Goal: Transaction & Acquisition: Purchase product/service

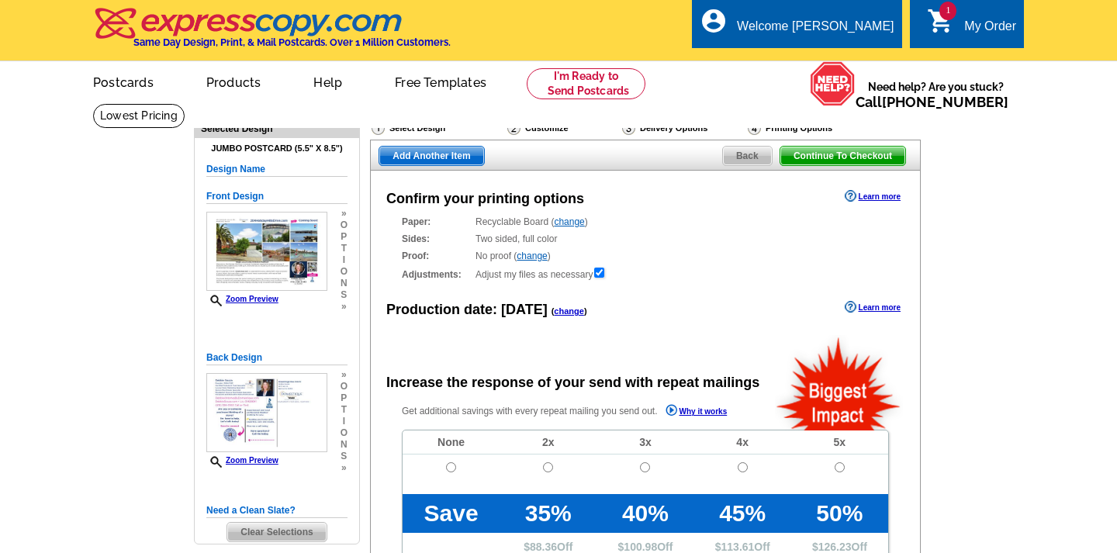
radio input "false"
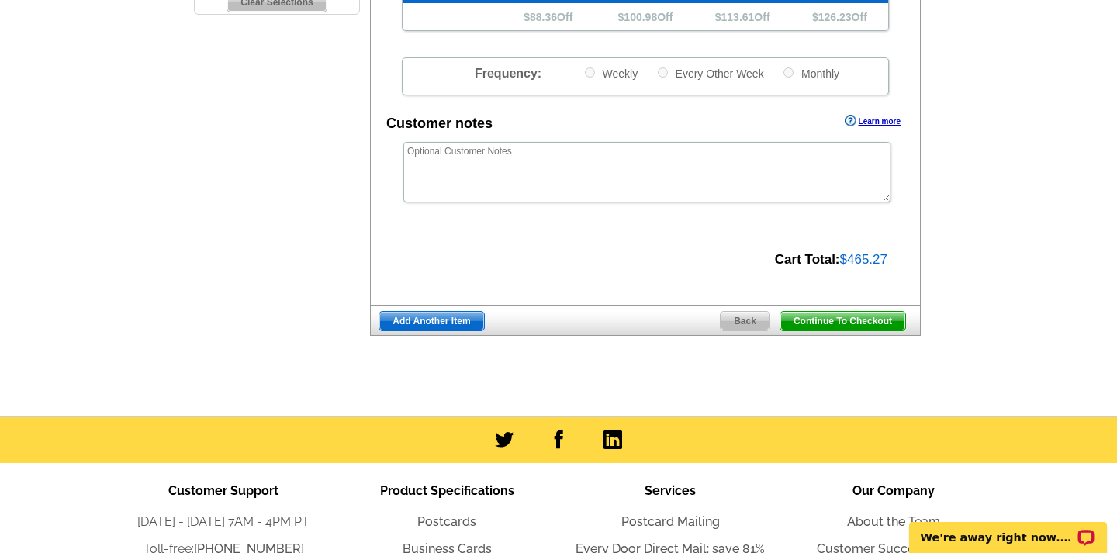
scroll to position [541, 0]
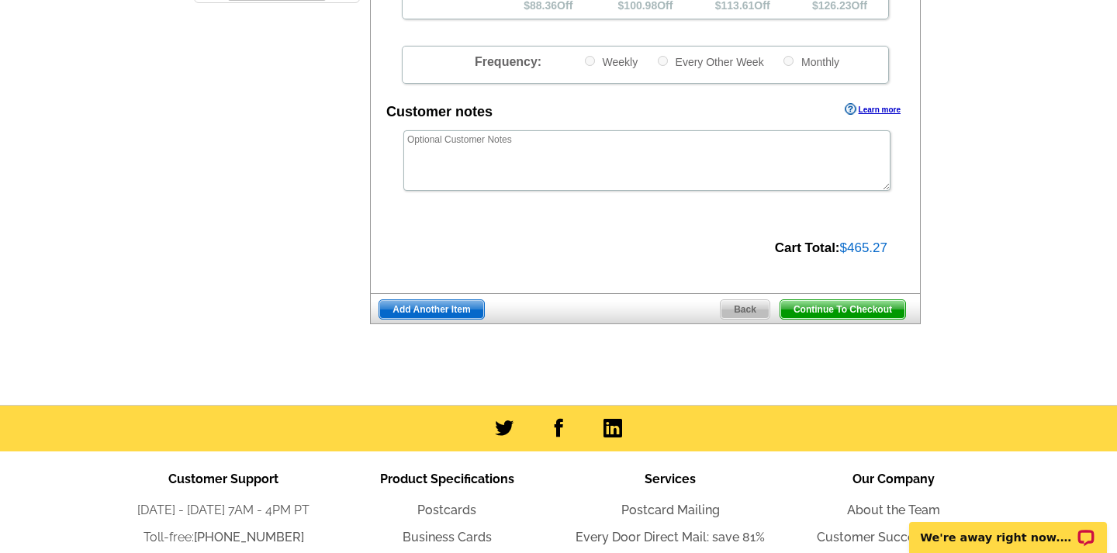
click at [415, 303] on span "Add Another Item" at bounding box center [431, 309] width 104 height 19
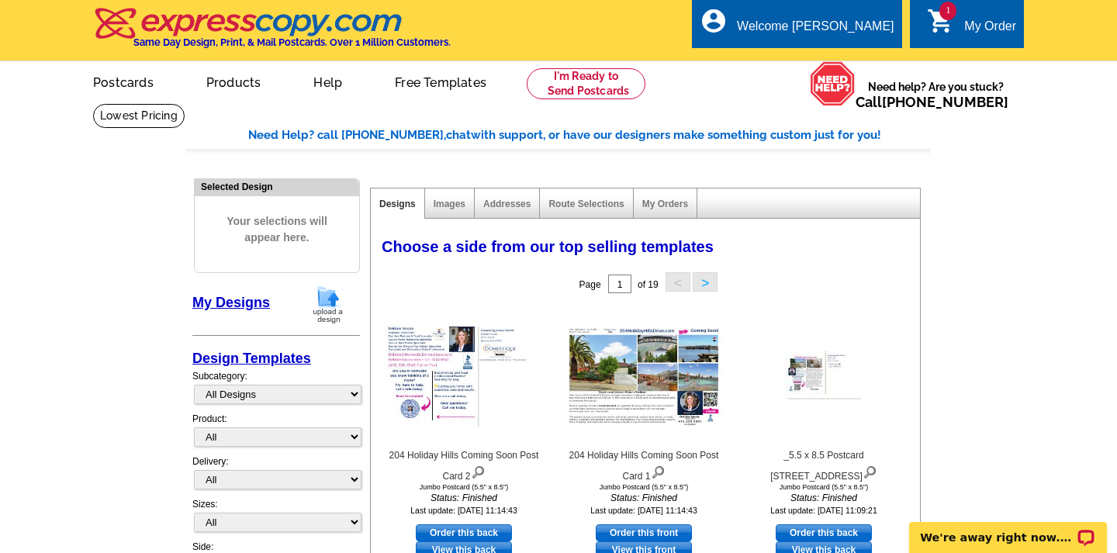
click at [327, 297] on img at bounding box center [328, 305] width 40 height 40
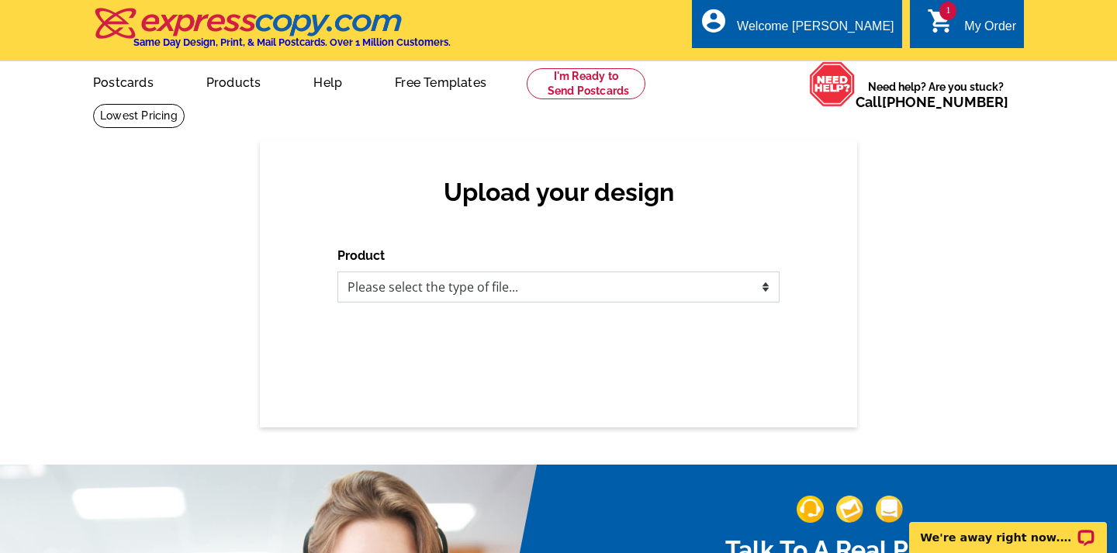
select select "1"
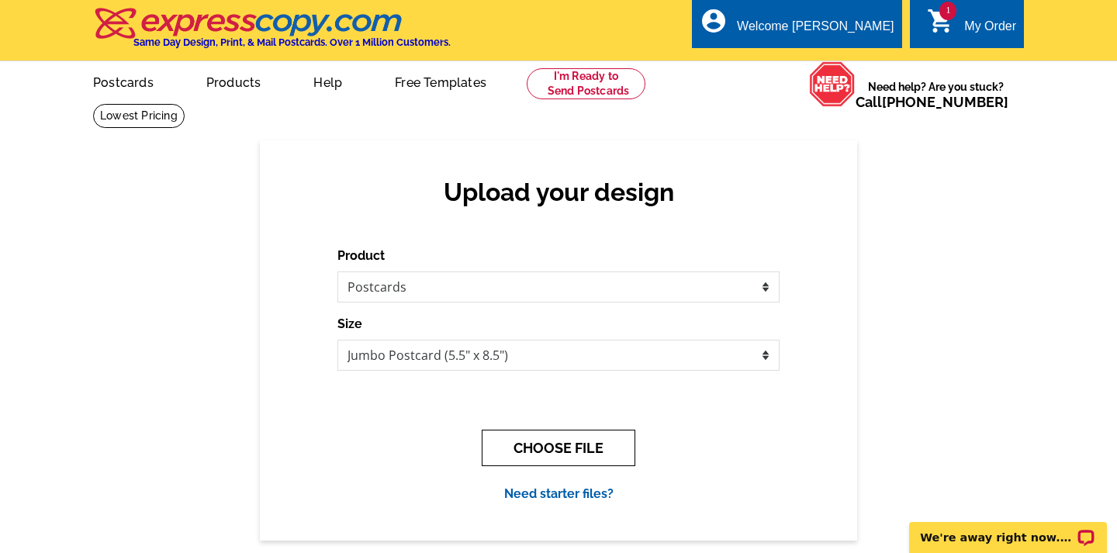
click at [549, 445] on button "CHOOSE FILE" at bounding box center [559, 448] width 154 height 36
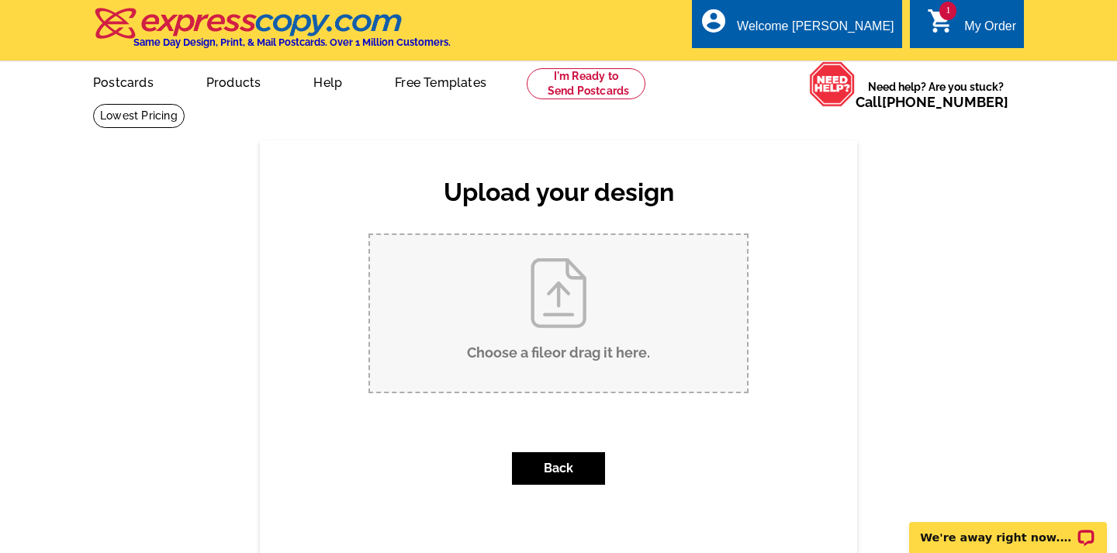
click at [559, 313] on input "Choose a file or drag it here ." at bounding box center [558, 313] width 377 height 157
type input "C:\fakepath\789 Barton Way Postcard.pdf"
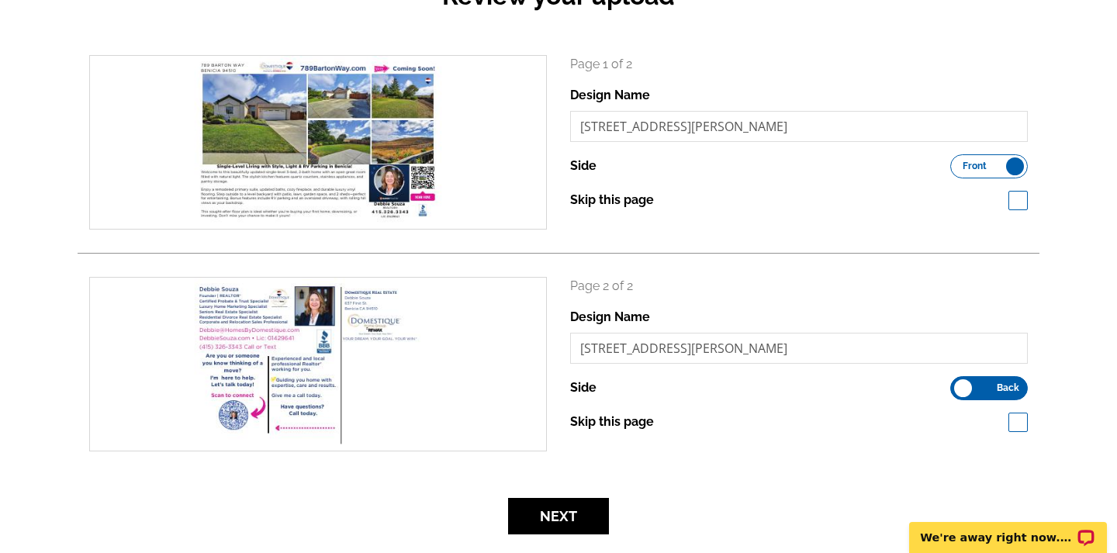
scroll to position [230, 0]
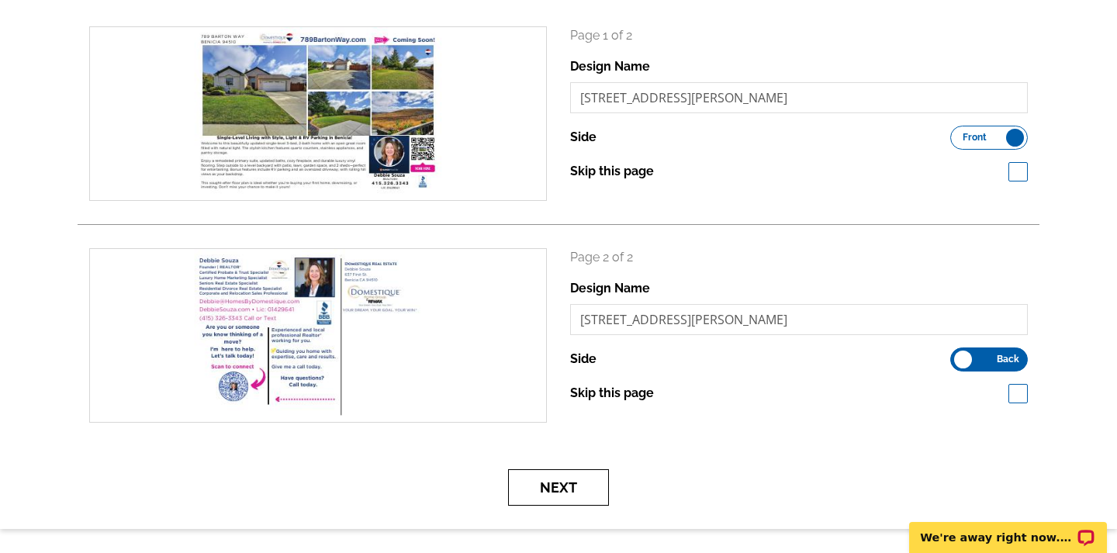
click at [545, 483] on button "Next" at bounding box center [558, 487] width 101 height 36
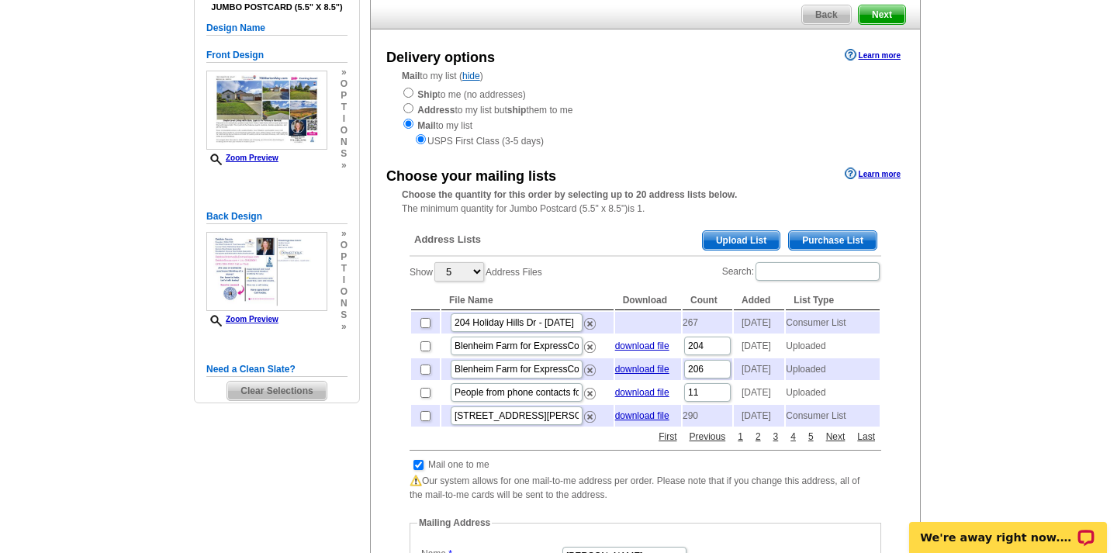
scroll to position [144, 0]
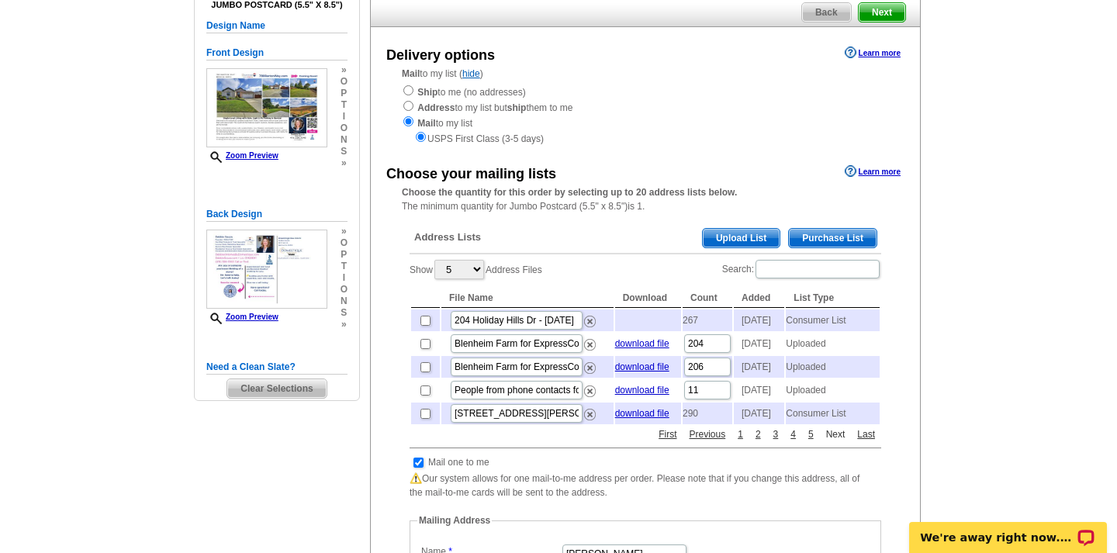
click at [841, 441] on link "Next" at bounding box center [835, 434] width 27 height 14
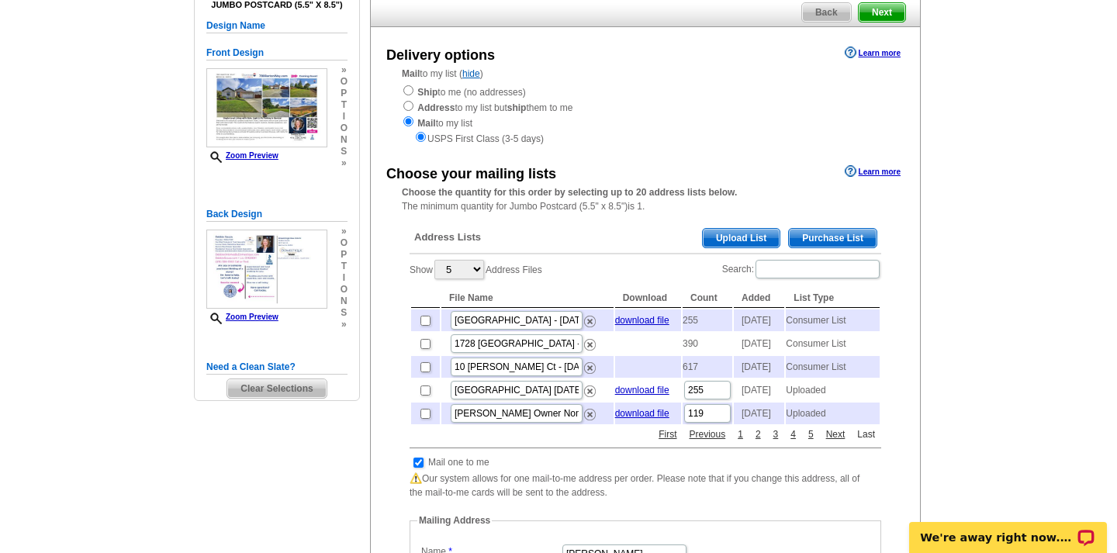
click at [866, 441] on link "Last" at bounding box center [866, 434] width 26 height 14
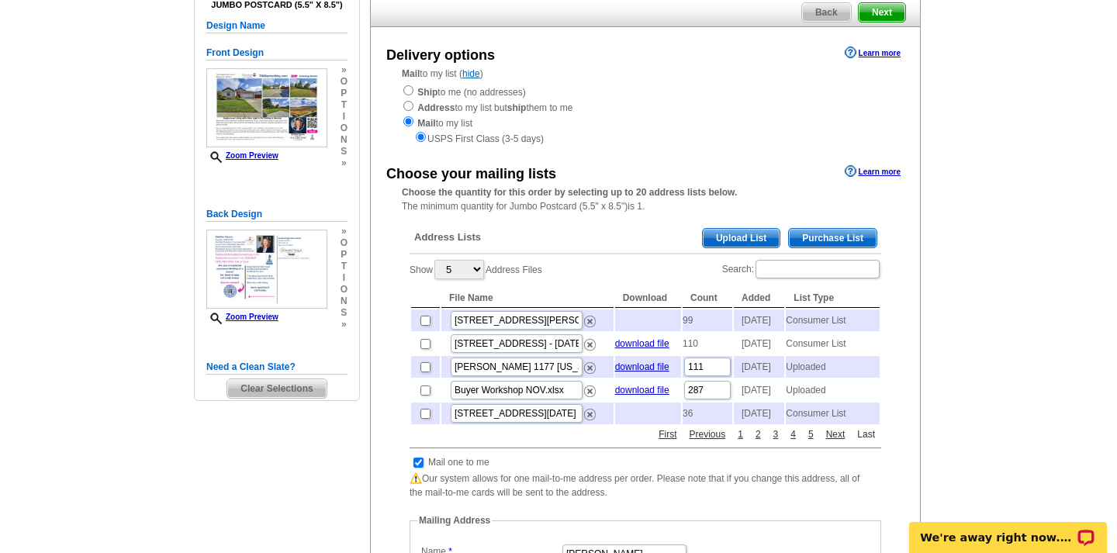
click at [864, 441] on link "Last" at bounding box center [866, 434] width 26 height 14
click at [865, 441] on link "Last" at bounding box center [866, 434] width 26 height 14
click at [711, 441] on link "Previous" at bounding box center [708, 434] width 44 height 14
click at [638, 315] on link "download file" at bounding box center [642, 320] width 54 height 11
click at [712, 88] on div "Ship to me (no addresses) Address to my list but ship them to me Mail to my lis…" at bounding box center [645, 115] width 487 height 62
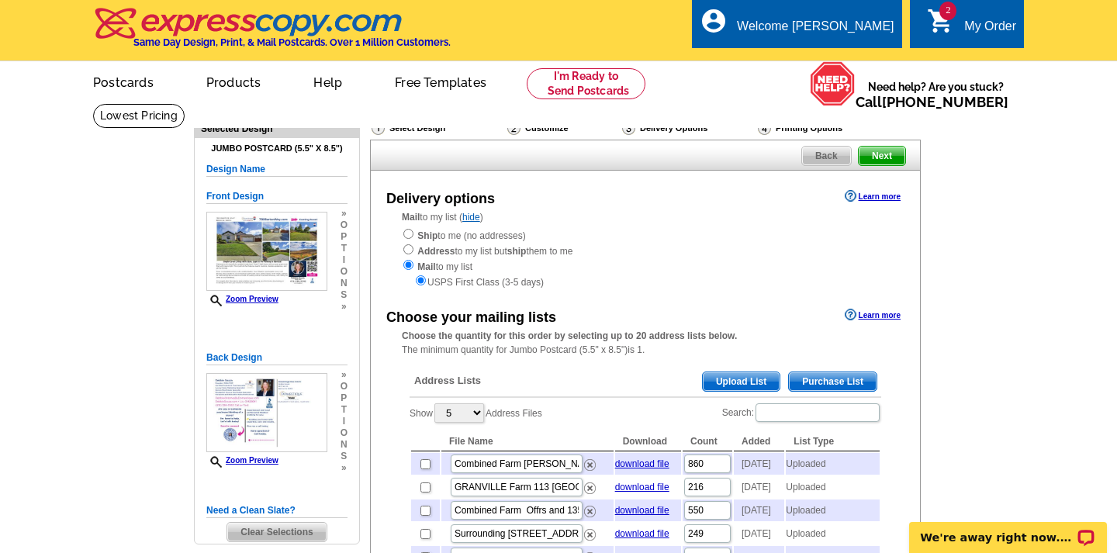
scroll to position [0, 0]
click at [832, 372] on span "Purchase List" at bounding box center [833, 381] width 88 height 19
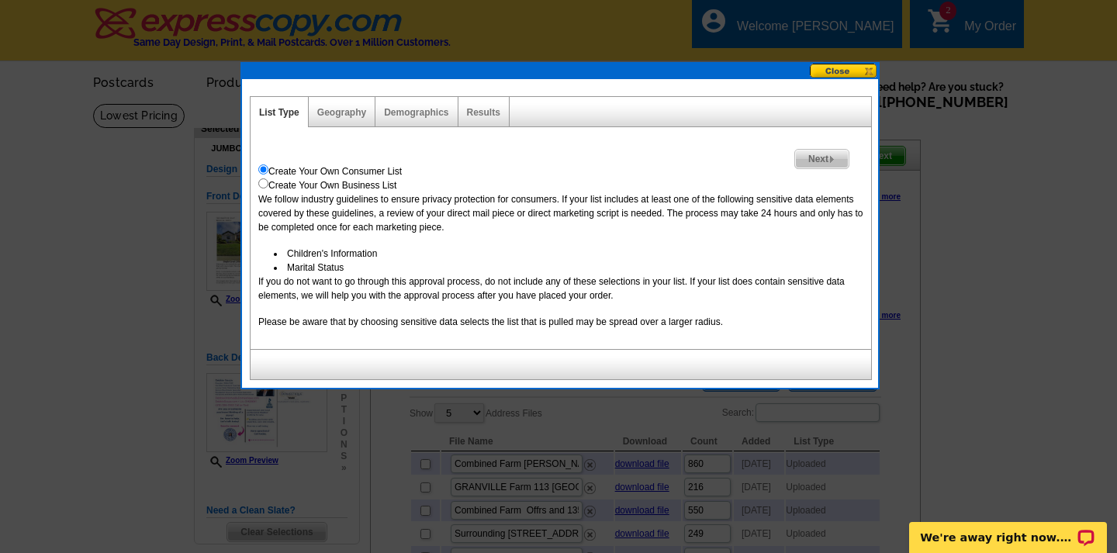
click at [819, 156] on span "Next" at bounding box center [822, 159] width 54 height 19
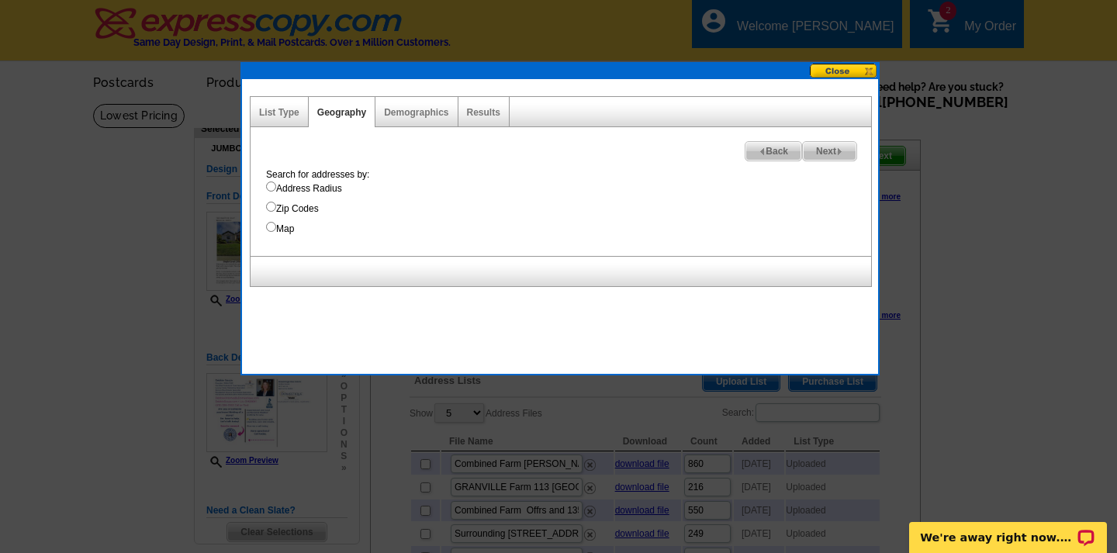
click at [268, 229] on input "Map" at bounding box center [271, 227] width 10 height 10
radio input "true"
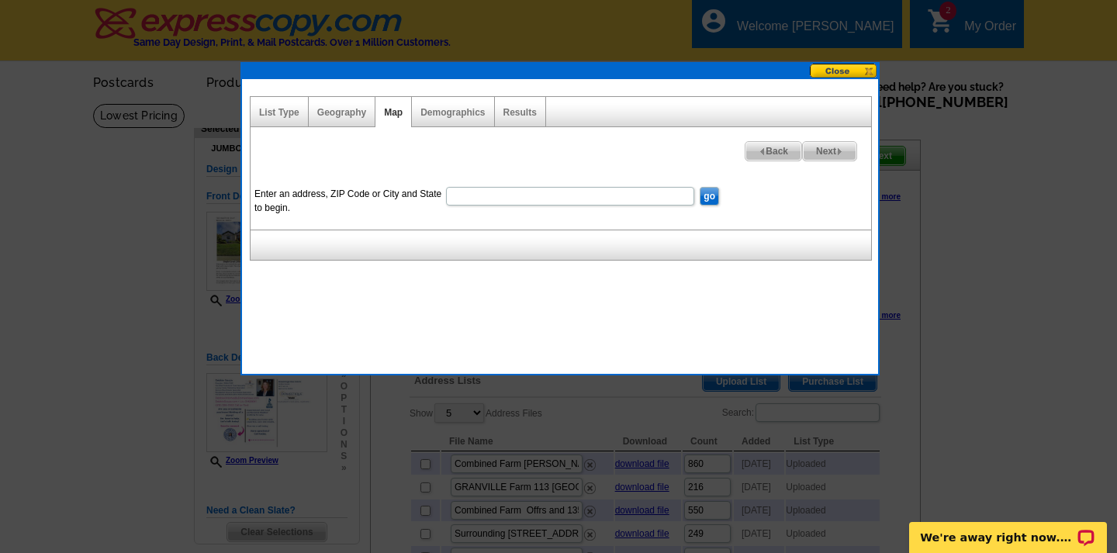
click at [511, 193] on input "Enter an address, ZIP Code or City and State to begin." at bounding box center [570, 196] width 248 height 19
type input "789 Barton Way benicia ca 94510"
click at [710, 192] on input "go" at bounding box center [709, 196] width 19 height 19
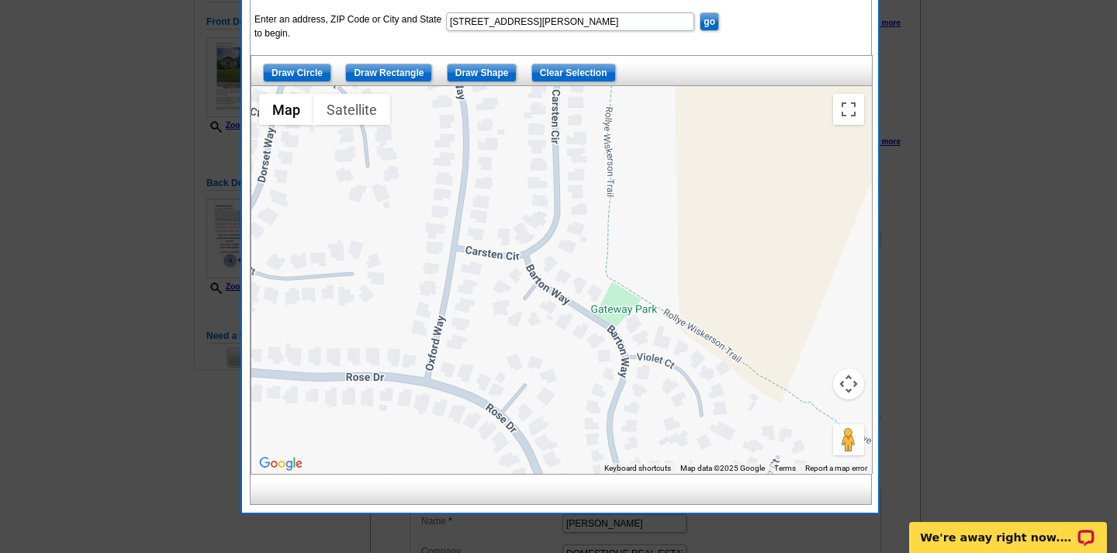
scroll to position [177, 0]
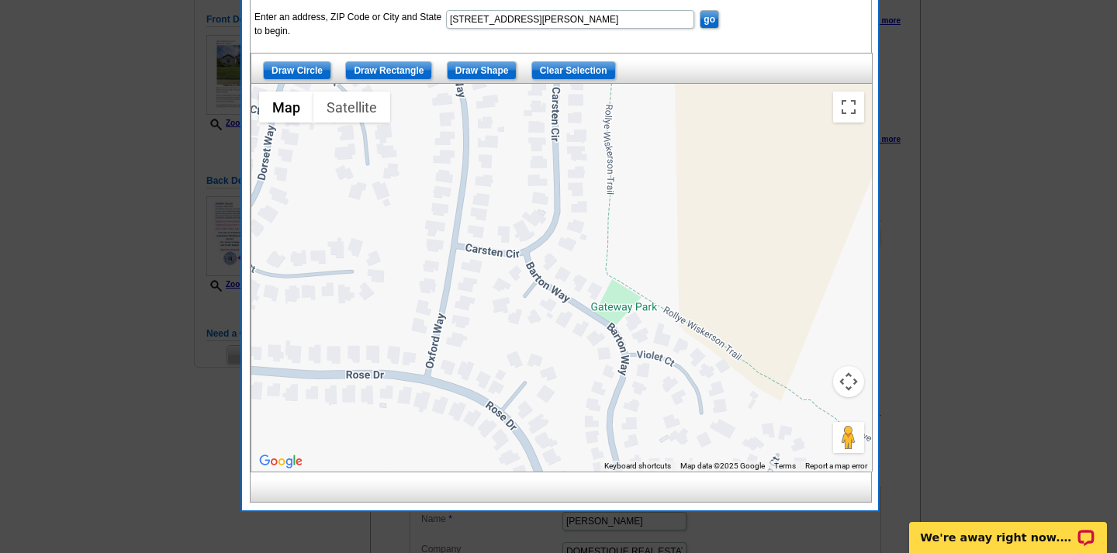
click at [849, 379] on button "Map camera controls" at bounding box center [848, 381] width 31 height 31
click at [810, 423] on button "Zoom out" at bounding box center [809, 420] width 31 height 31
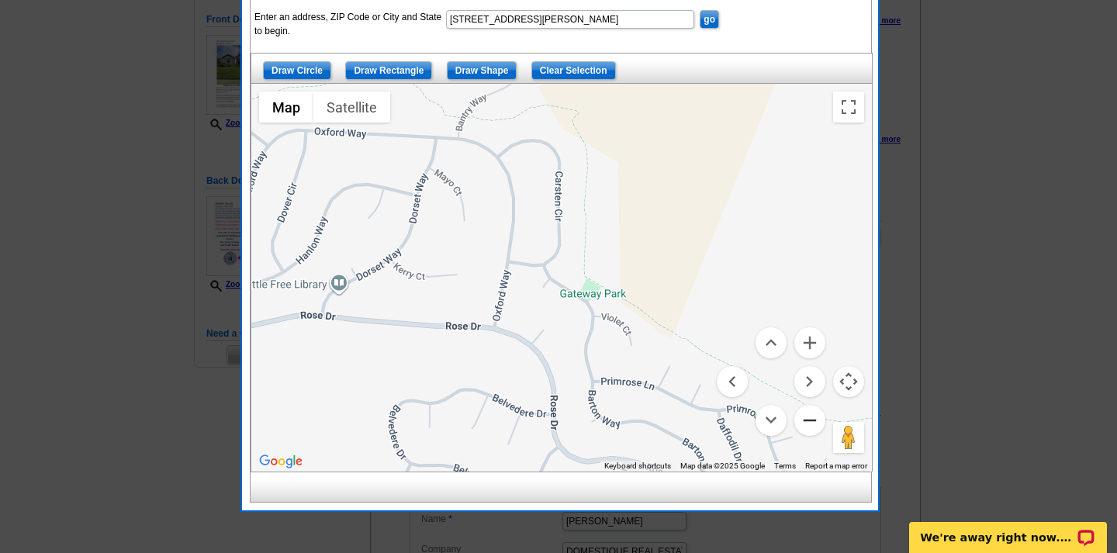
click at [811, 425] on button "Zoom out" at bounding box center [809, 420] width 31 height 31
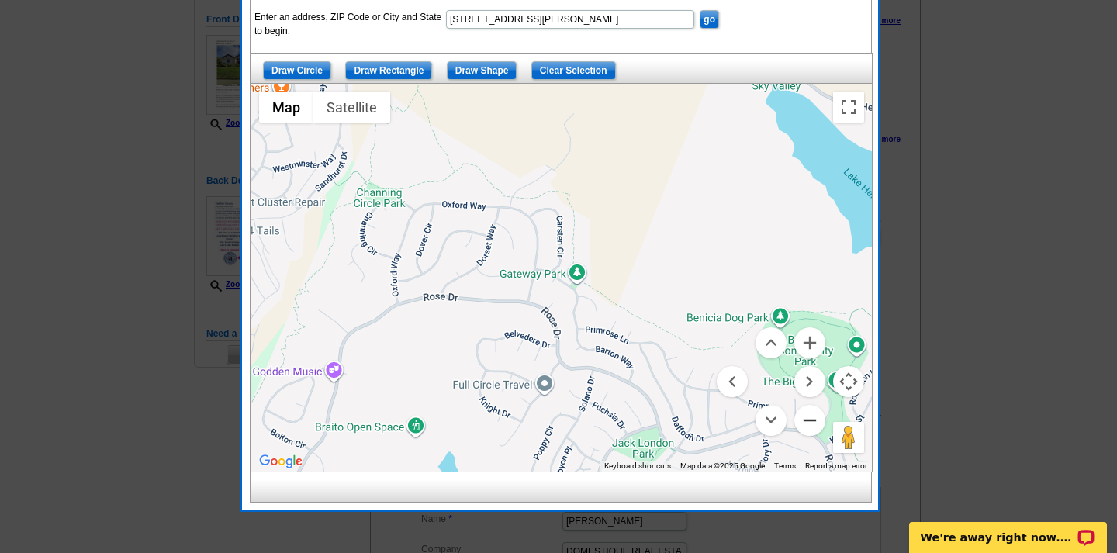
click at [814, 423] on button "Zoom out" at bounding box center [809, 420] width 31 height 31
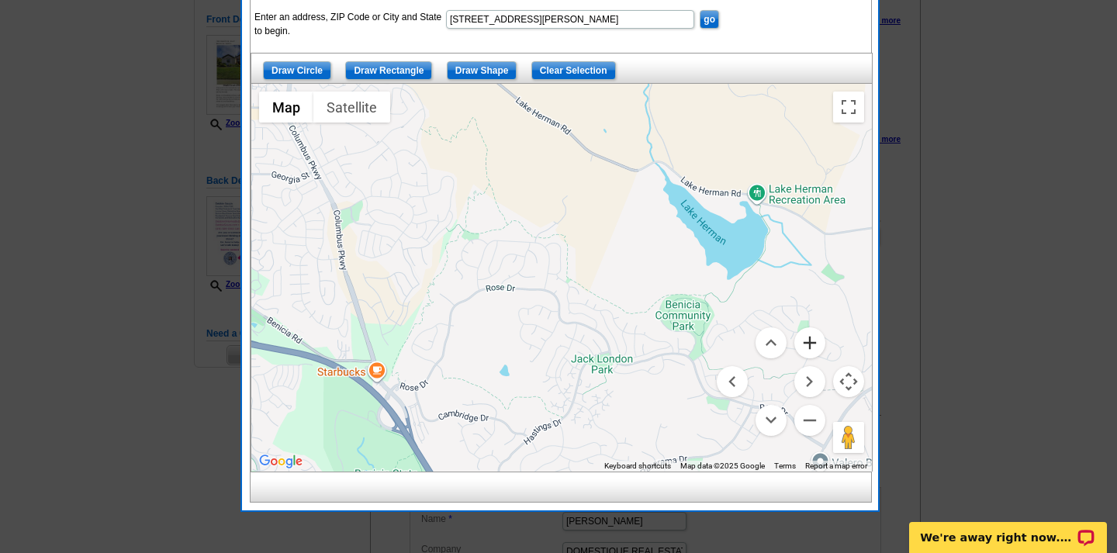
click at [812, 343] on button "Zoom in" at bounding box center [809, 342] width 31 height 31
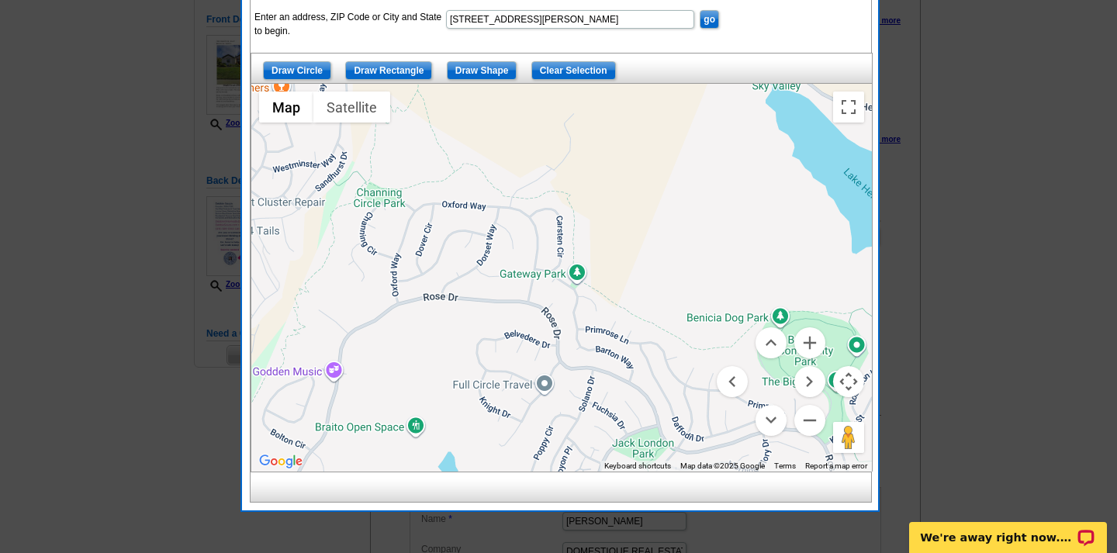
click at [478, 66] on input "Draw Shape" at bounding box center [482, 70] width 71 height 19
click at [359, 179] on div at bounding box center [561, 278] width 621 height 388
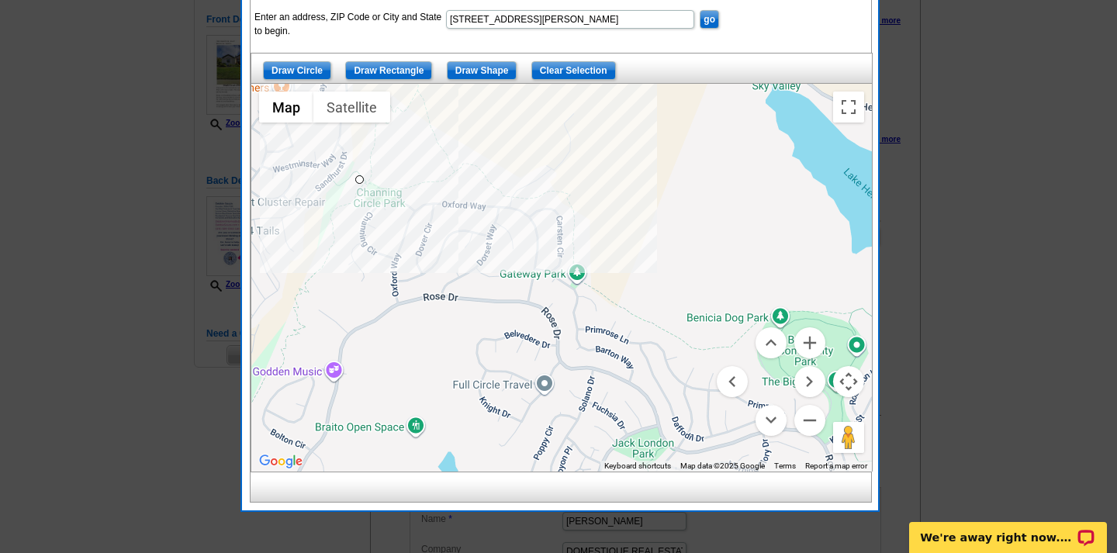
click at [572, 193] on div at bounding box center [561, 278] width 621 height 388
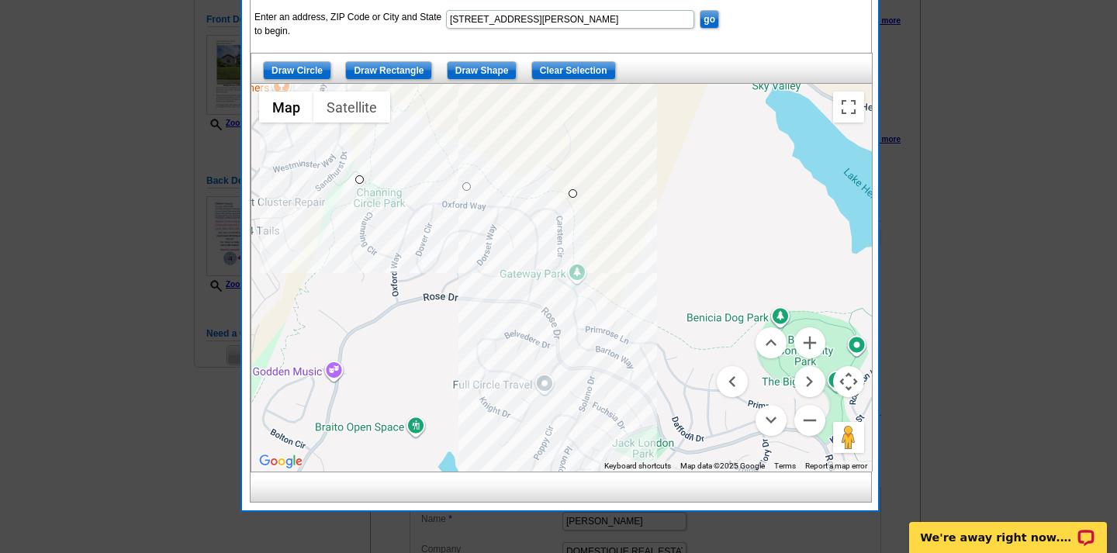
click at [595, 295] on div at bounding box center [561, 278] width 621 height 388
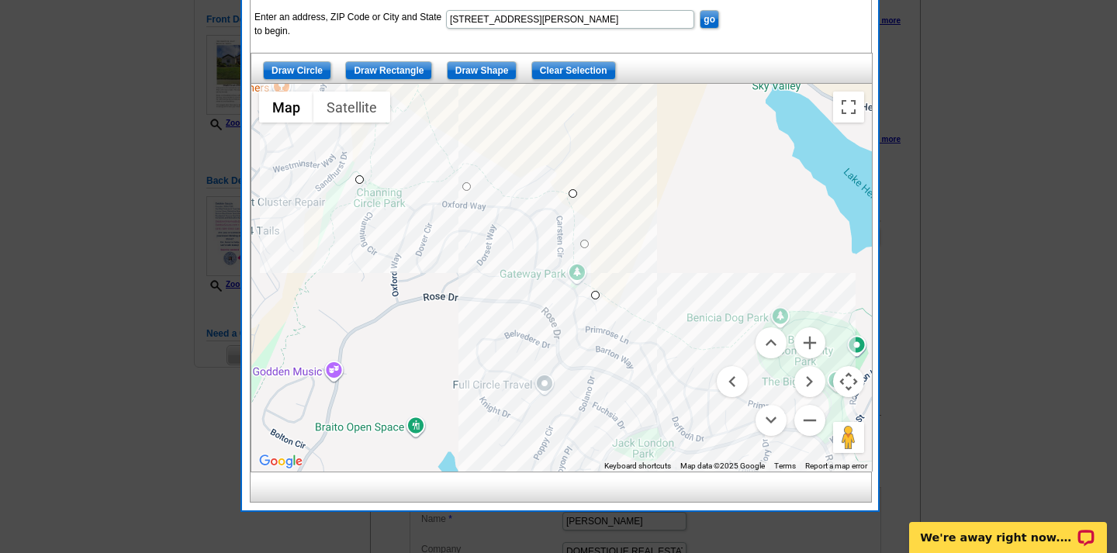
click at [700, 355] on div at bounding box center [561, 278] width 621 height 388
click at [813, 417] on button "Zoom out" at bounding box center [809, 420] width 31 height 31
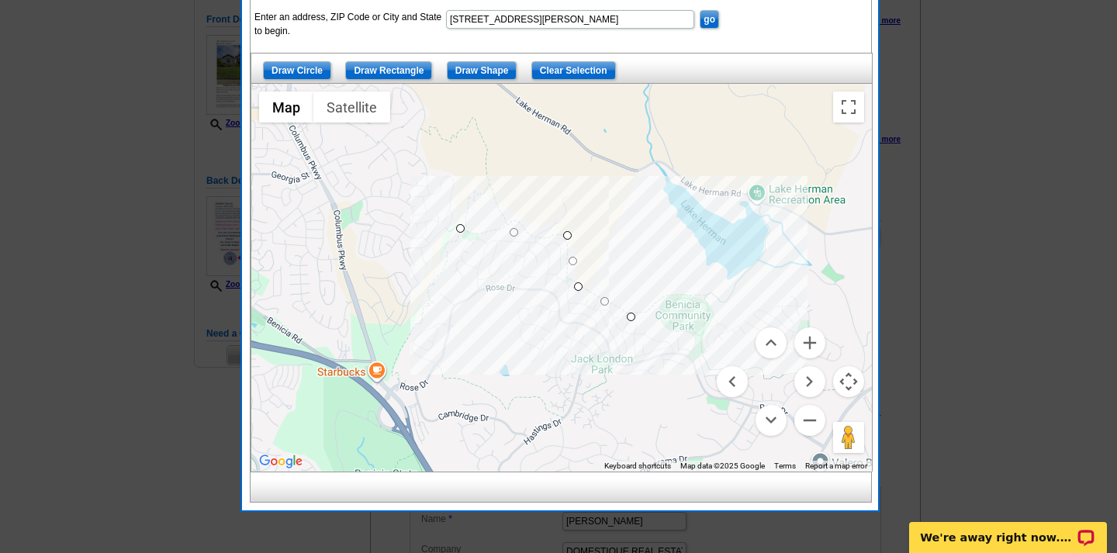
click at [676, 341] on div at bounding box center [561, 278] width 621 height 388
click at [813, 341] on button "Zoom in" at bounding box center [809, 342] width 31 height 31
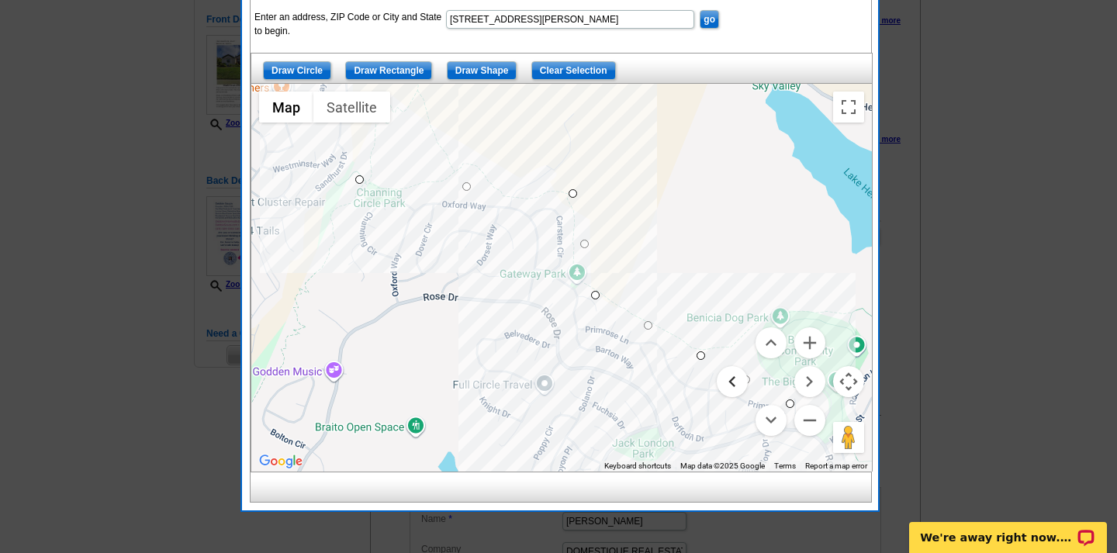
click at [735, 379] on button "Move left" at bounding box center [732, 381] width 31 height 31
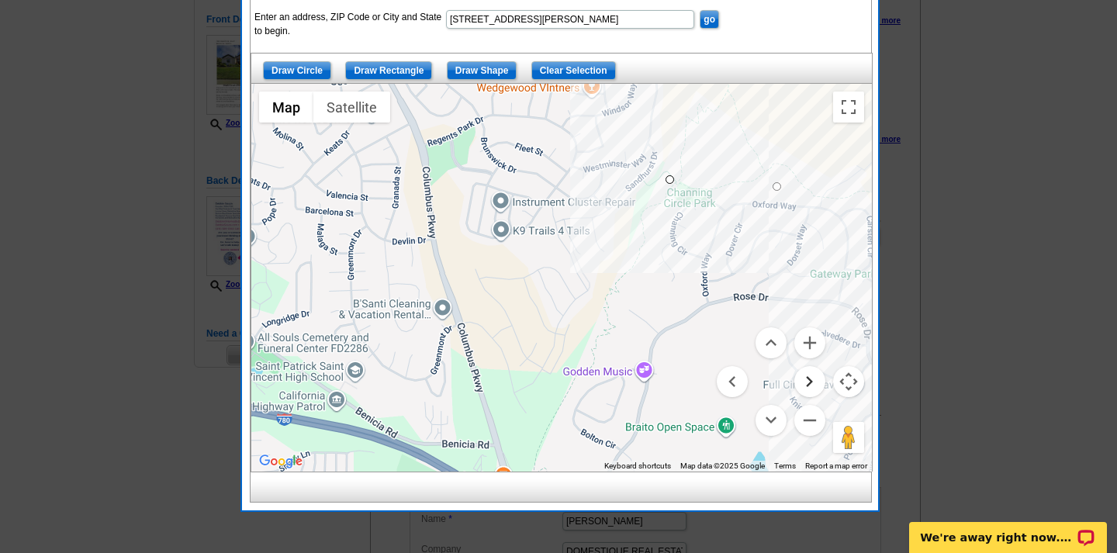
click at [811, 380] on button "Move right" at bounding box center [809, 381] width 31 height 31
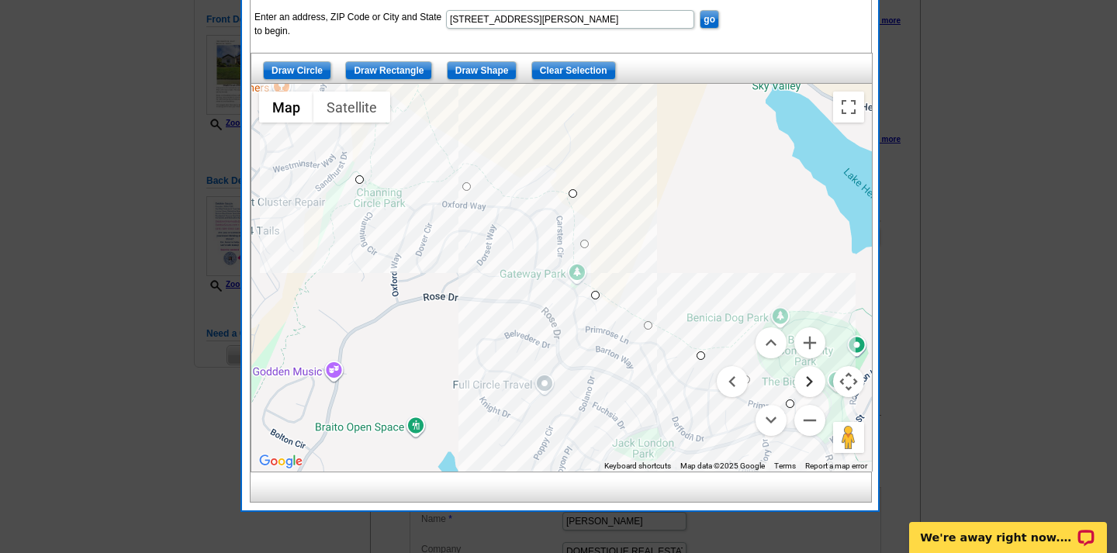
click at [811, 380] on button "Move right" at bounding box center [809, 381] width 31 height 31
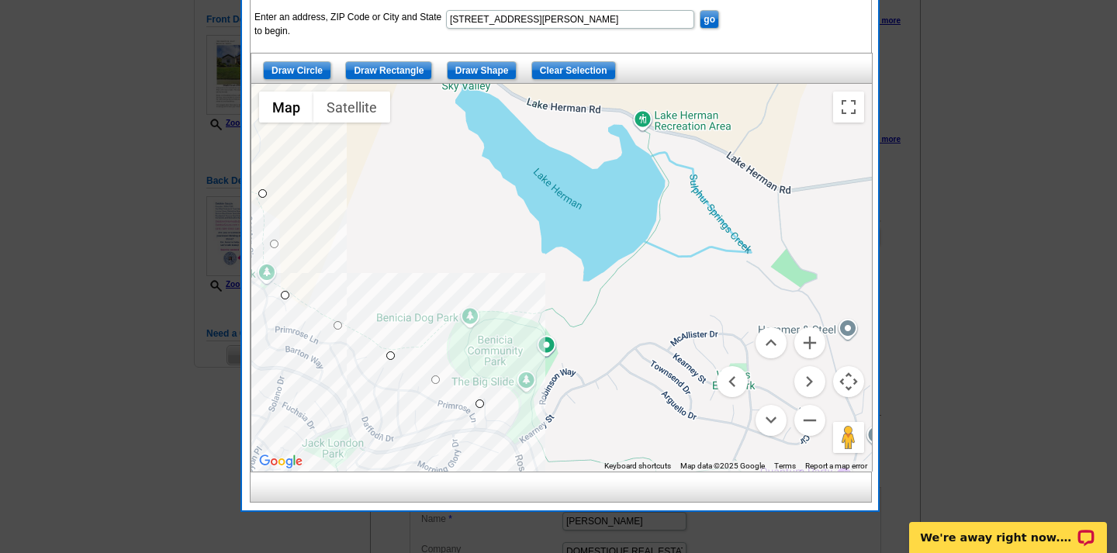
click at [479, 428] on div at bounding box center [561, 278] width 621 height 388
click at [396, 396] on div at bounding box center [561, 278] width 621 height 388
click at [351, 380] on div at bounding box center [561, 278] width 621 height 388
click at [338, 350] on div at bounding box center [561, 278] width 621 height 388
click at [275, 337] on div at bounding box center [561, 278] width 621 height 388
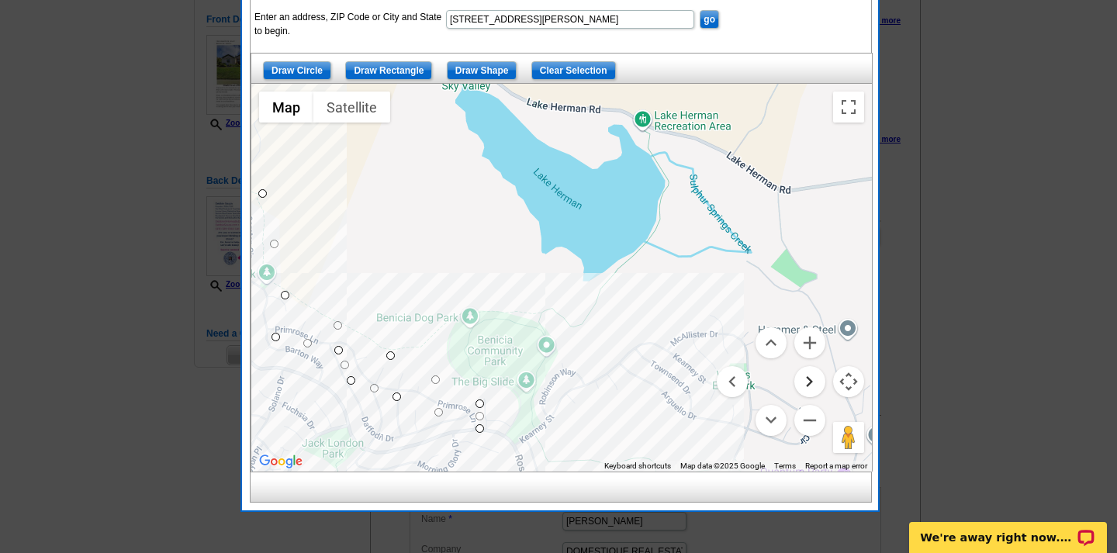
click at [809, 382] on button "Move right" at bounding box center [809, 381] width 31 height 31
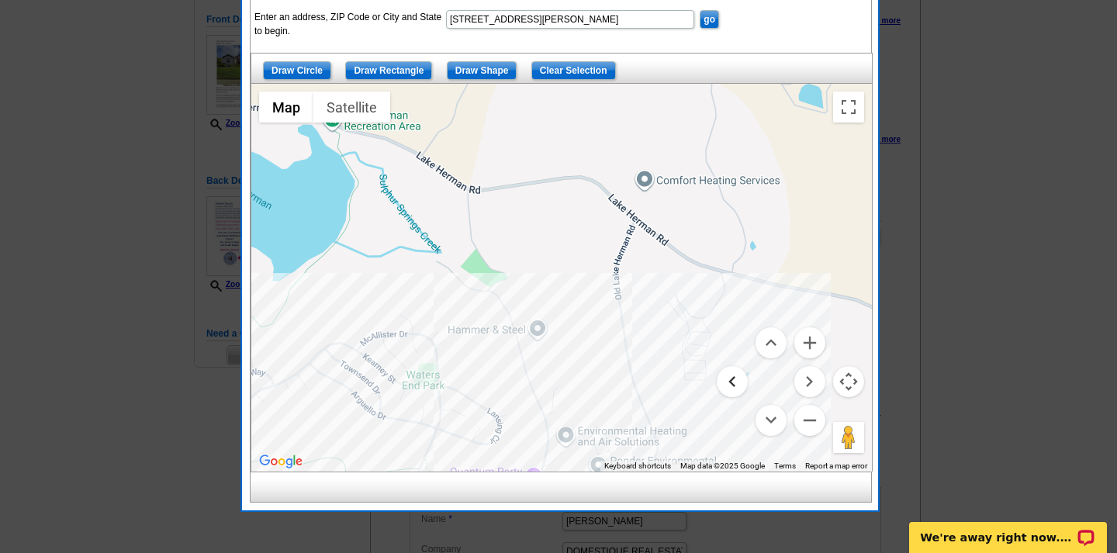
click at [730, 382] on button "Move left" at bounding box center [732, 381] width 31 height 31
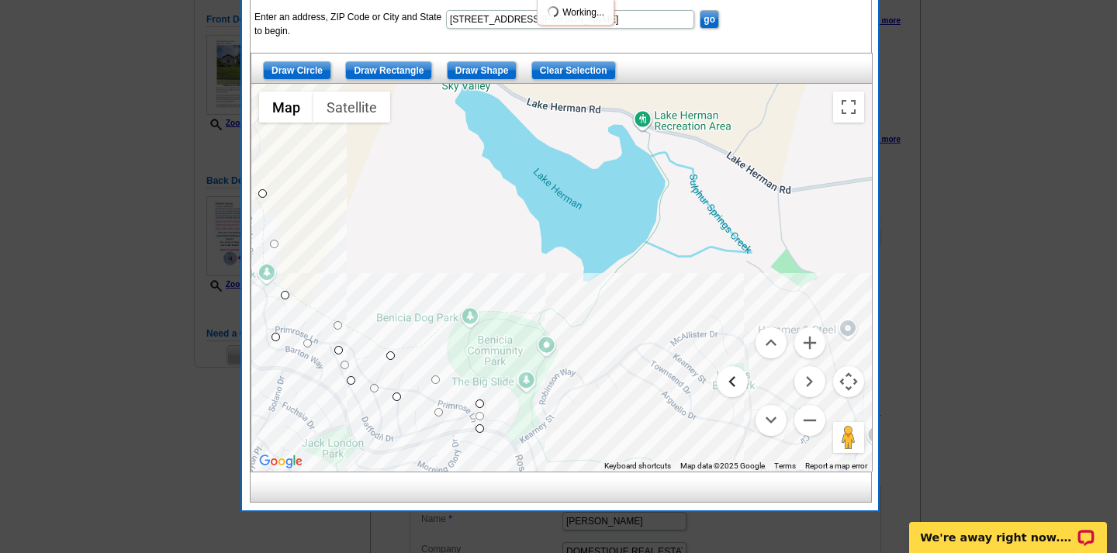
click at [730, 382] on button "Move left" at bounding box center [732, 381] width 31 height 31
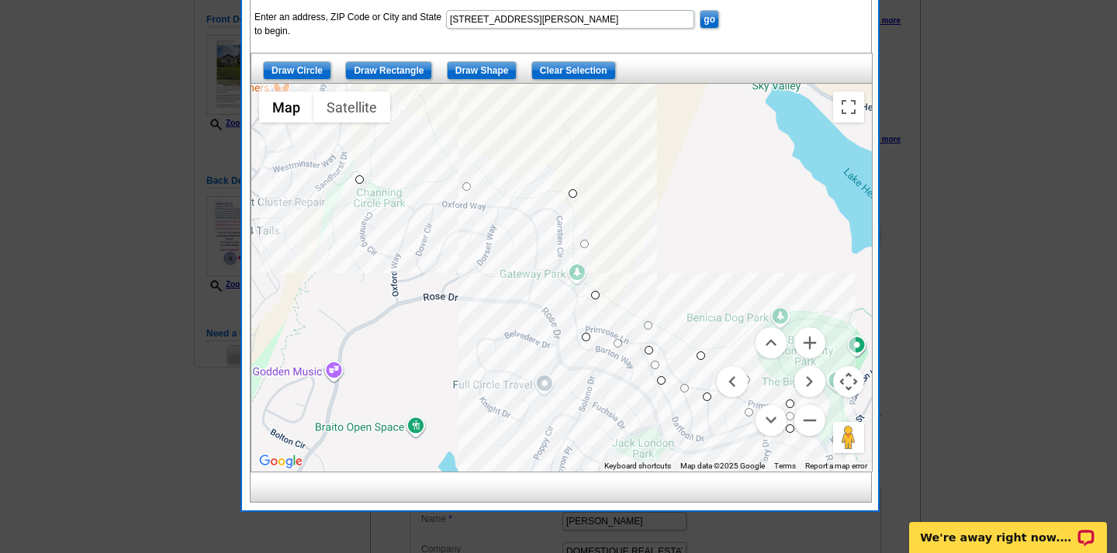
click at [586, 69] on input "Clear Selection" at bounding box center [573, 70] width 85 height 19
click at [572, 66] on input "Clear Selection" at bounding box center [573, 70] width 85 height 19
click at [571, 67] on input "Clear Selection" at bounding box center [573, 70] width 85 height 19
click at [562, 69] on input "Clear Selection" at bounding box center [573, 70] width 85 height 19
click at [588, 337] on div at bounding box center [561, 278] width 621 height 388
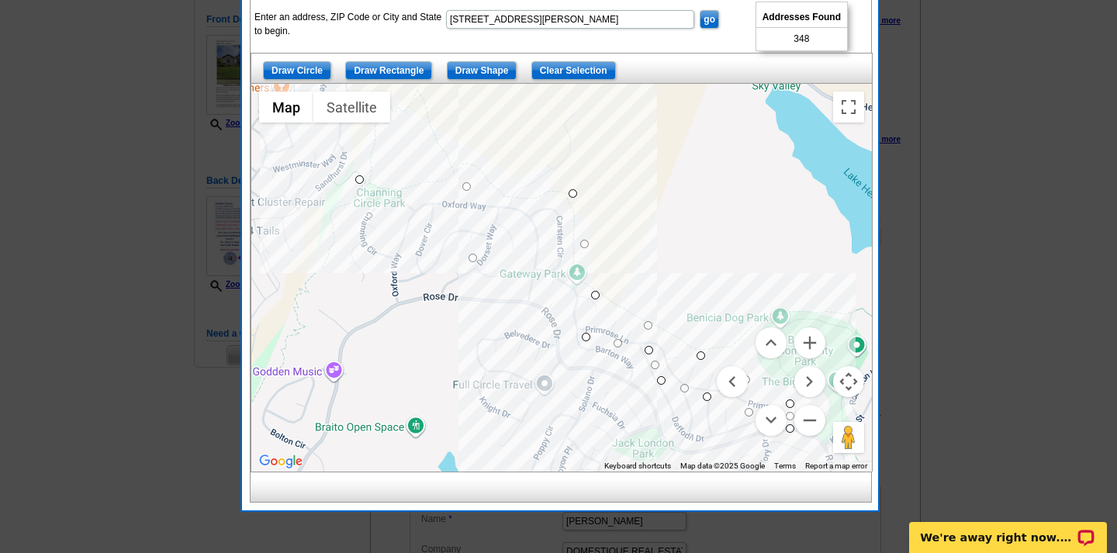
click at [568, 69] on input "Clear Selection" at bounding box center [573, 70] width 85 height 19
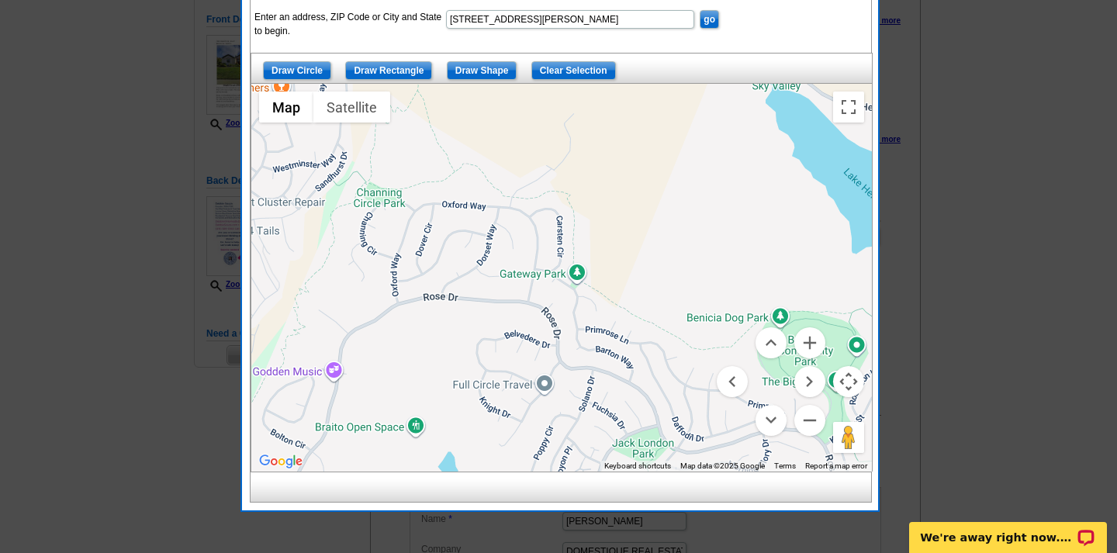
drag, startPoint x: 735, startPoint y: 414, endPoint x: 696, endPoint y: 417, distance: 38.9
click at [696, 417] on div "Map Terrain Satellite Labels Keyboard shortcuts Map Data Map data ©2025 Google …" at bounding box center [561, 278] width 621 height 388
click at [811, 383] on button "Move right" at bounding box center [809, 381] width 31 height 31
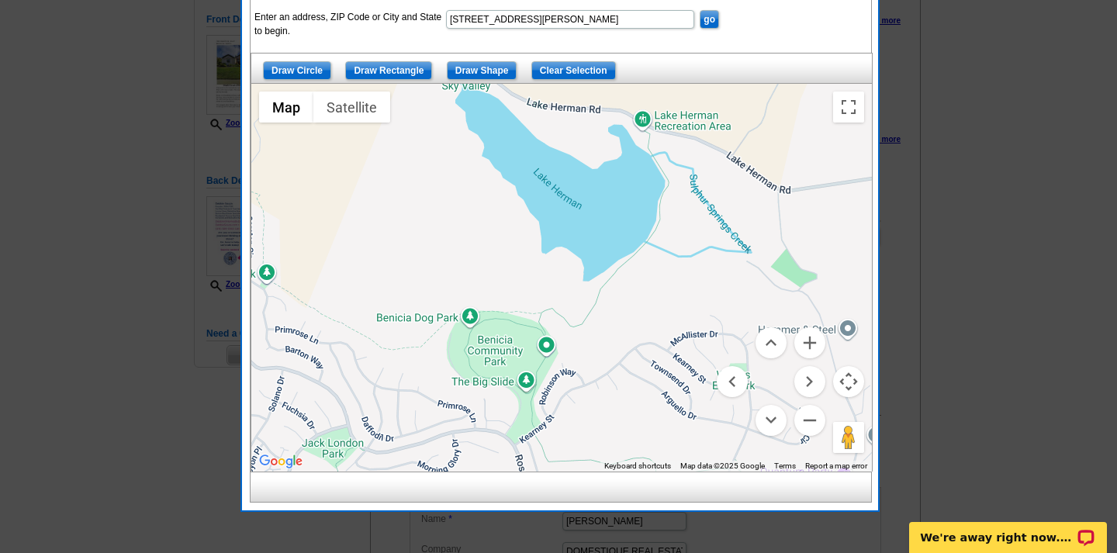
click at [484, 73] on input "Draw Shape" at bounding box center [482, 70] width 71 height 19
click at [481, 423] on div at bounding box center [561, 278] width 621 height 388
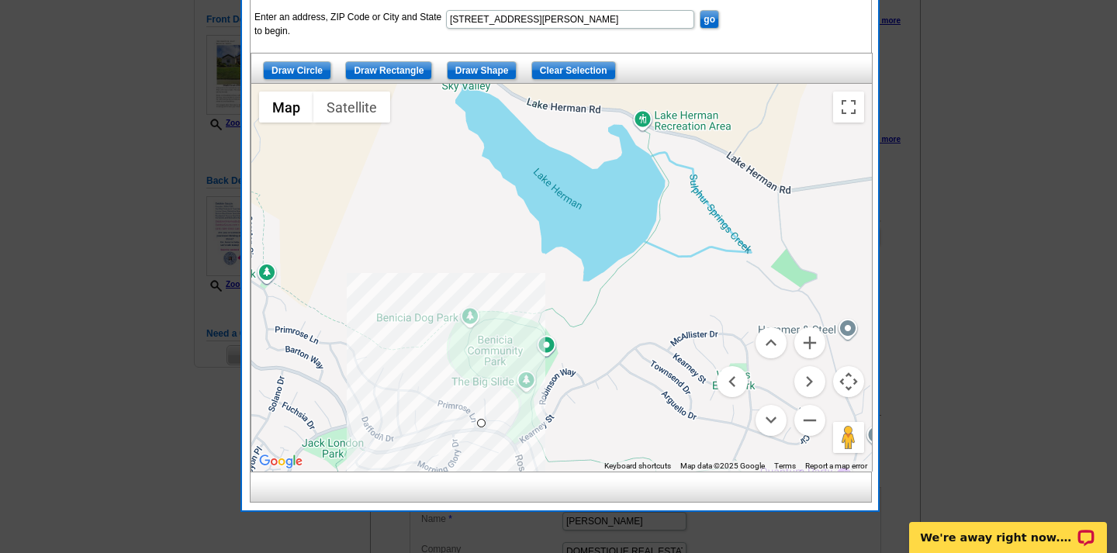
click at [431, 365] on div at bounding box center [561, 278] width 621 height 388
click at [353, 334] on div at bounding box center [561, 278] width 621 height 388
click at [289, 296] on div at bounding box center [561, 278] width 621 height 388
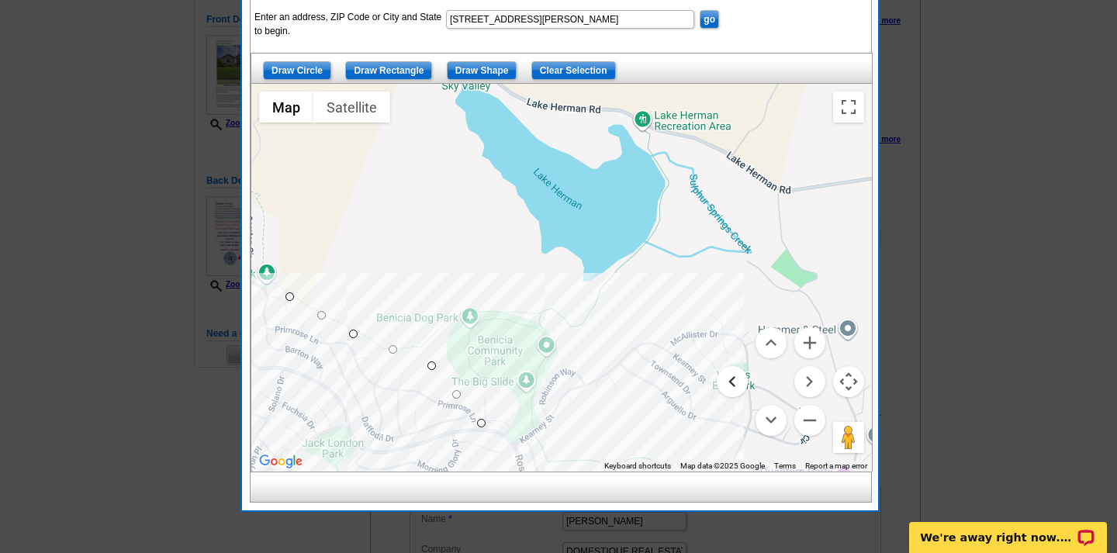
click at [735, 380] on button "Move left" at bounding box center [732, 381] width 31 height 31
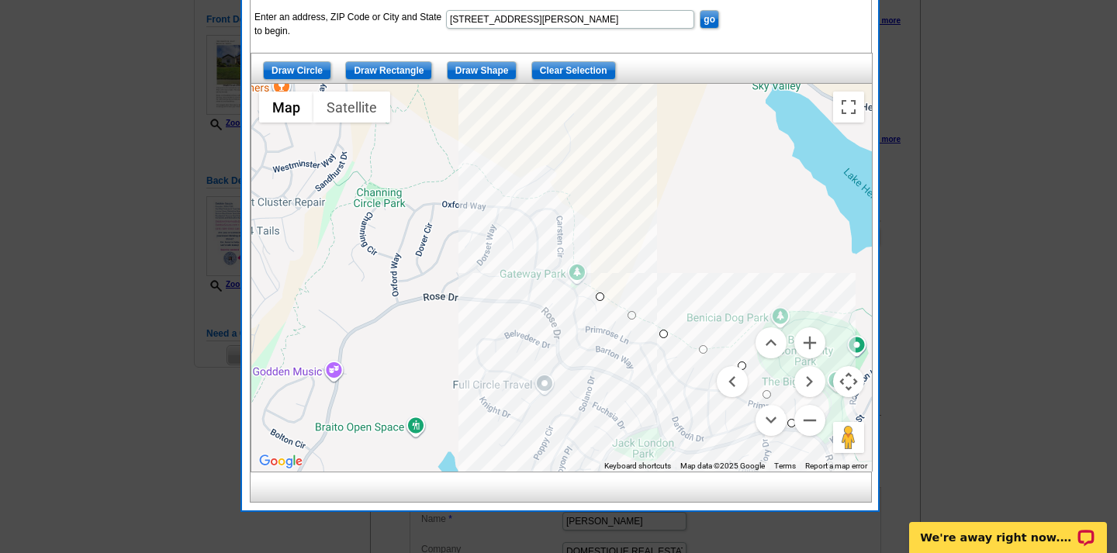
click at [574, 256] on div at bounding box center [561, 278] width 621 height 388
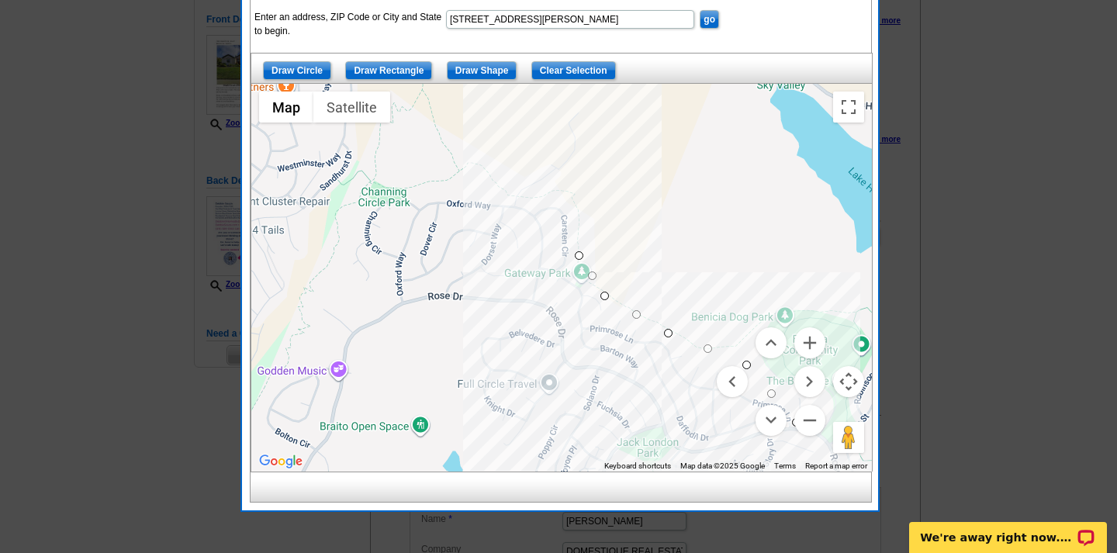
click at [569, 190] on div at bounding box center [561, 278] width 621 height 388
click at [577, 195] on div at bounding box center [561, 278] width 621 height 388
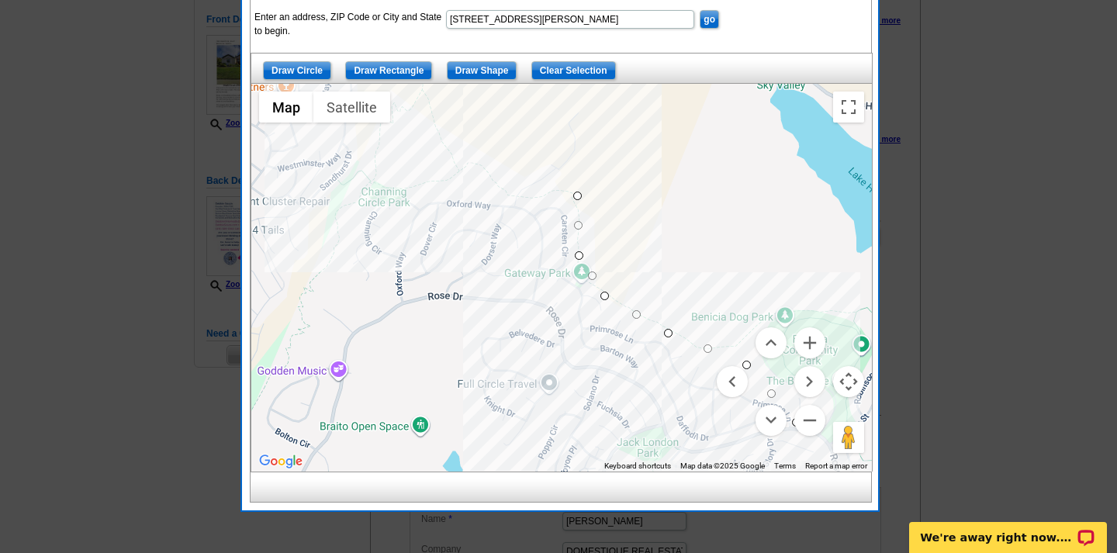
click at [473, 170] on div at bounding box center [561, 278] width 621 height 388
click at [369, 178] on div at bounding box center [561, 278] width 621 height 388
click at [344, 245] on div at bounding box center [561, 278] width 621 height 388
click at [341, 287] on div at bounding box center [561, 278] width 621 height 388
click at [381, 297] on div at bounding box center [561, 278] width 621 height 388
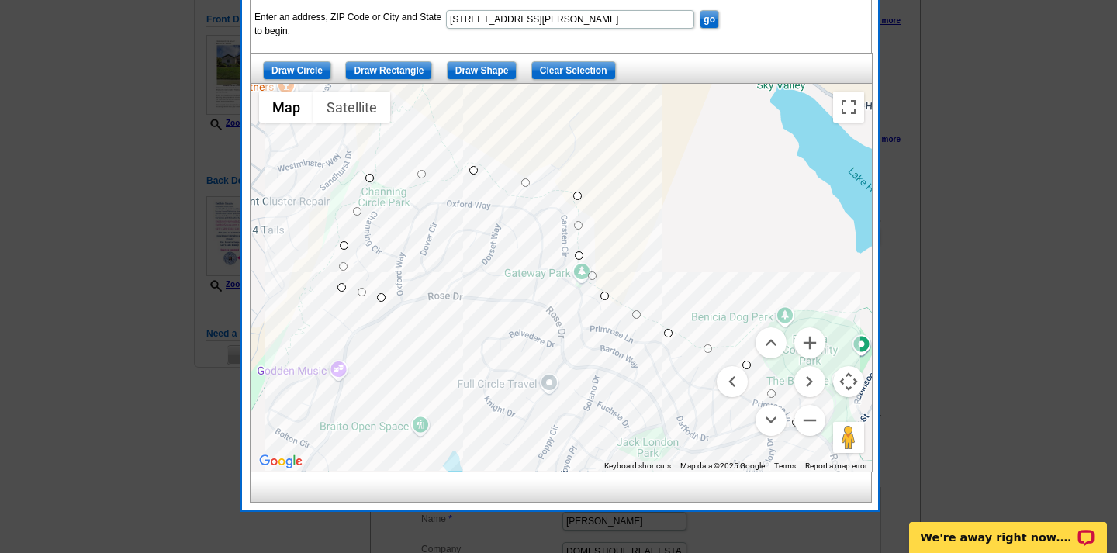
click at [399, 301] on div at bounding box center [561, 278] width 621 height 388
click at [406, 313] on div at bounding box center [561, 278] width 621 height 388
click at [538, 318] on div at bounding box center [561, 278] width 621 height 388
click at [576, 334] on div at bounding box center [561, 278] width 621 height 388
click at [590, 361] on div at bounding box center [561, 278] width 621 height 388
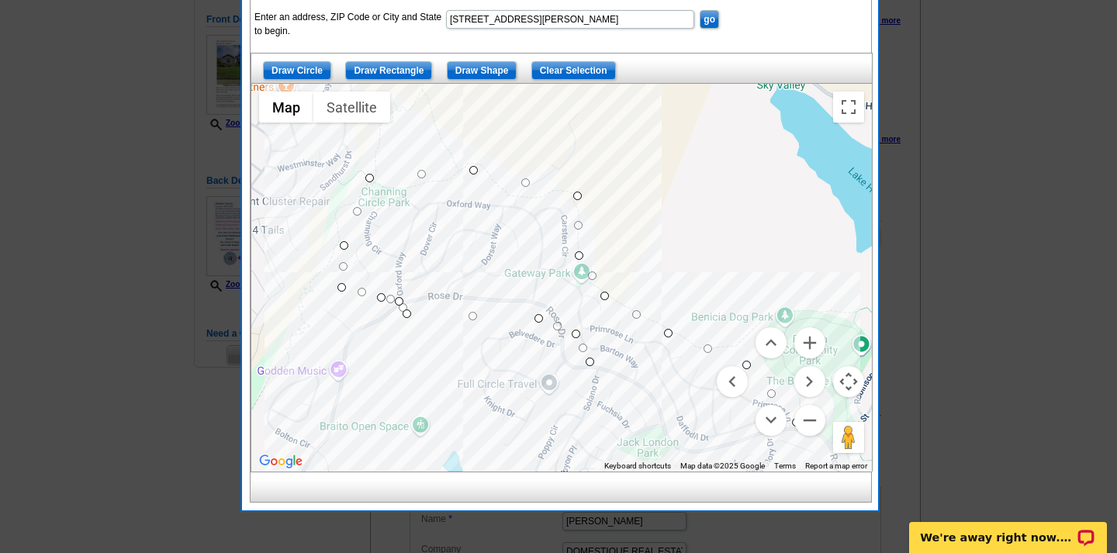
click at [636, 377] on div at bounding box center [561, 278] width 621 height 388
click at [644, 352] on div at bounding box center [561, 278] width 621 height 388
click at [662, 353] on div at bounding box center [561, 278] width 621 height 388
click at [680, 393] on div at bounding box center [561, 278] width 621 height 388
click at [732, 405] on menu at bounding box center [771, 381] width 109 height 109
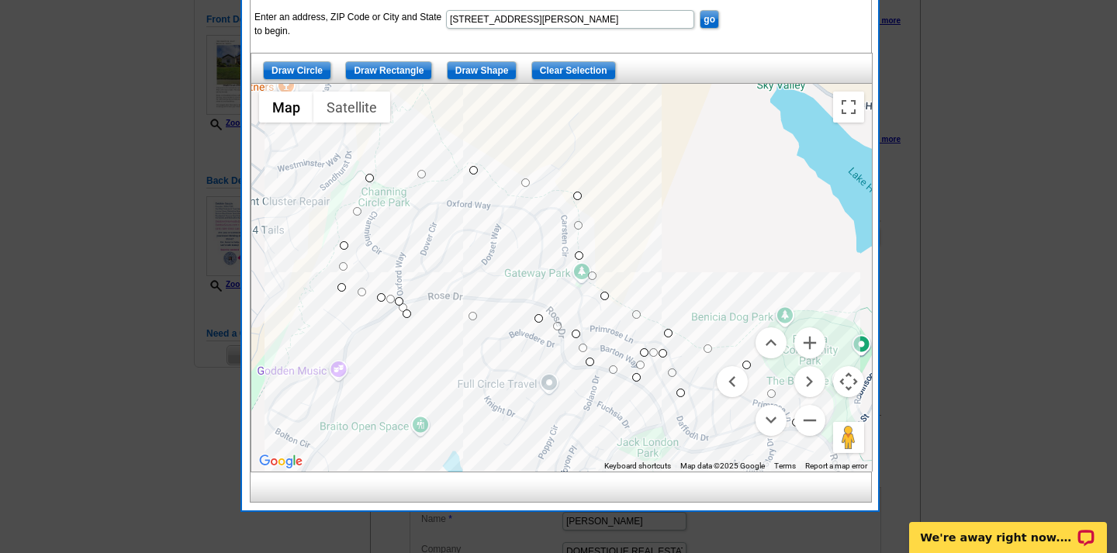
click at [719, 400] on menu at bounding box center [771, 381] width 109 height 109
click at [809, 382] on button "Move right" at bounding box center [809, 381] width 31 height 31
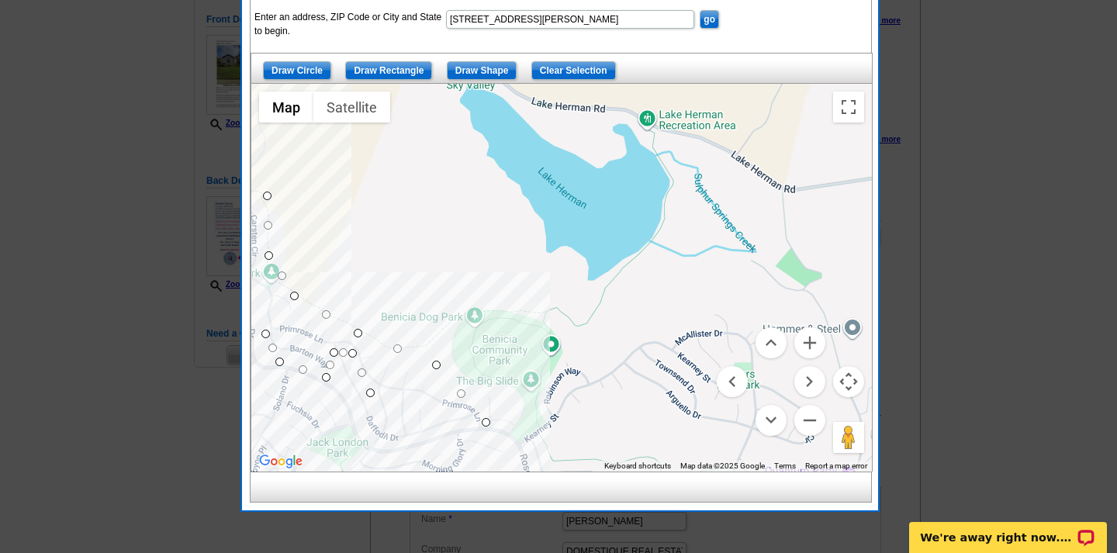
click at [486, 424] on div at bounding box center [561, 278] width 621 height 388
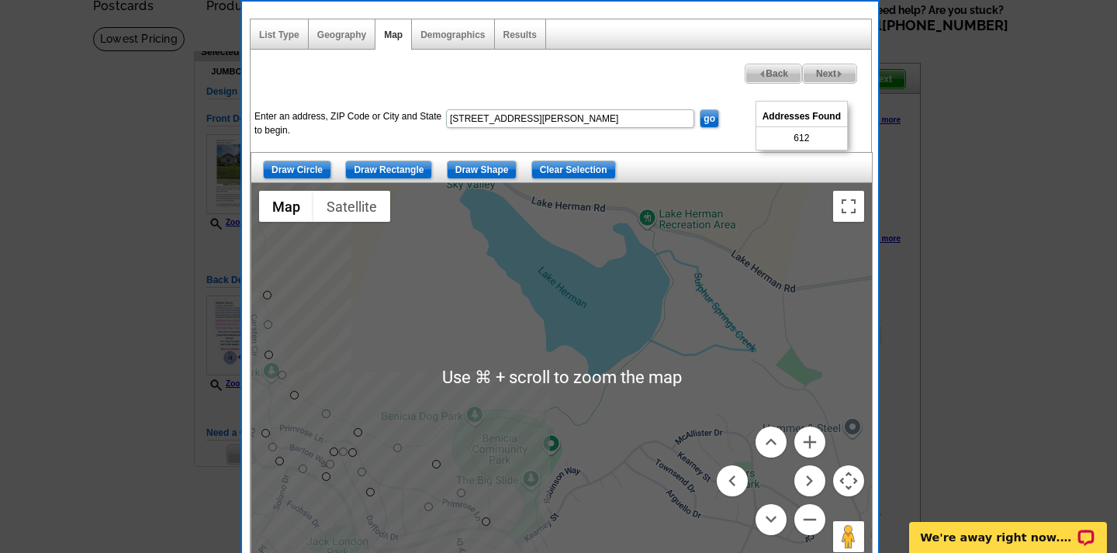
scroll to position [74, 0]
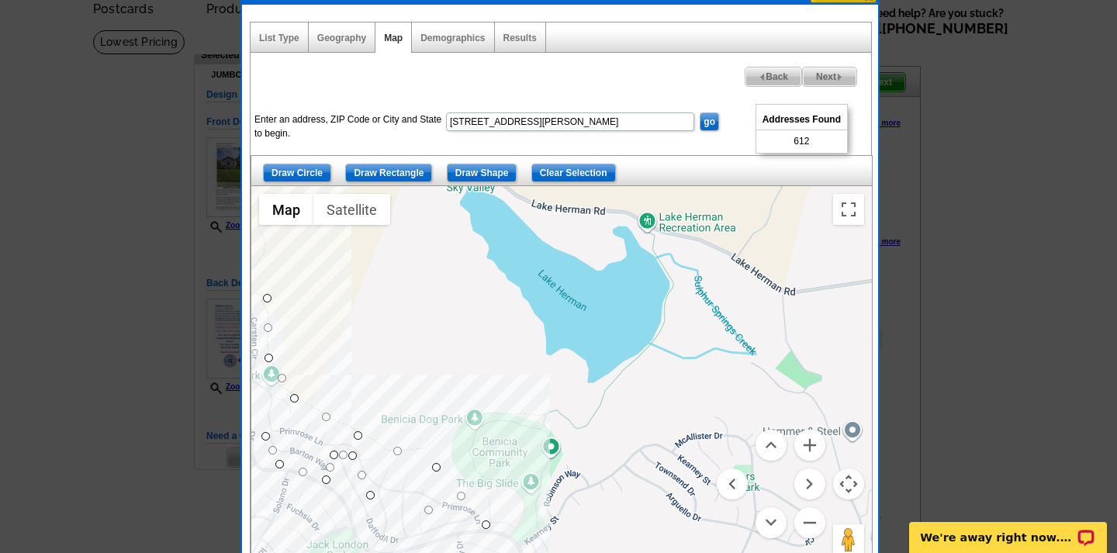
click at [826, 74] on span "Next" at bounding box center [830, 76] width 54 height 19
select select
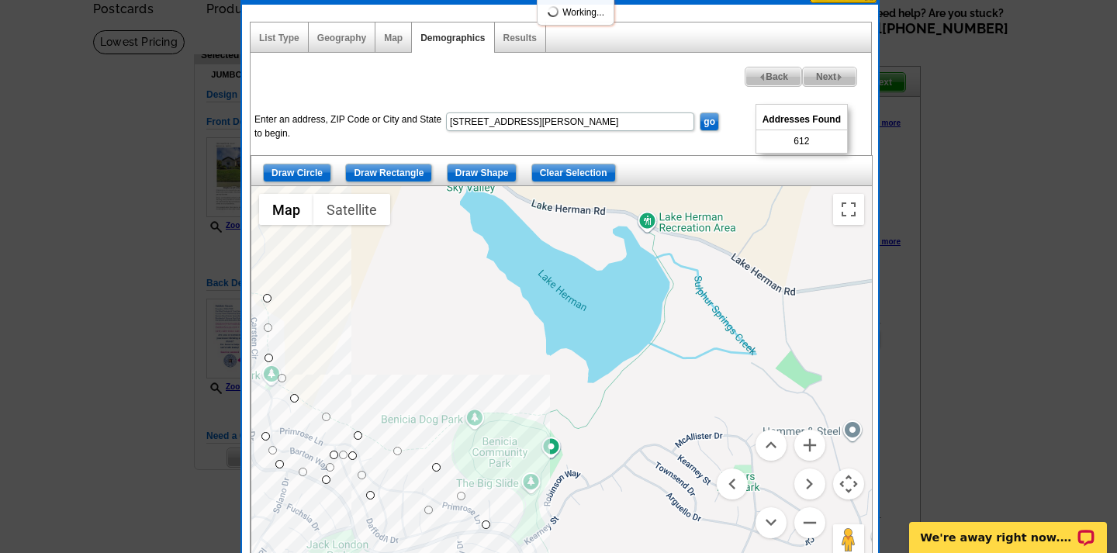
select select
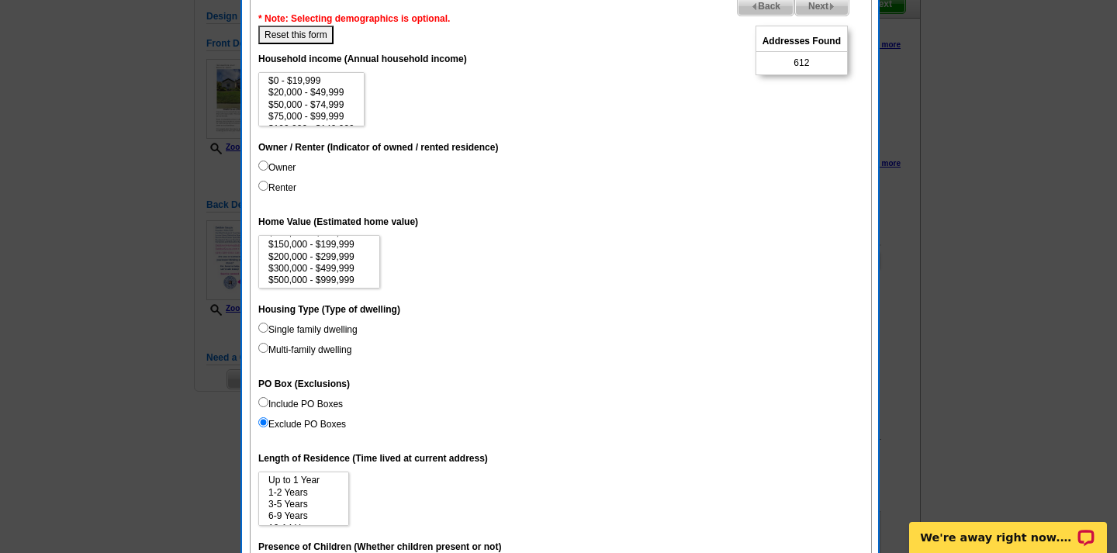
scroll to position [70, 0]
click at [327, 251] on option "$500,000 - $999,999" at bounding box center [319, 257] width 105 height 12
click at [305, 264] on option "$1,000,000 - $2,999,999" at bounding box center [319, 270] width 105 height 12
click at [301, 275] on option "$3,000,000+" at bounding box center [319, 281] width 105 height 12
click at [304, 275] on option "$3,000,000+" at bounding box center [319, 281] width 105 height 12
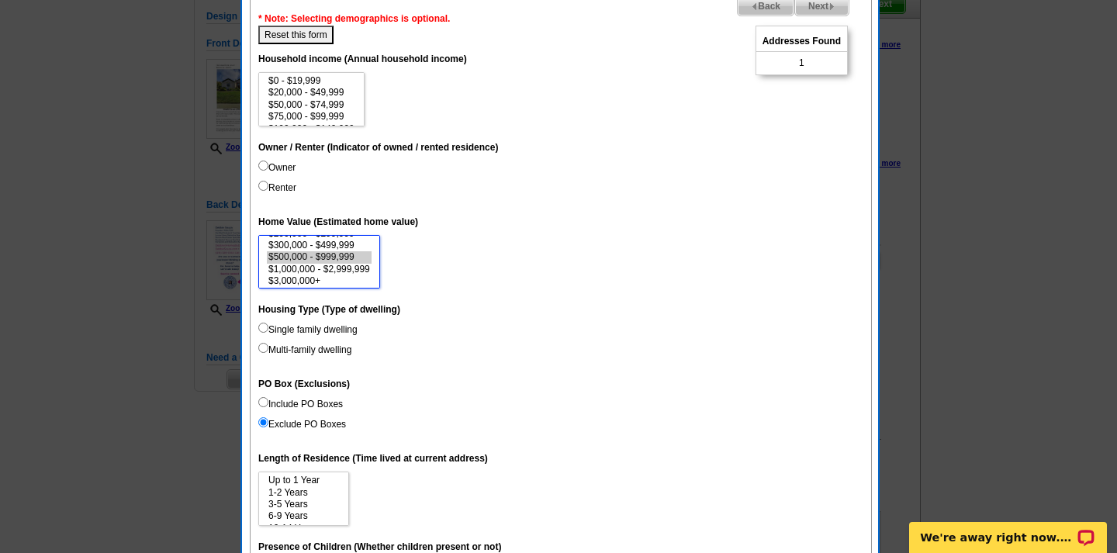
click at [324, 252] on option "$500,000 - $999,999" at bounding box center [319, 257] width 105 height 12
click at [361, 264] on option "$1,000,000 - $2,999,999" at bounding box center [319, 270] width 105 height 12
select select "500000-999999"
click at [299, 275] on option "$3,000,000+" at bounding box center [319, 281] width 105 height 12
click at [295, 324] on label "Single family dwelling" at bounding box center [307, 330] width 99 height 14
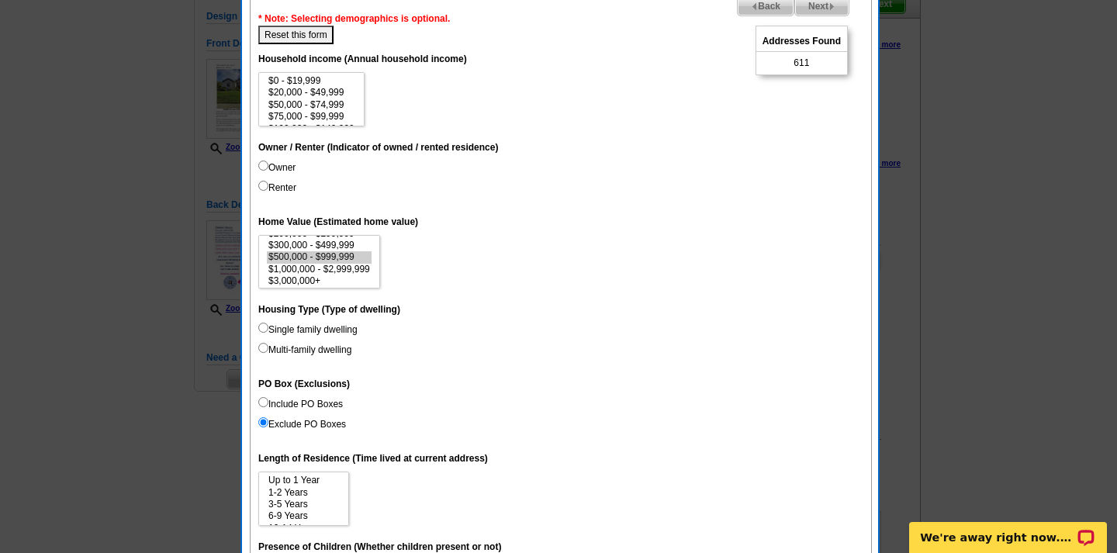
click at [268, 324] on input "Single family dwelling" at bounding box center [263, 328] width 10 height 10
radio input "true"
click at [258, 323] on input "Single family dwelling" at bounding box center [263, 328] width 10 height 10
click at [262, 347] on input "Multi-family dwelling" at bounding box center [263, 348] width 10 height 10
radio input "true"
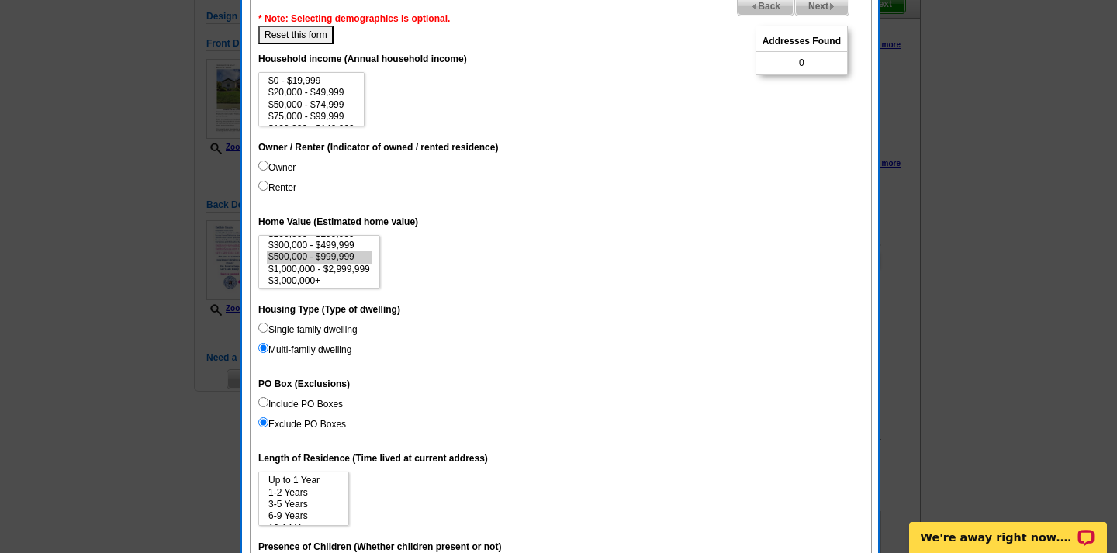
click at [262, 346] on input "Multi-family dwelling" at bounding box center [263, 348] width 10 height 10
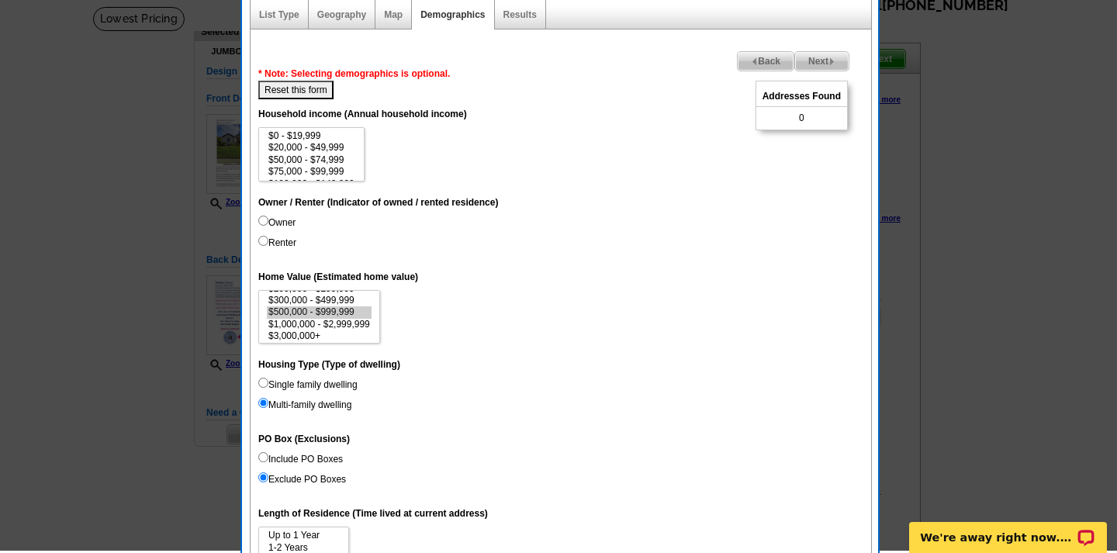
scroll to position [95, 0]
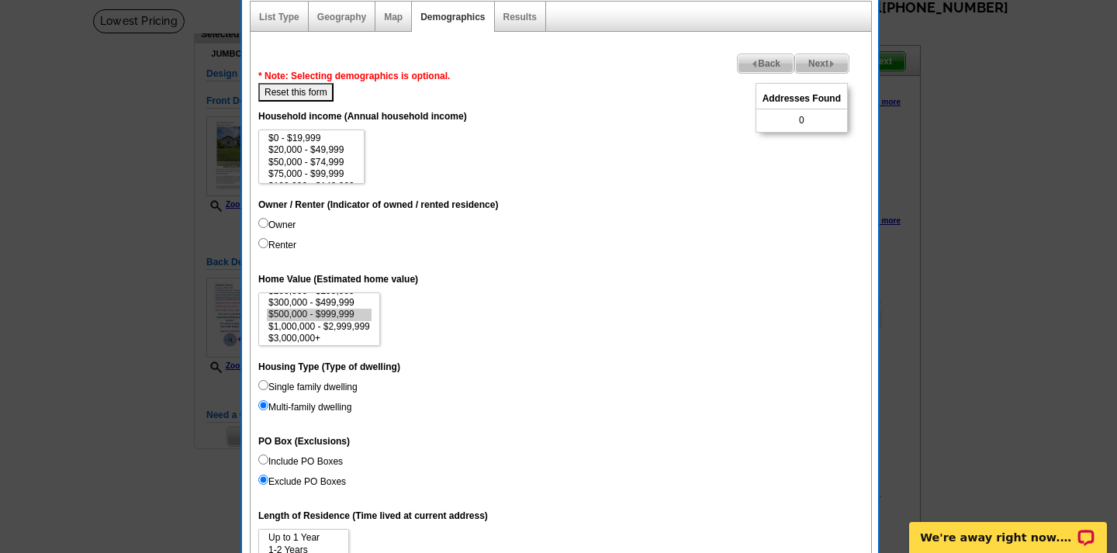
click at [300, 87] on button "Reset this form" at bounding box center [295, 92] width 75 height 19
select select
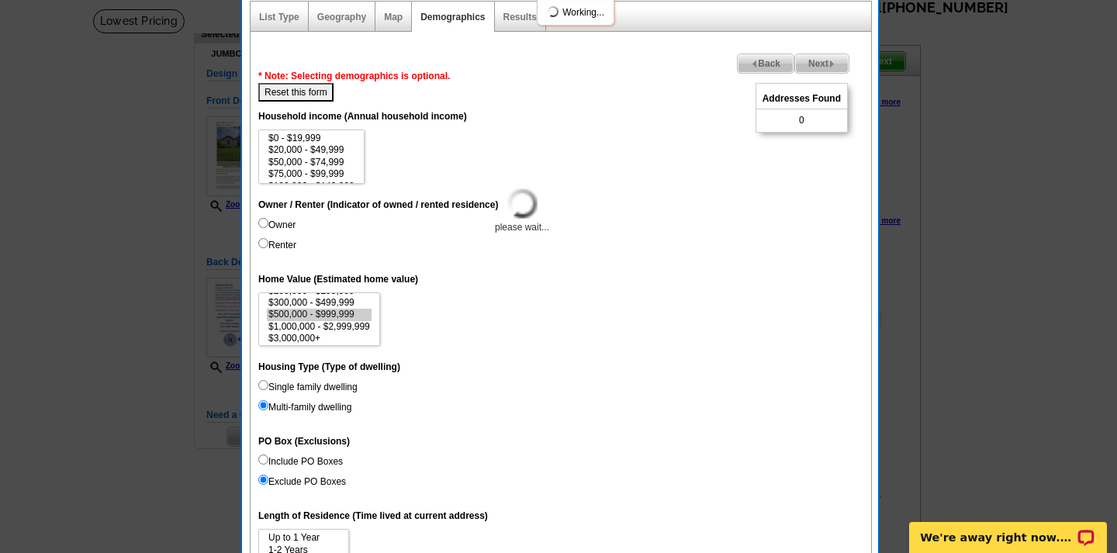
select select
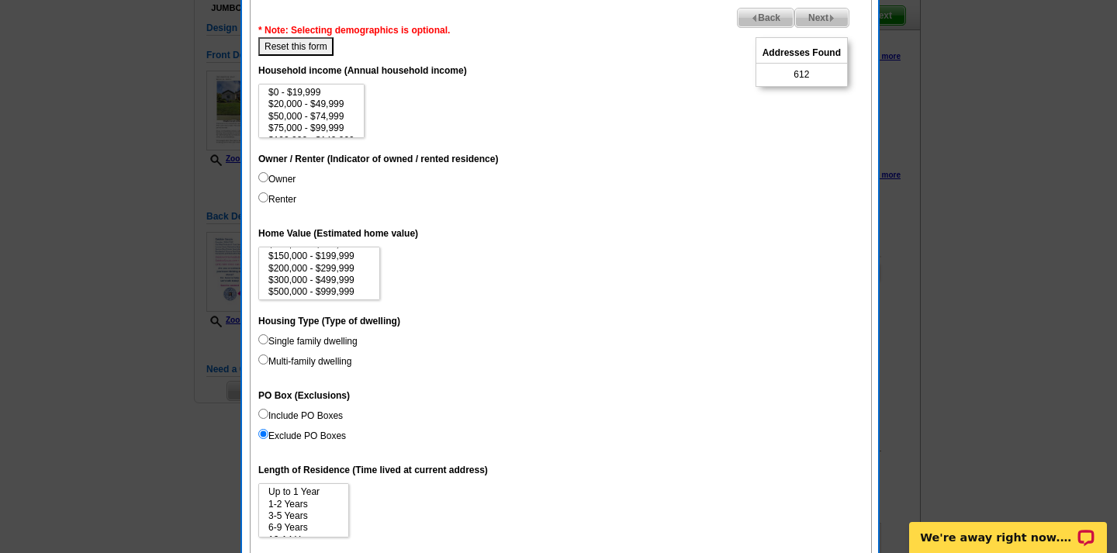
scroll to position [58, 0]
click at [344, 275] on option "$500,000 - $999,999" at bounding box center [319, 281] width 105 height 12
click at [306, 289] on option "$3,000,000+" at bounding box center [319, 293] width 105 height 12
select select "500000-999999"
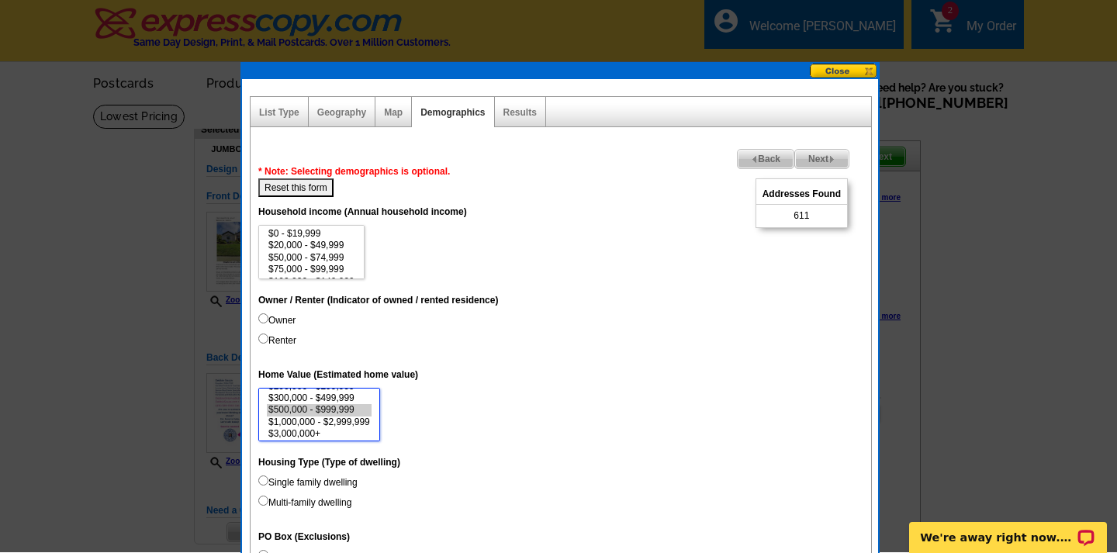
scroll to position [0, 0]
click at [390, 112] on link "Map" at bounding box center [393, 112] width 19 height 11
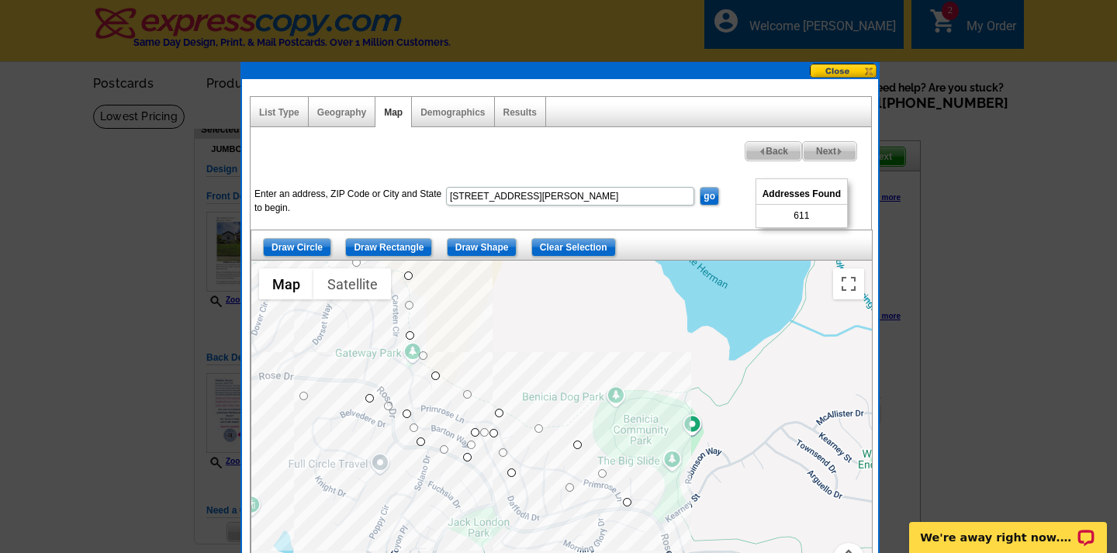
drag, startPoint x: 451, startPoint y: 418, endPoint x: 593, endPoint y: 317, distance: 174.1
click at [593, 317] on div at bounding box center [561, 455] width 621 height 388
drag, startPoint x: 630, startPoint y: 503, endPoint x: 534, endPoint y: 448, distance: 110.8
drag, startPoint x: 579, startPoint y: 442, endPoint x: 541, endPoint y: 432, distance: 38.6
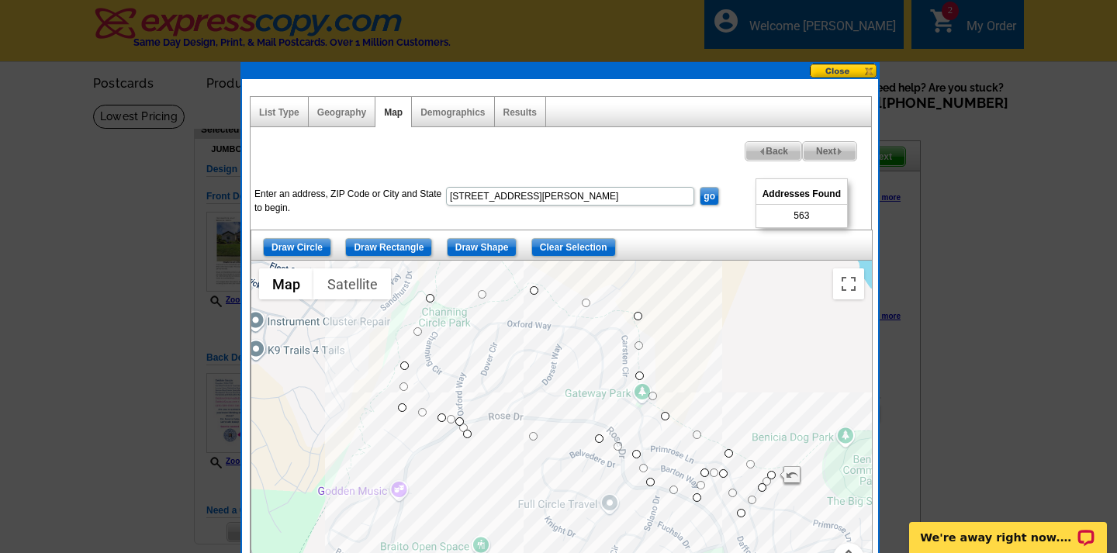
drag, startPoint x: 448, startPoint y: 322, endPoint x: 679, endPoint y: 362, distance: 233.9
click at [679, 362] on div at bounding box center [561, 455] width 621 height 388
click at [829, 149] on span "Next" at bounding box center [830, 151] width 54 height 19
select select
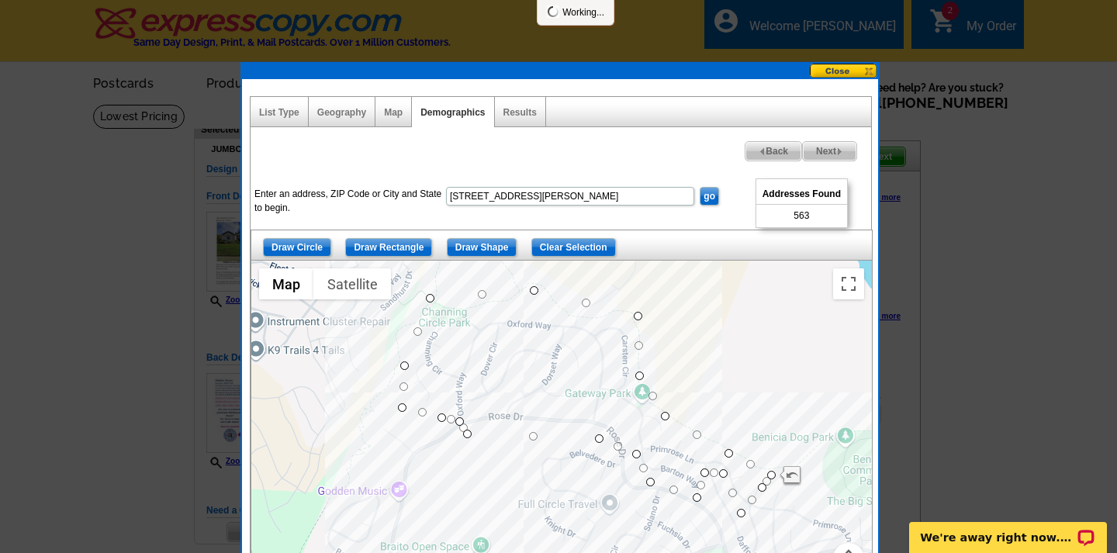
select select
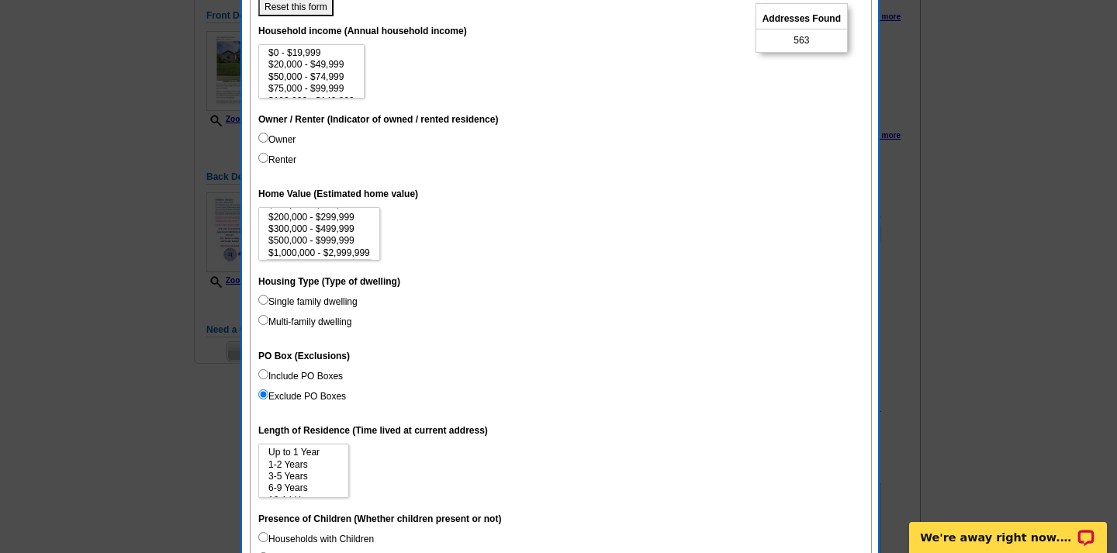
scroll to position [70, 0]
click at [547, 320] on dd "Single family dwelling Multi-family dwelling" at bounding box center [560, 315] width 605 height 40
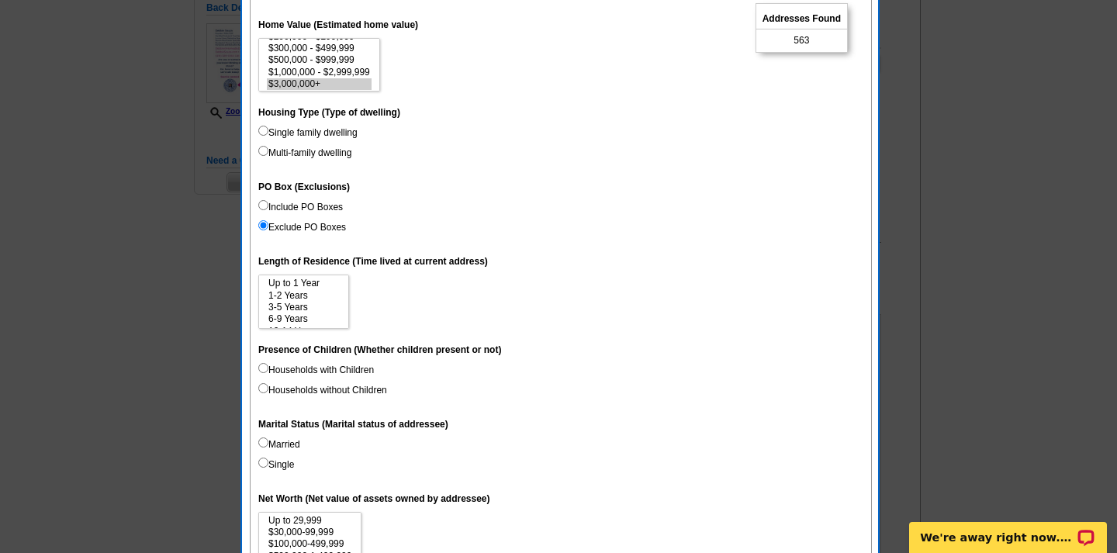
scroll to position [359, 0]
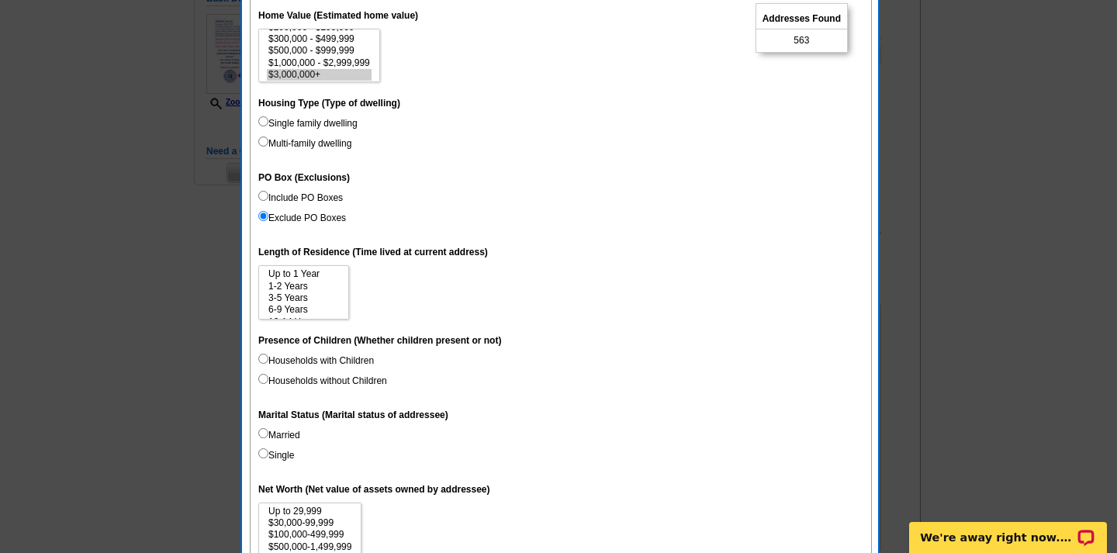
click at [261, 192] on input "Include PO Boxes" at bounding box center [263, 196] width 10 height 10
radio input "true"
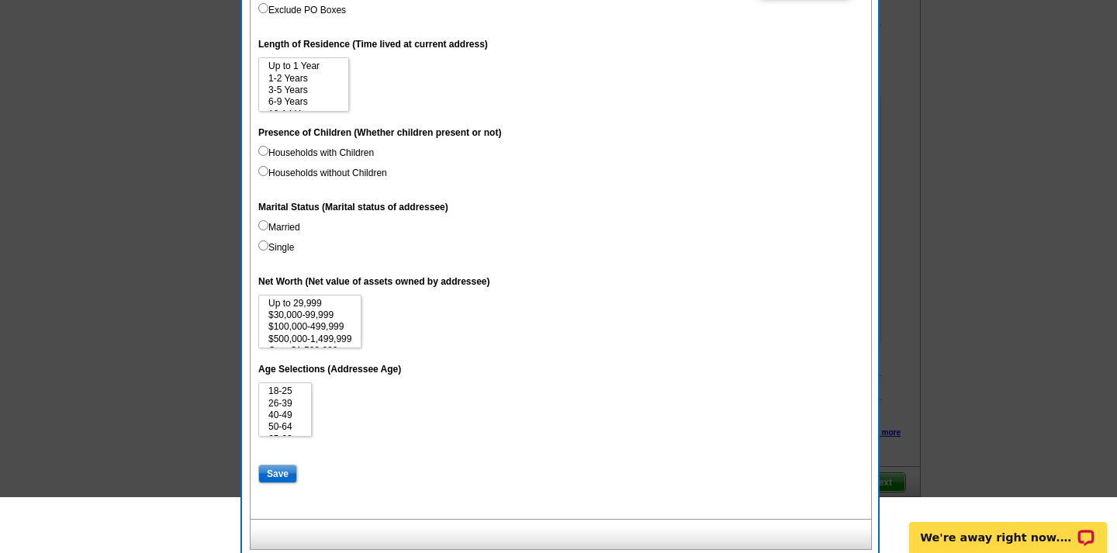
scroll to position [636, 0]
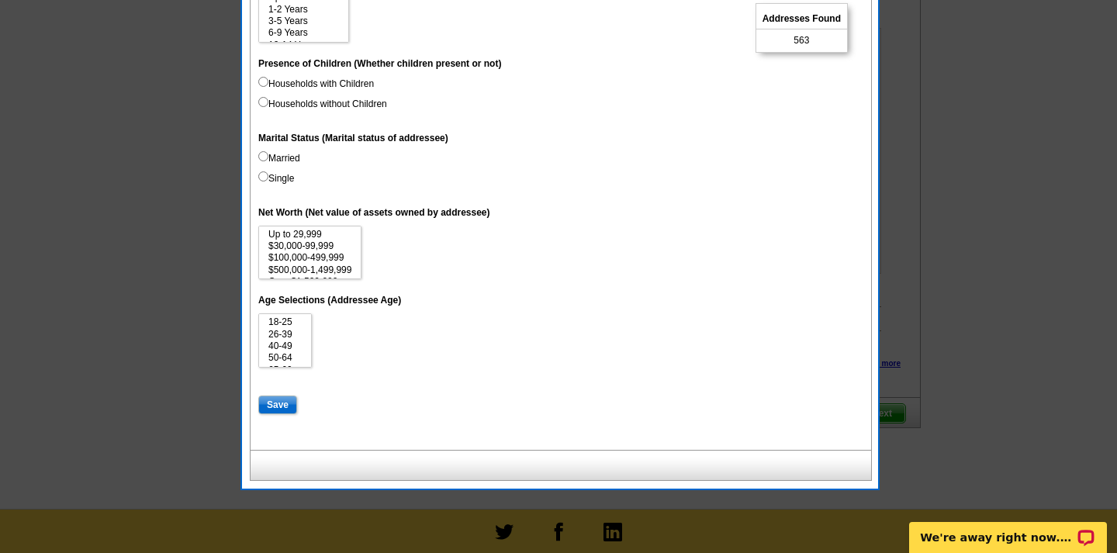
click at [283, 396] on input "Save" at bounding box center [277, 405] width 39 height 19
select select
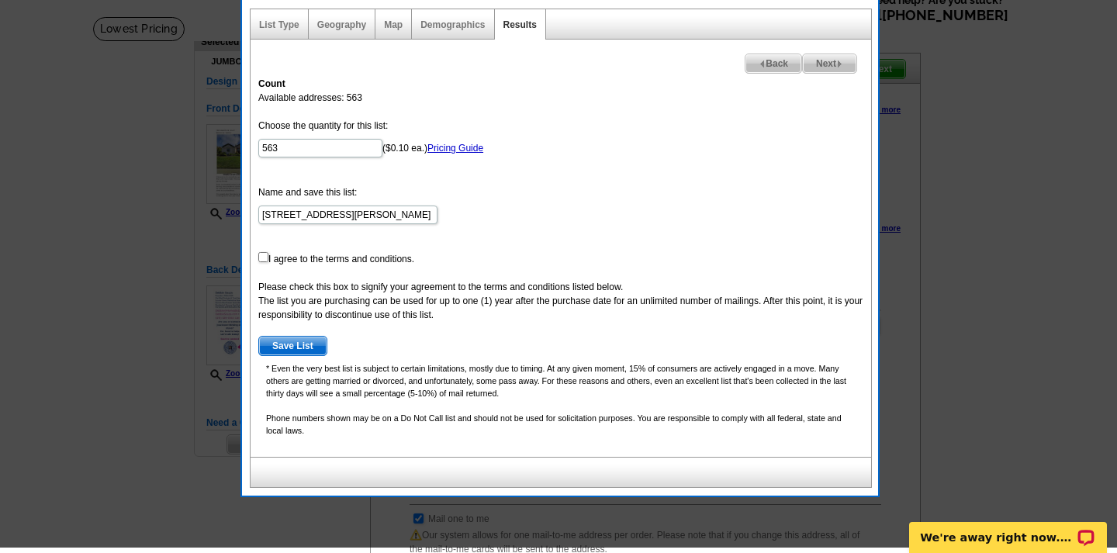
scroll to position [78, 0]
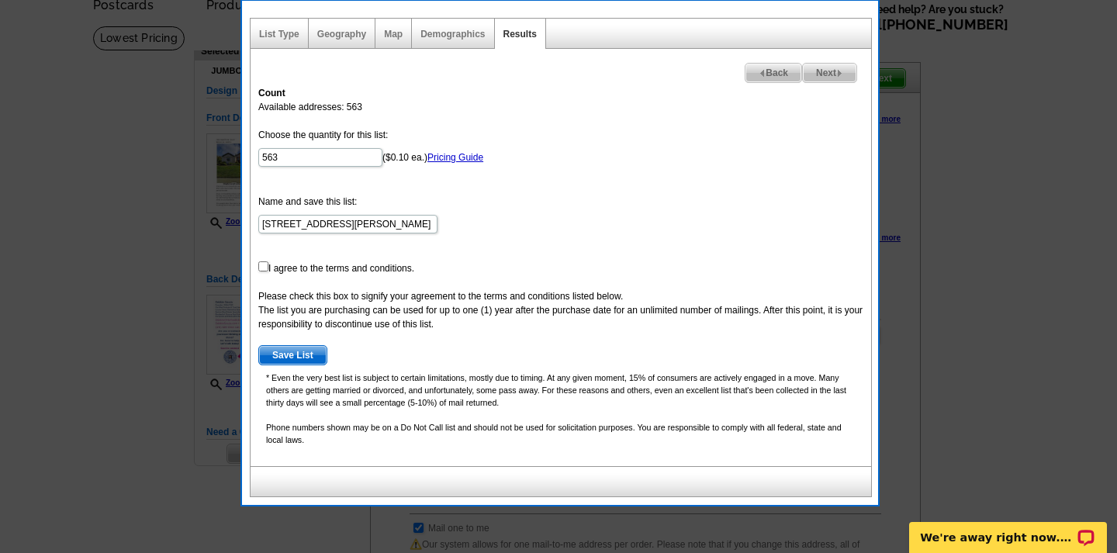
click at [261, 268] on input "checkbox" at bounding box center [263, 266] width 10 height 10
checkbox input "true"
click at [293, 352] on span "Save List" at bounding box center [292, 355] width 67 height 19
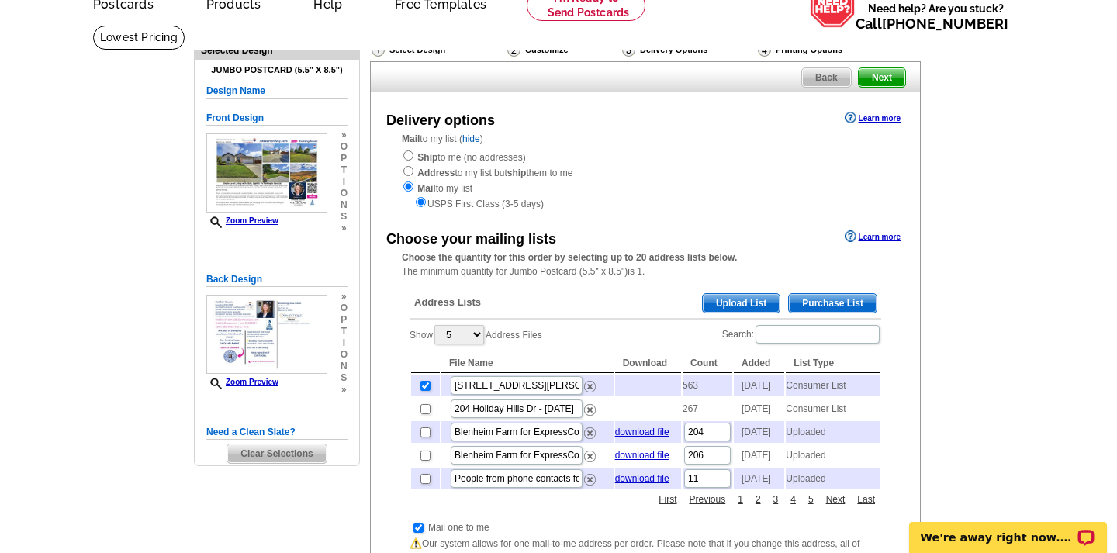
click at [842, 295] on span "Purchase List" at bounding box center [833, 303] width 88 height 19
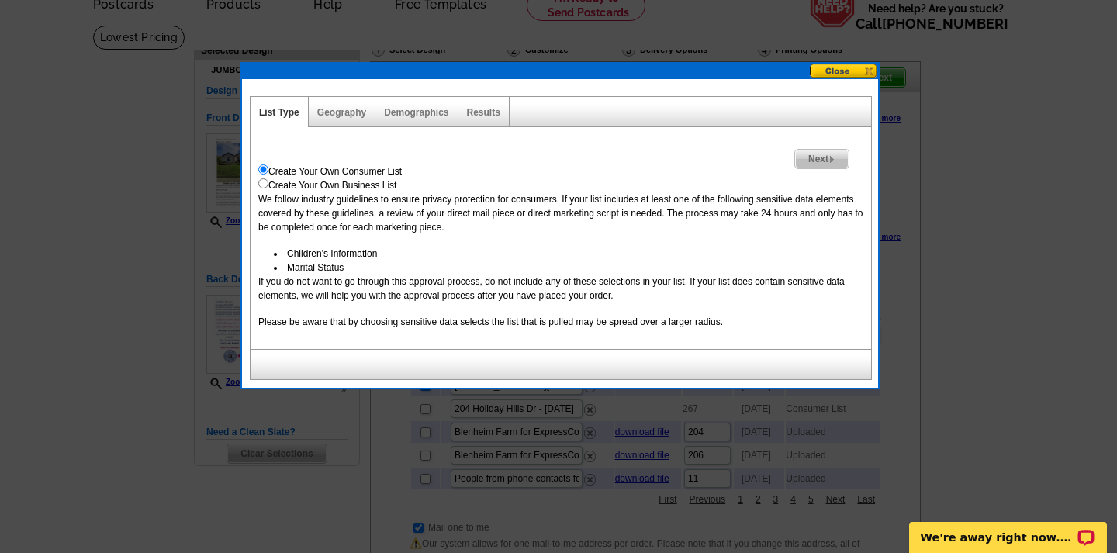
click at [842, 71] on button at bounding box center [844, 71] width 68 height 15
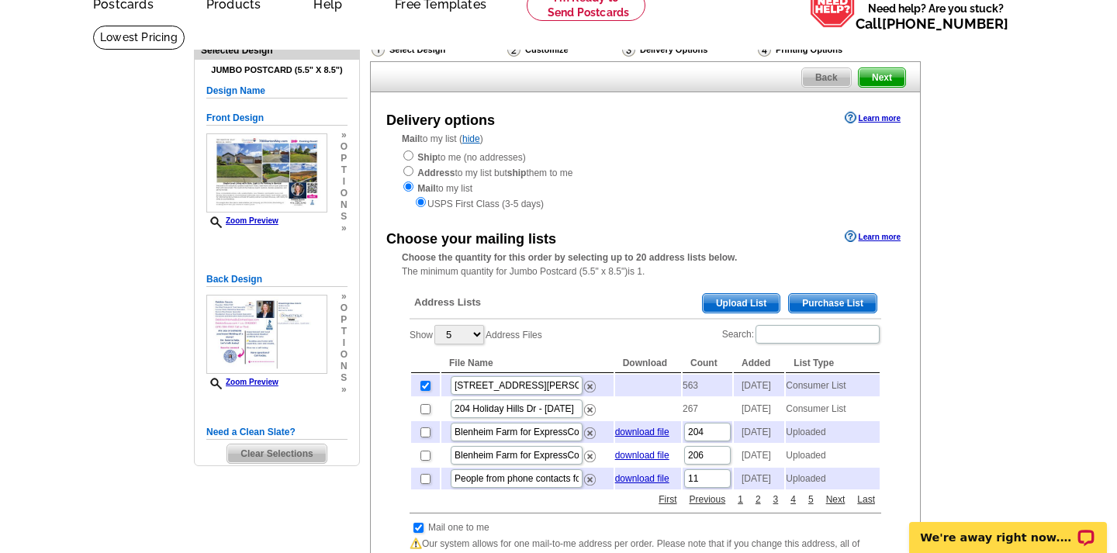
click at [881, 72] on span "Next" at bounding box center [882, 77] width 47 height 19
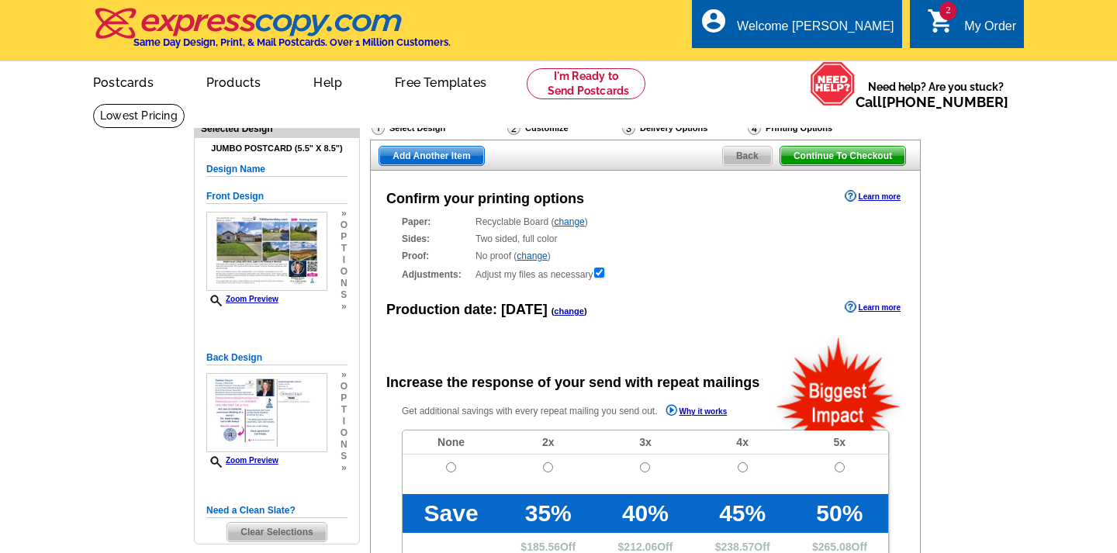
radio input "false"
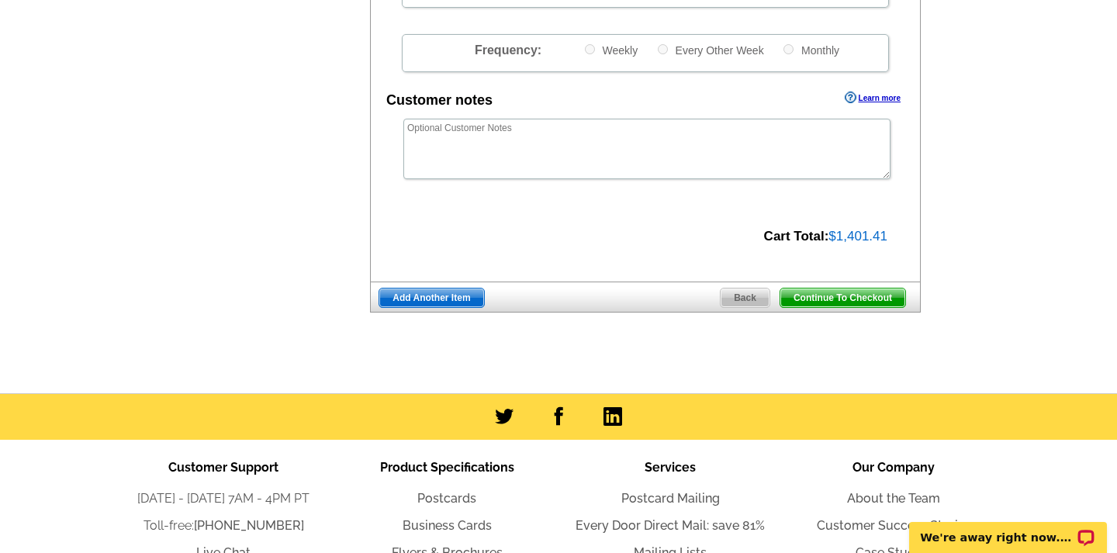
scroll to position [555, 0]
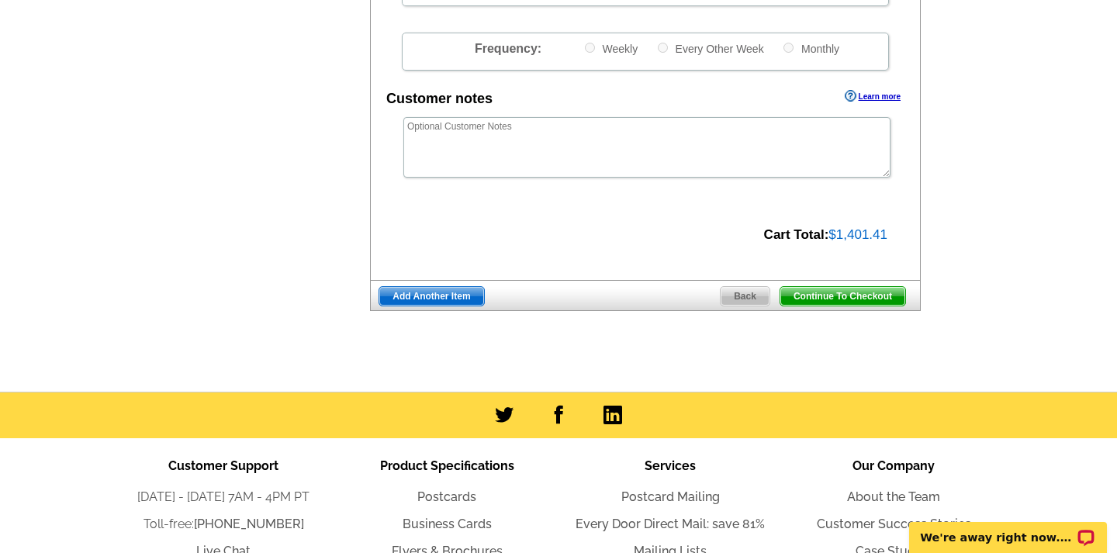
click at [749, 289] on span "Back" at bounding box center [745, 296] width 49 height 19
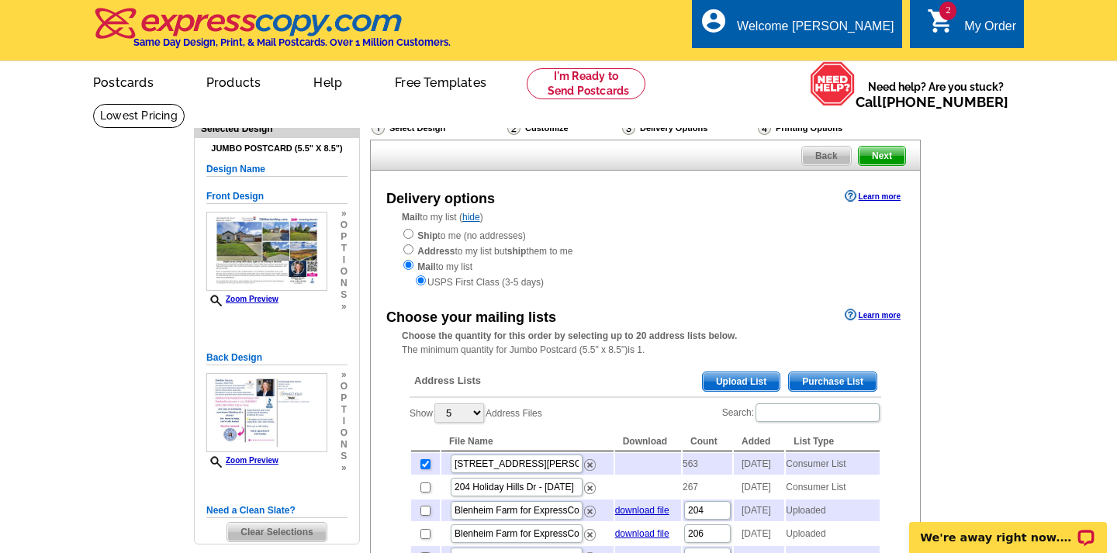
click at [825, 153] on span "Back" at bounding box center [826, 156] width 49 height 19
click at [420, 460] on td at bounding box center [425, 464] width 29 height 22
click at [422, 459] on input "checkbox" at bounding box center [425, 464] width 10 height 10
checkbox input "false"
click at [841, 373] on span "Purchase List" at bounding box center [833, 381] width 88 height 19
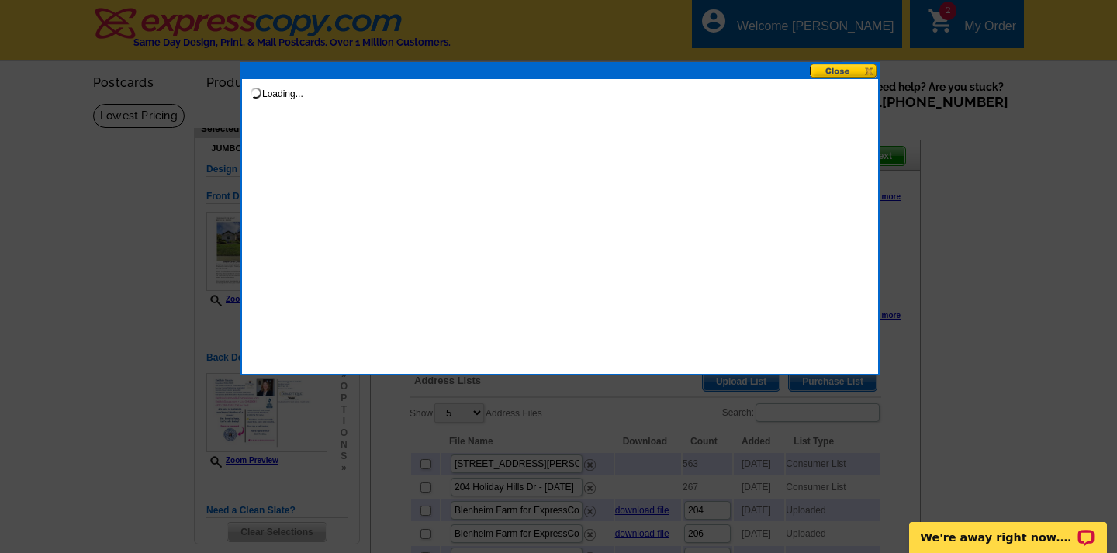
click at [827, 70] on button at bounding box center [844, 71] width 68 height 15
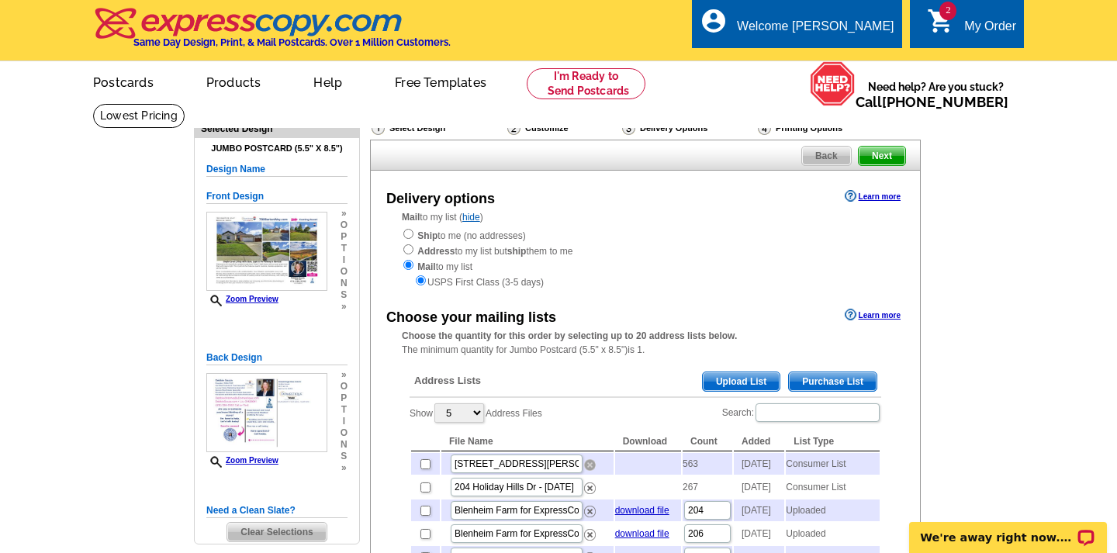
click at [588, 462] on img at bounding box center [590, 465] width 12 height 12
click at [819, 372] on span "Purchase List" at bounding box center [833, 381] width 88 height 19
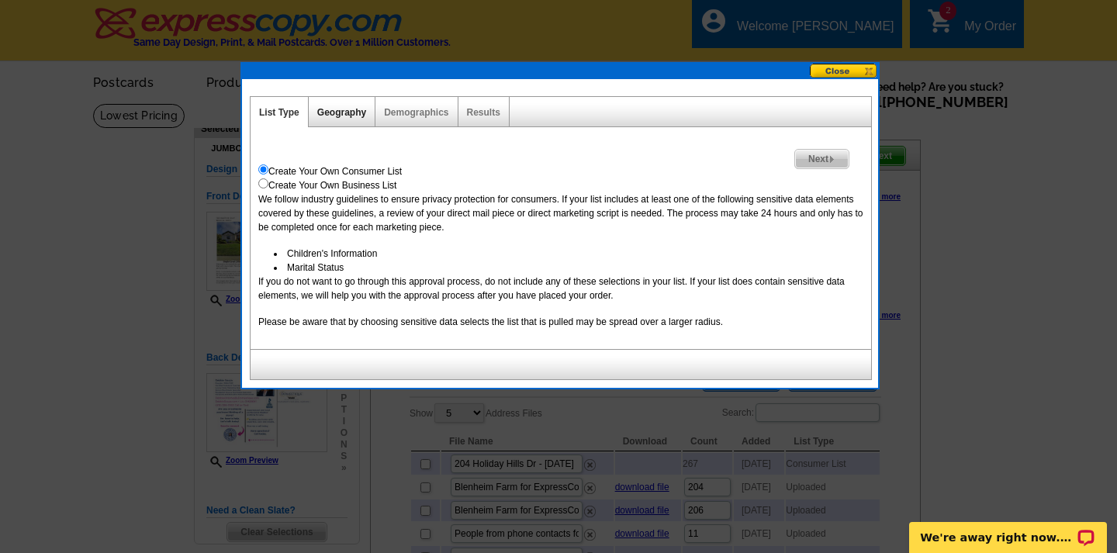
click at [333, 109] on link "Geography" at bounding box center [341, 112] width 49 height 11
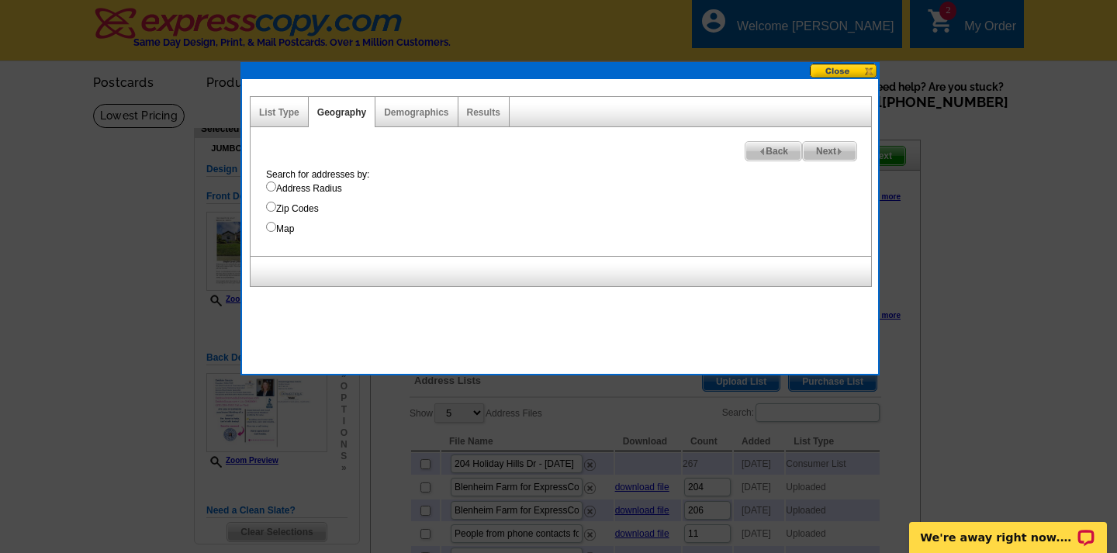
click at [266, 230] on input "Map" at bounding box center [271, 227] width 10 height 10
radio input "true"
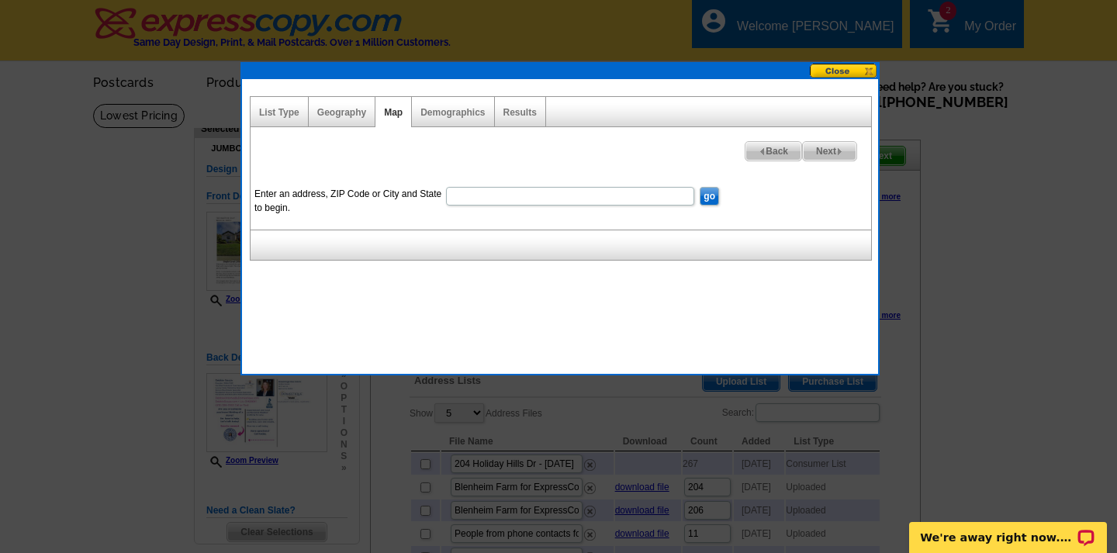
click at [593, 199] on input "Enter an address, ZIP Code or City and State to begin." at bounding box center [570, 196] width 248 height 19
type input "789 Barton Way, Benicia CA 94510"
click at [710, 197] on input "go" at bounding box center [709, 196] width 19 height 19
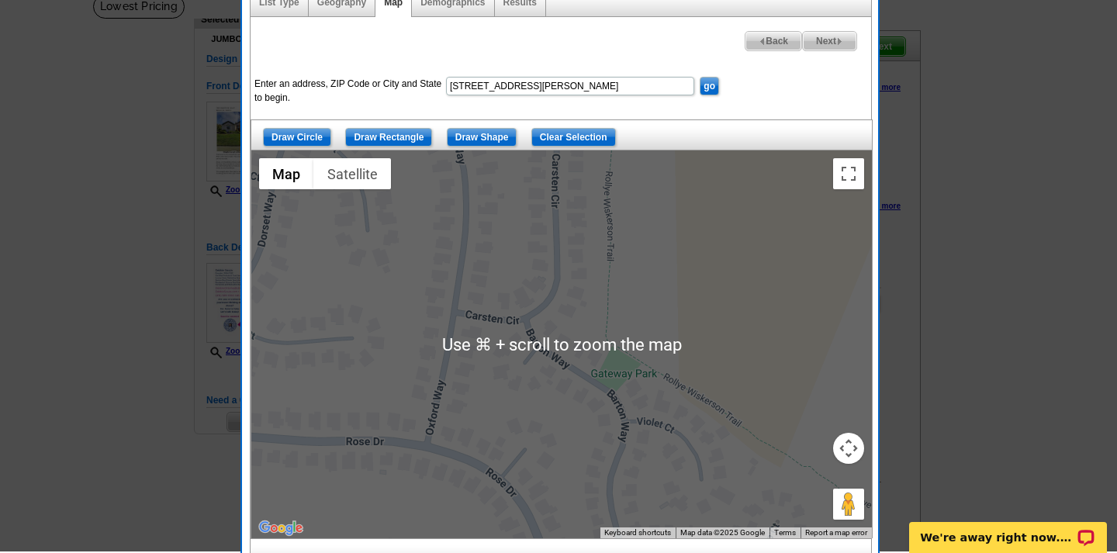
scroll to position [109, 0]
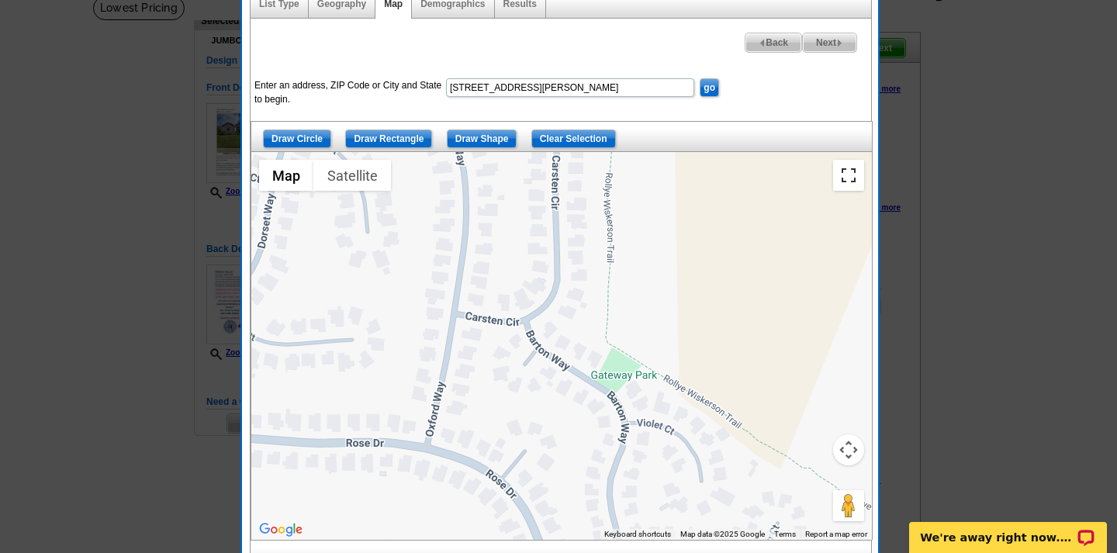
click at [851, 174] on button "Toggle fullscreen view" at bounding box center [848, 175] width 31 height 31
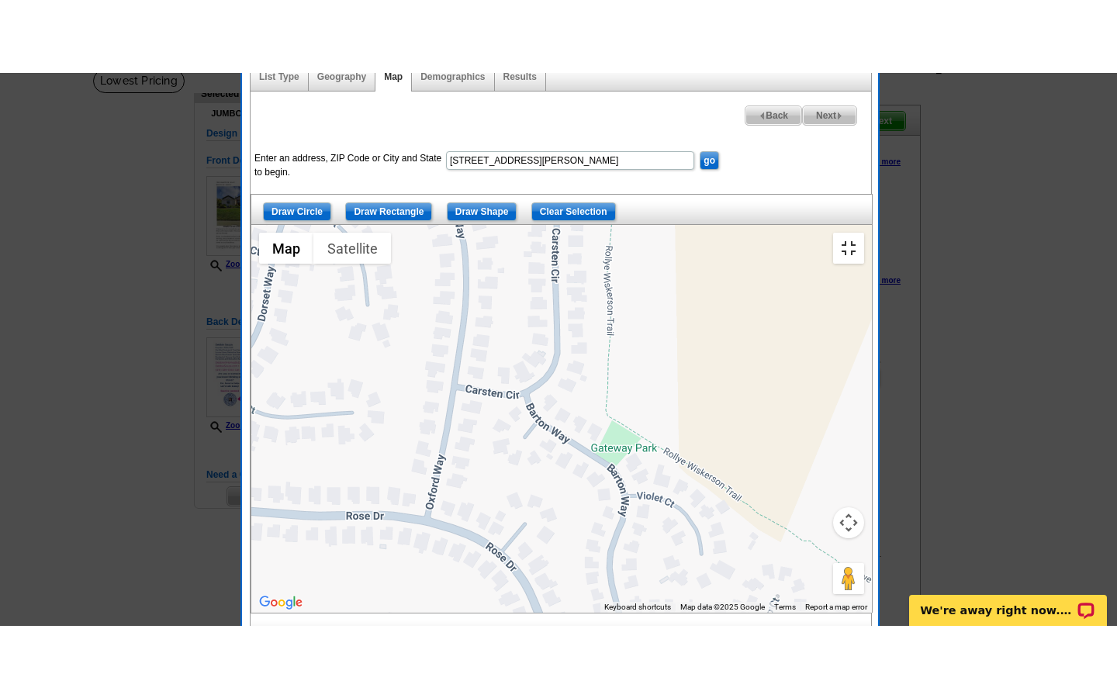
scroll to position [0, 0]
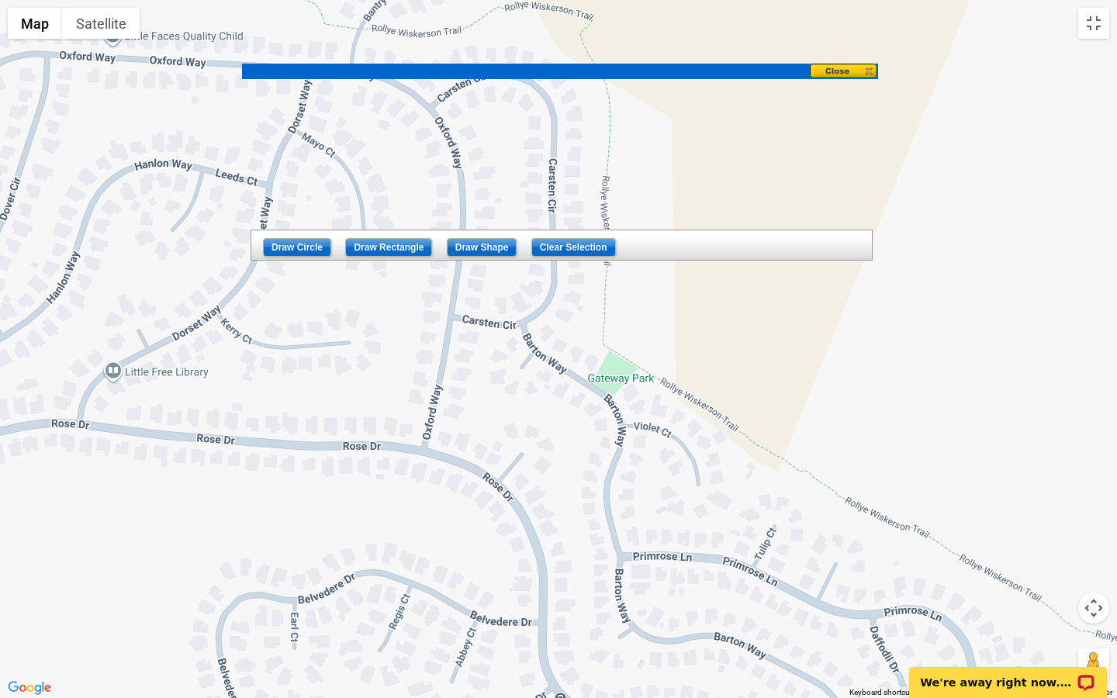
click at [1094, 552] on button "Map camera controls" at bounding box center [1093, 608] width 31 height 31
click at [1058, 552] on button "Zoom out" at bounding box center [1054, 646] width 31 height 31
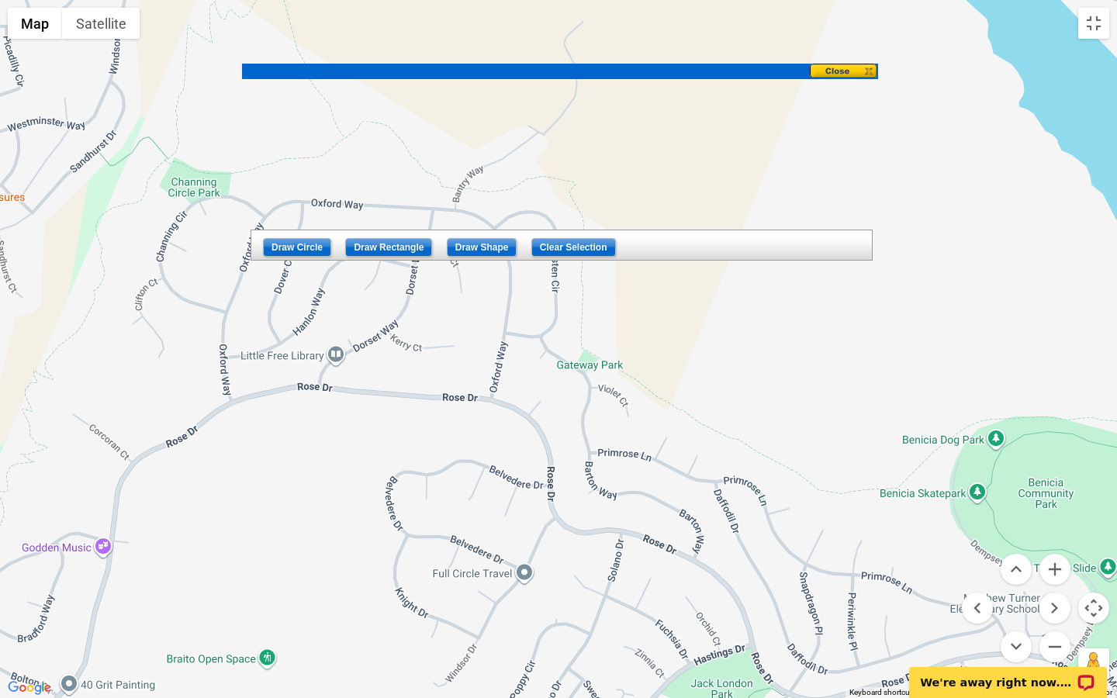
click at [602, 375] on div at bounding box center [558, 349] width 1117 height 698
click at [599, 379] on div at bounding box center [558, 349] width 1117 height 698
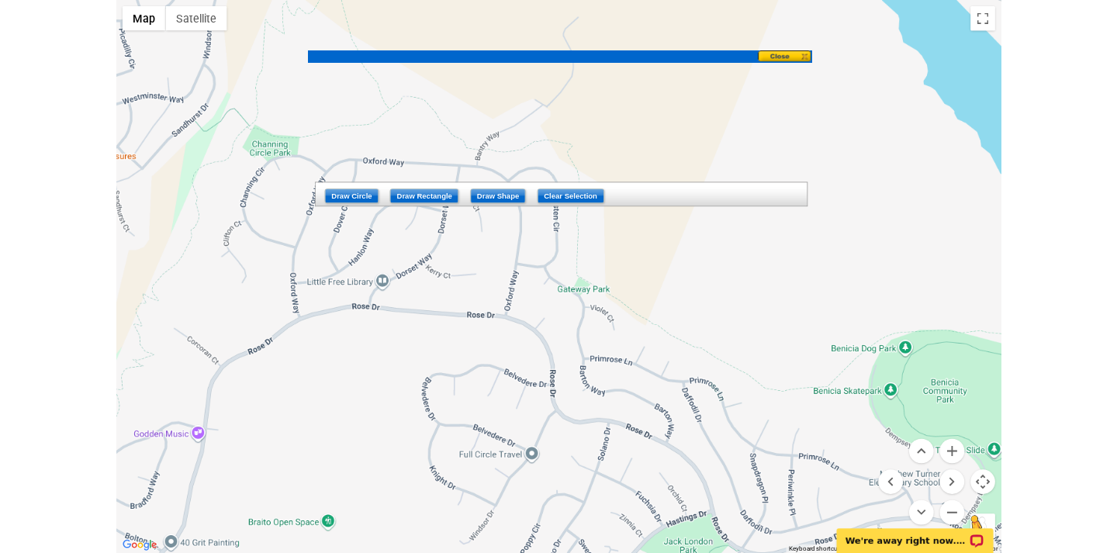
scroll to position [109, 0]
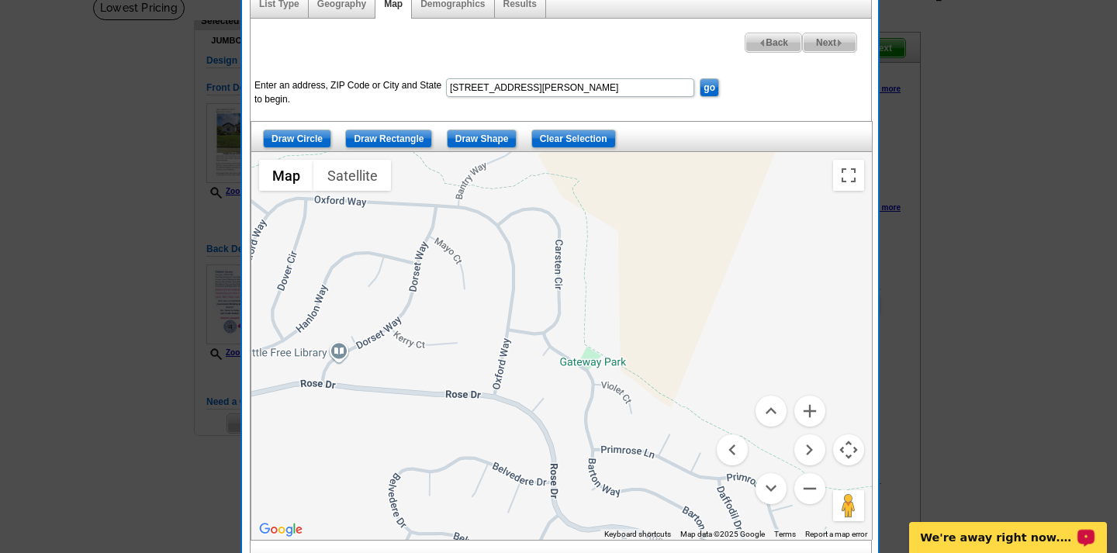
click at [475, 138] on input "Draw Shape" at bounding box center [482, 139] width 71 height 19
click at [843, 171] on button "Toggle fullscreen view" at bounding box center [848, 175] width 31 height 31
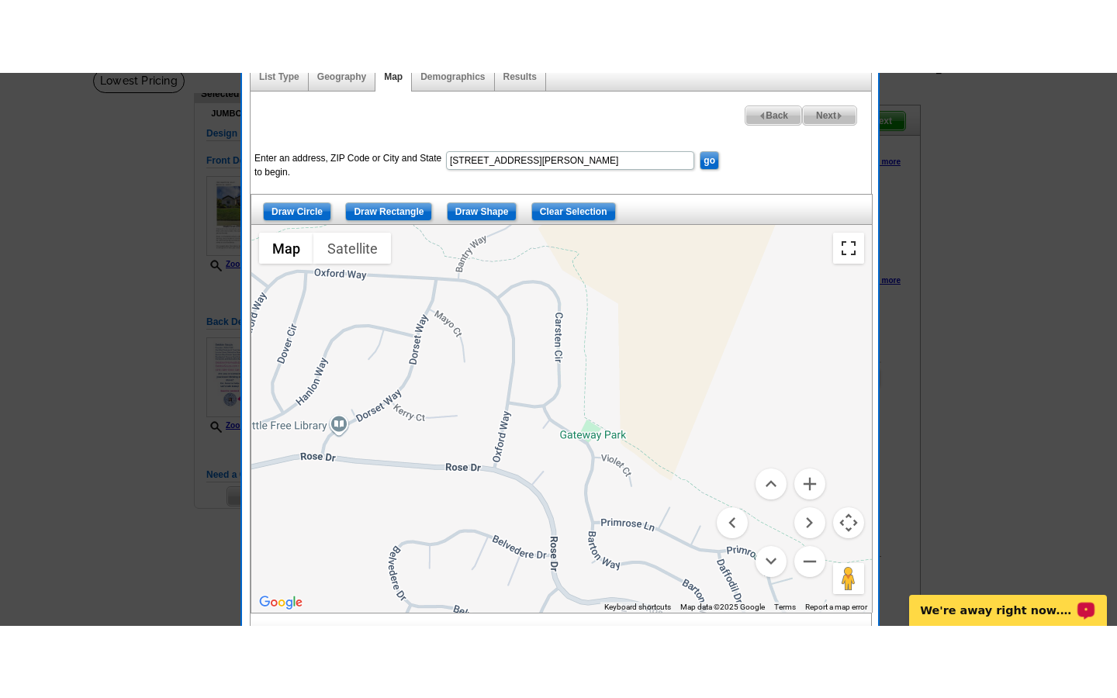
scroll to position [0, 0]
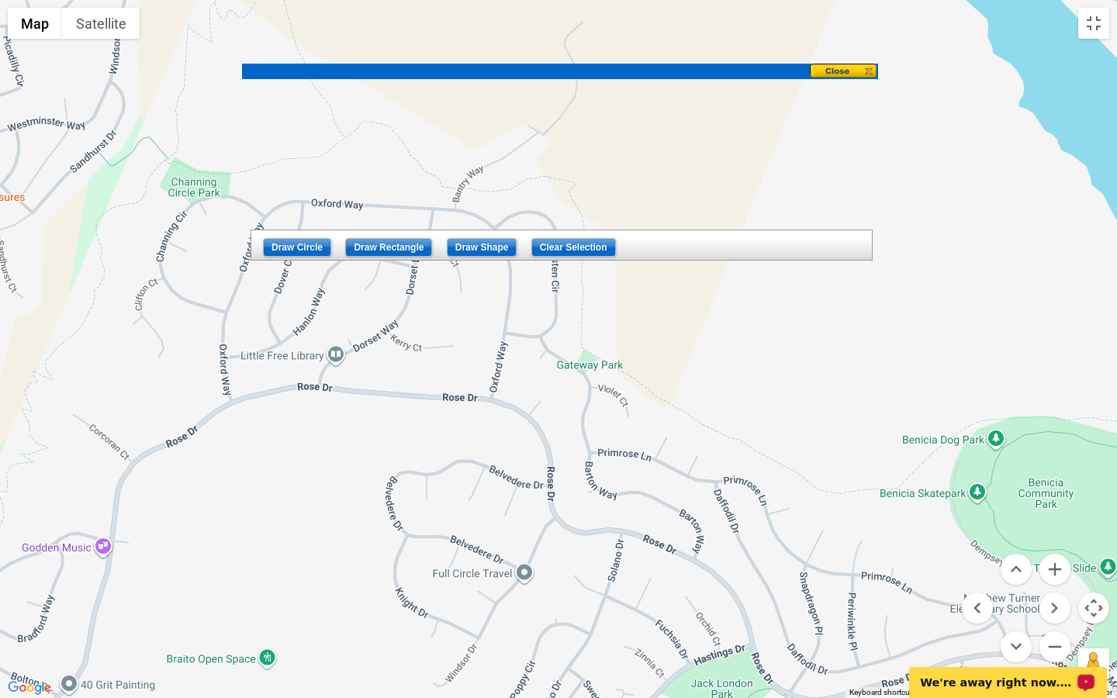
click at [597, 443] on div at bounding box center [558, 349] width 1117 height 698
click at [659, 403] on div at bounding box center [558, 349] width 1117 height 698
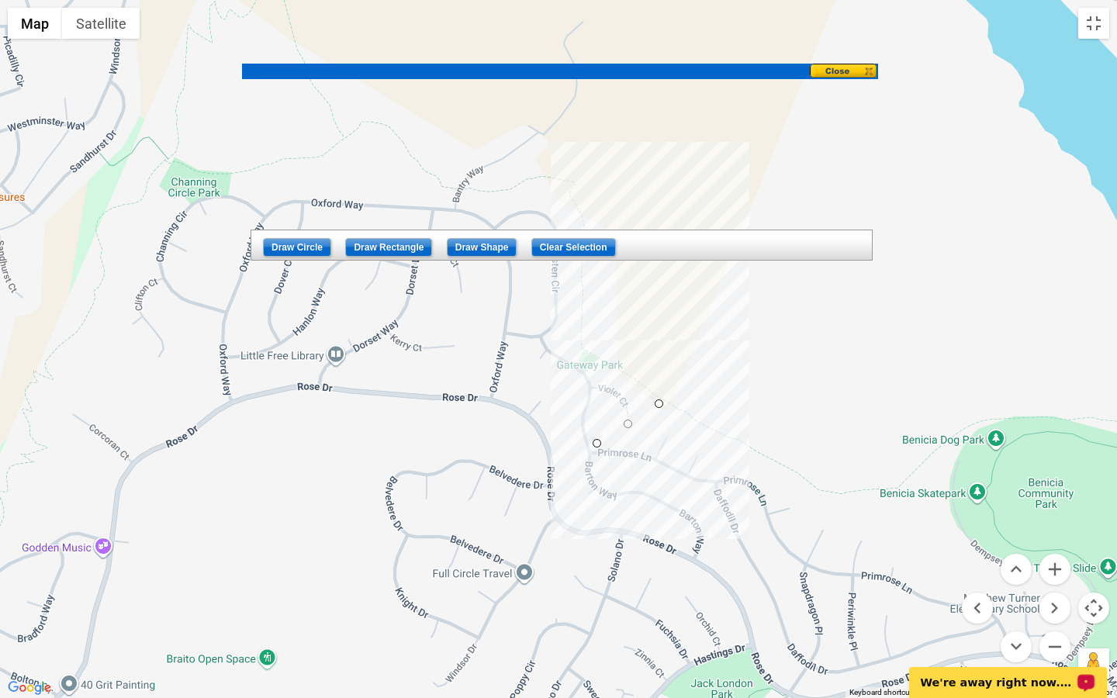
click at [568, 323] on div at bounding box center [558, 349] width 1117 height 698
click at [566, 196] on div at bounding box center [558, 349] width 1117 height 698
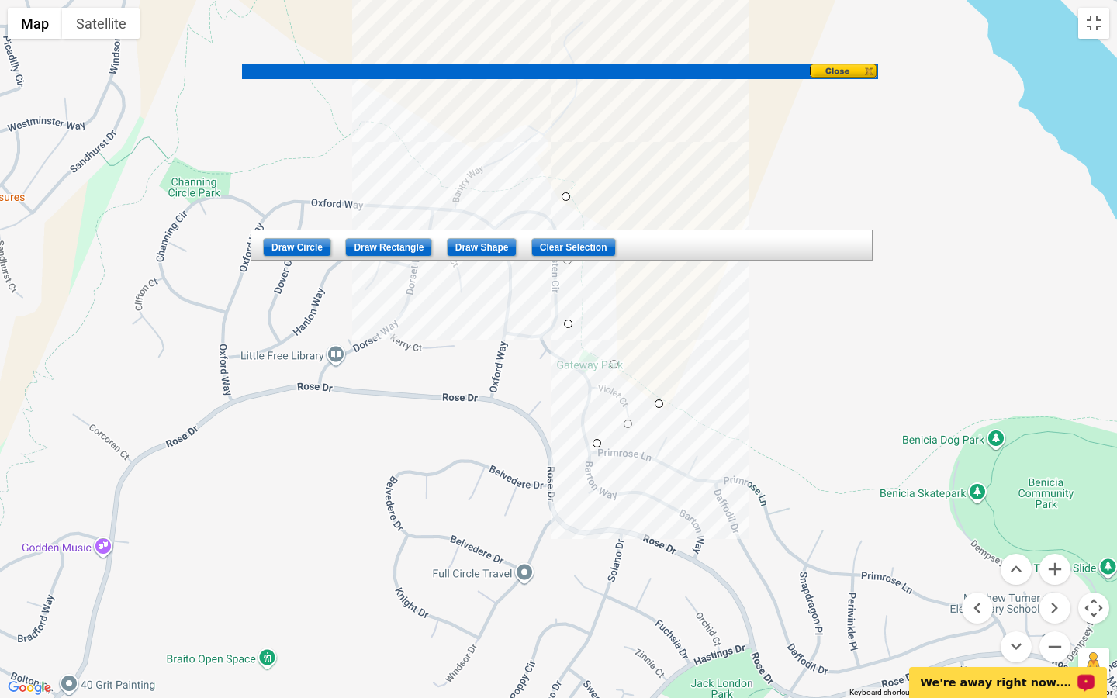
click at [524, 116] on div at bounding box center [558, 349] width 1117 height 698
click at [347, 171] on div at bounding box center [558, 349] width 1117 height 698
click at [239, 178] on div at bounding box center [558, 349] width 1117 height 698
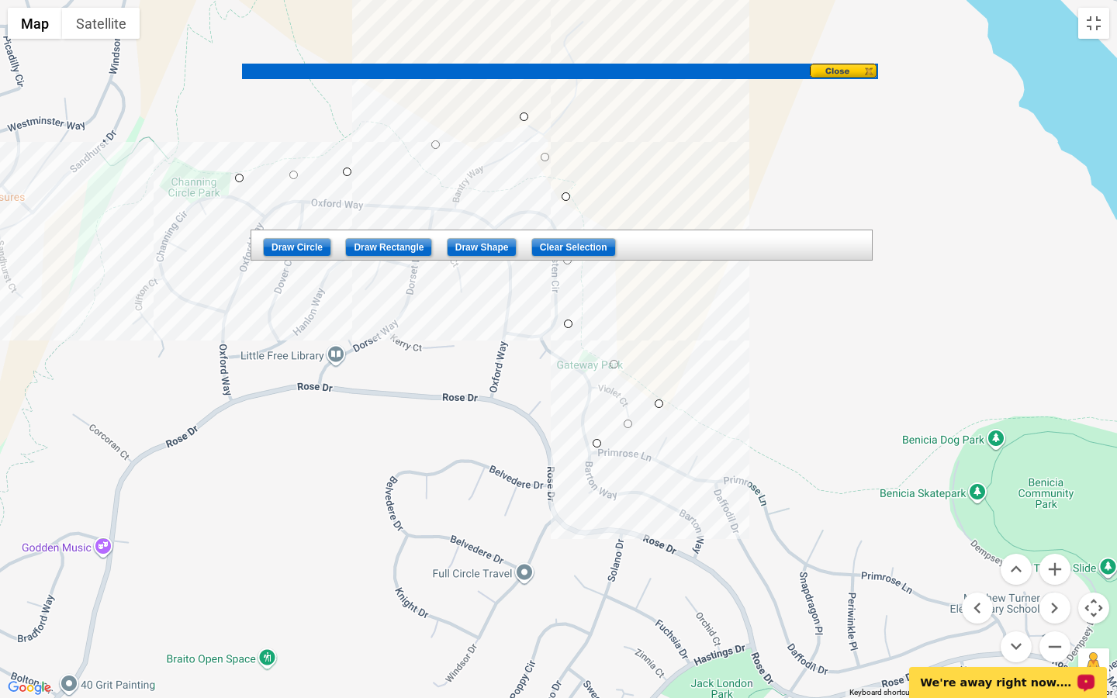
click at [164, 190] on div at bounding box center [558, 349] width 1117 height 698
click at [116, 285] on div at bounding box center [558, 349] width 1117 height 698
click at [112, 341] on div at bounding box center [558, 349] width 1117 height 698
click at [140, 379] on div at bounding box center [558, 349] width 1117 height 698
click at [192, 373] on div at bounding box center [558, 349] width 1117 height 698
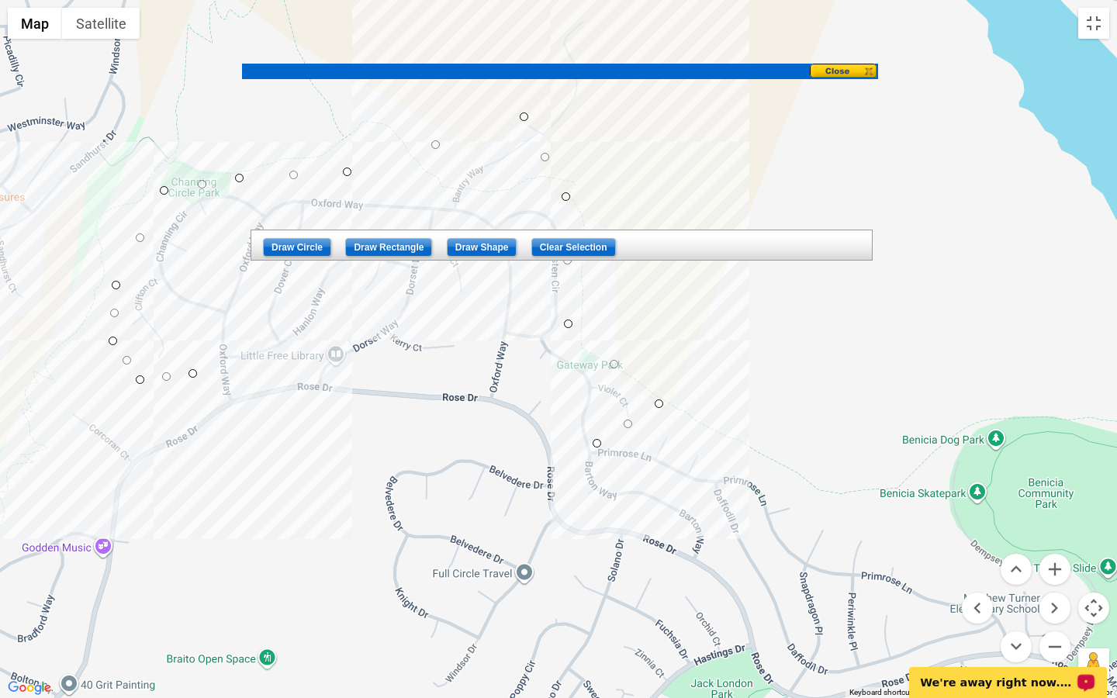
click at [223, 398] on div at bounding box center [558, 349] width 1117 height 698
click at [251, 385] on div at bounding box center [558, 349] width 1117 height 698
click at [343, 375] on div at bounding box center [558, 349] width 1117 height 698
click at [489, 394] on div at bounding box center [558, 349] width 1117 height 698
click at [566, 395] on div at bounding box center [558, 349] width 1117 height 698
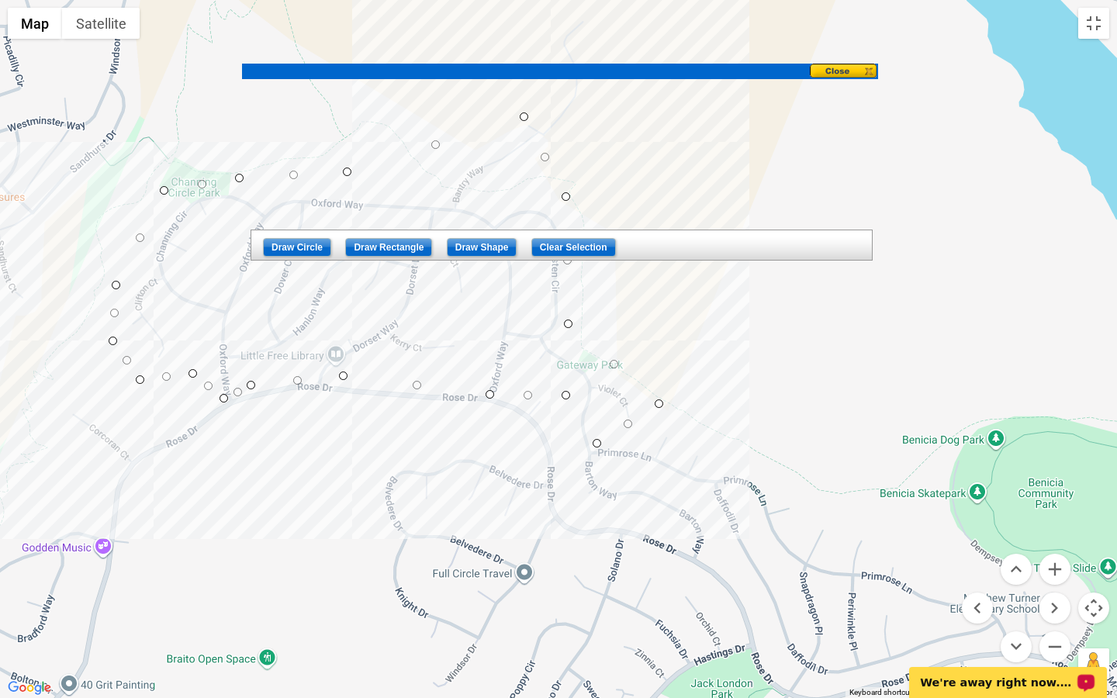
click at [596, 444] on div at bounding box center [558, 349] width 1117 height 698
click at [1093, 20] on button "Toggle fullscreen view" at bounding box center [1093, 23] width 31 height 31
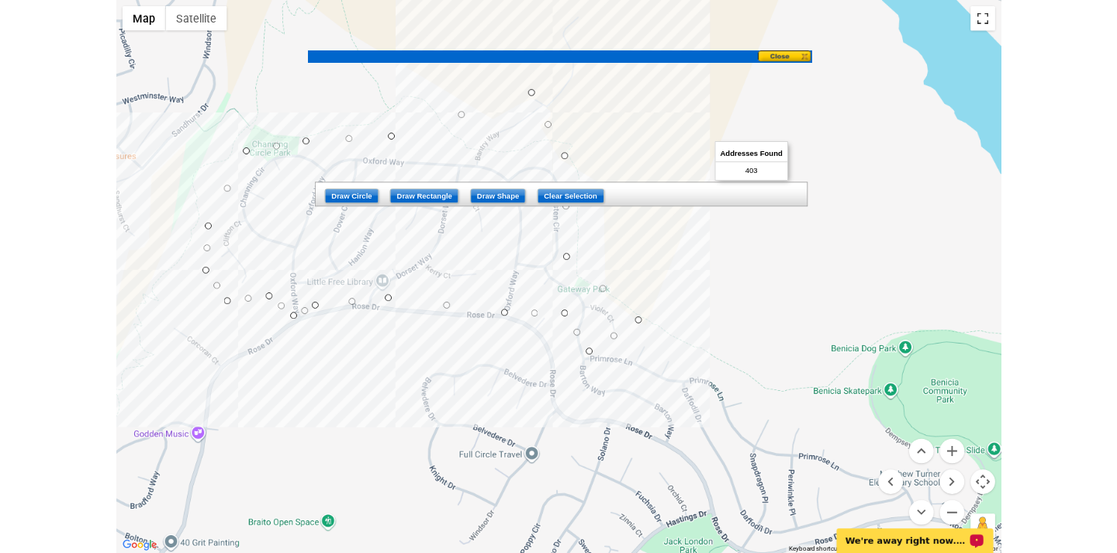
scroll to position [109, 0]
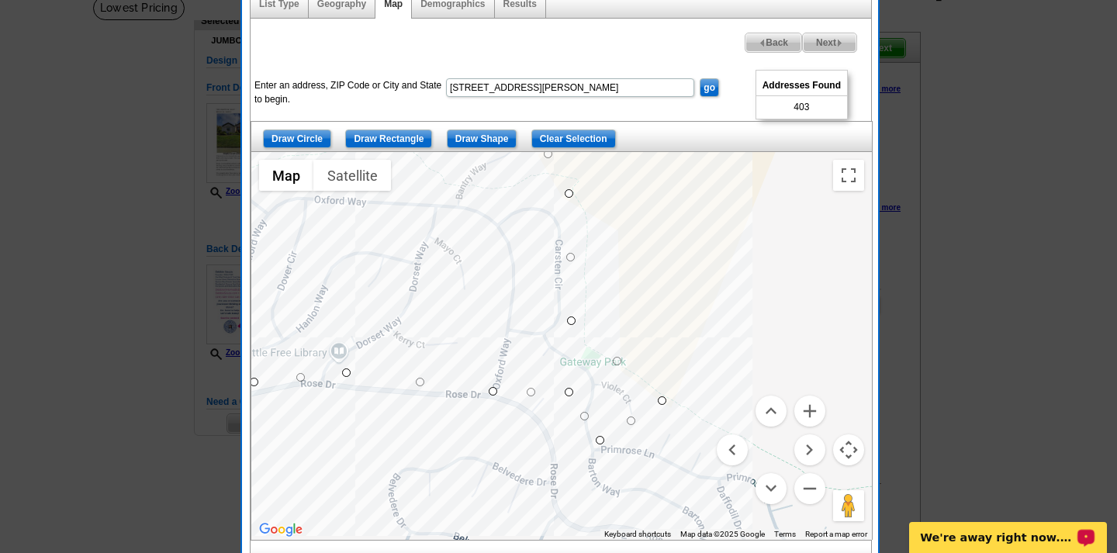
click at [824, 38] on span "Next" at bounding box center [830, 42] width 54 height 19
select select
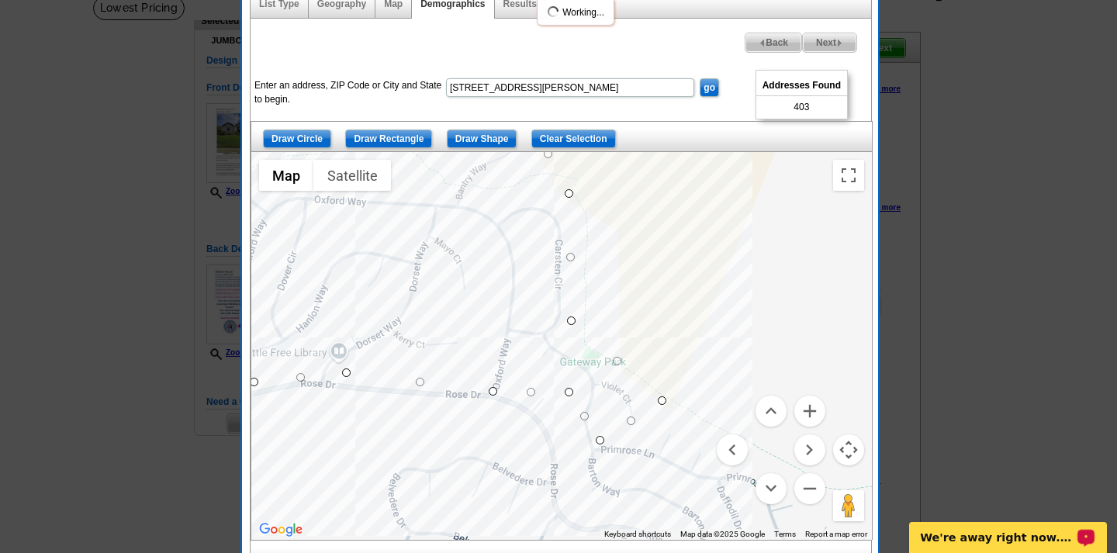
select select
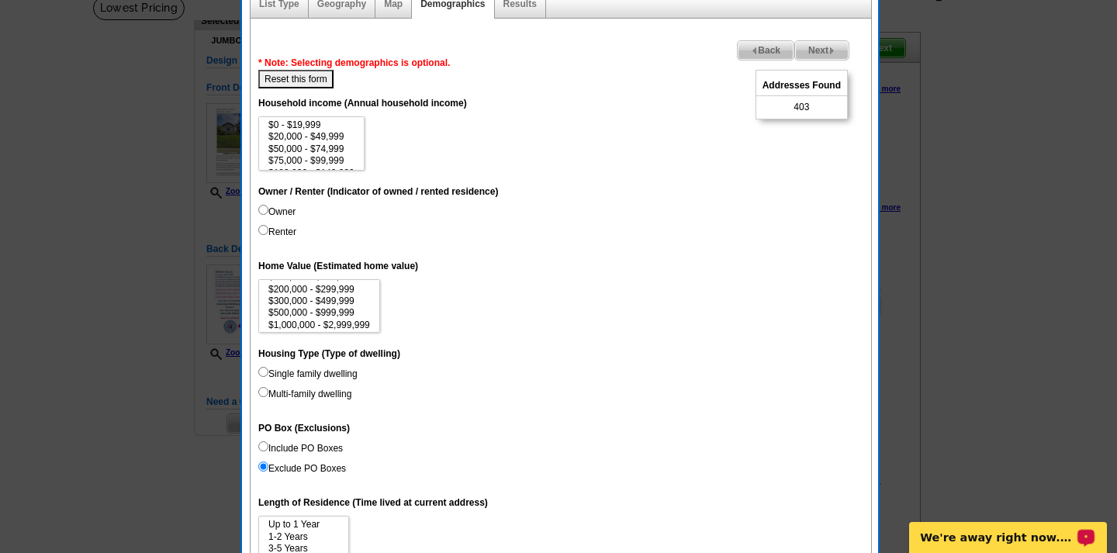
scroll to position [70, 0]
click at [297, 296] on option "$500,000 - $999,999" at bounding box center [319, 302] width 105 height 12
click at [291, 308] on option "$1,000,000 - $2,999,999" at bounding box center [319, 314] width 105 height 12
select select "500000-999999"
click at [311, 320] on option "$3,000,000+" at bounding box center [319, 326] width 105 height 12
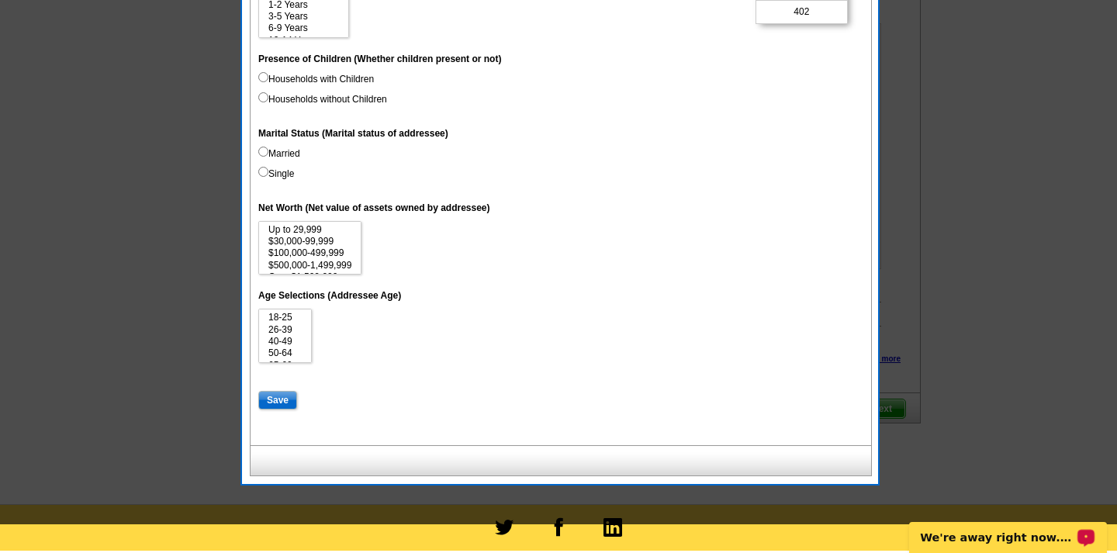
scroll to position [720, 0]
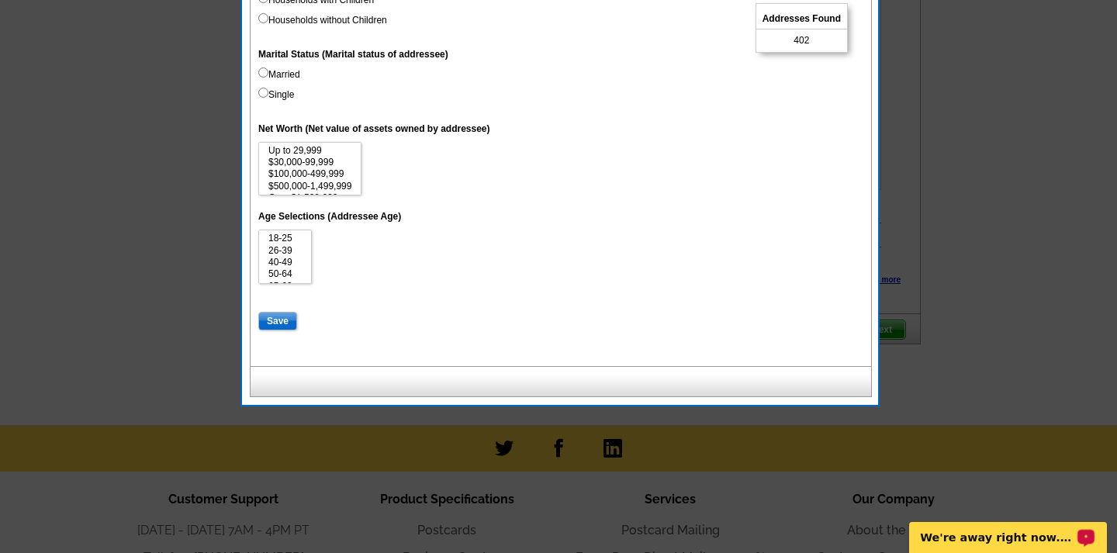
click at [275, 312] on input "Save" at bounding box center [277, 321] width 39 height 19
select select
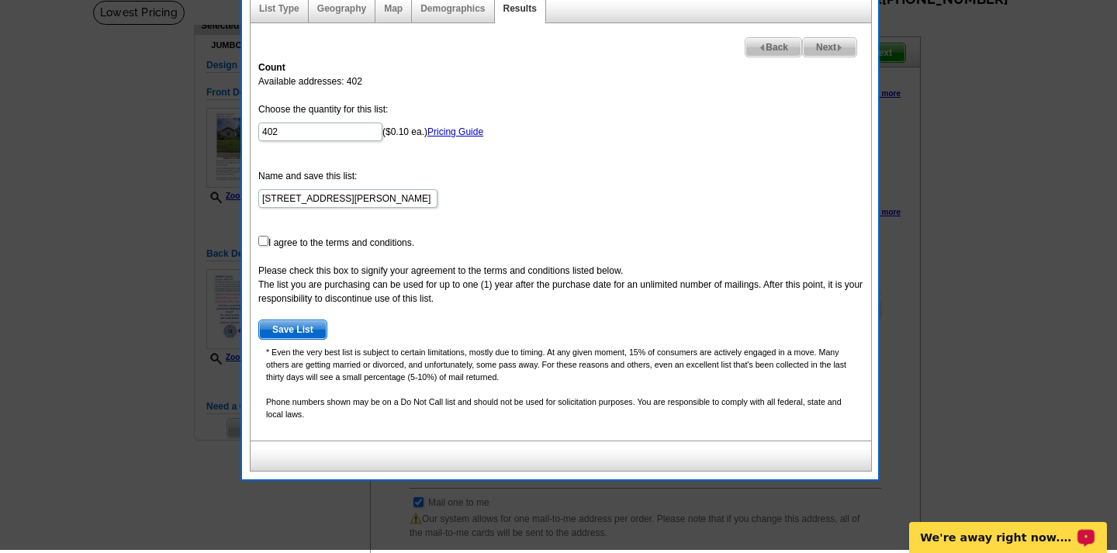
scroll to position [95, 0]
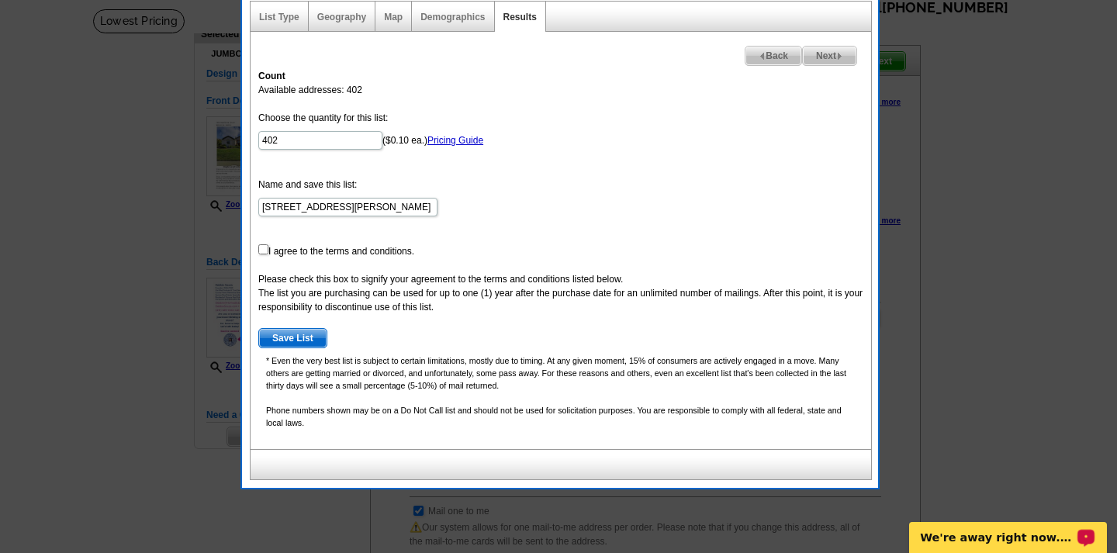
click at [261, 252] on input "checkbox" at bounding box center [263, 249] width 10 height 10
checkbox input "true"
click at [303, 337] on span "Save List" at bounding box center [292, 338] width 67 height 19
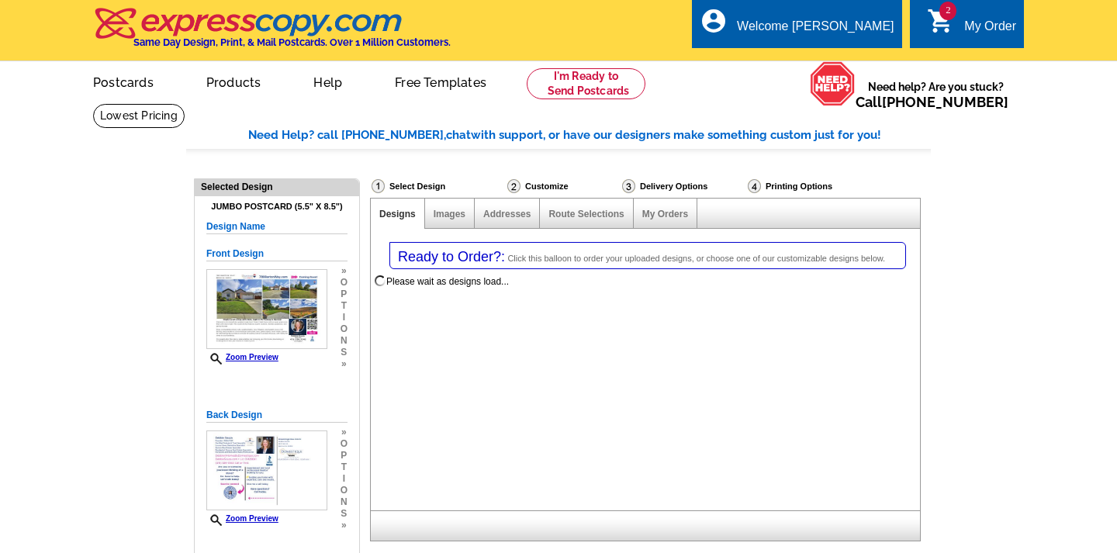
select select "1"
select select "2"
select select "785"
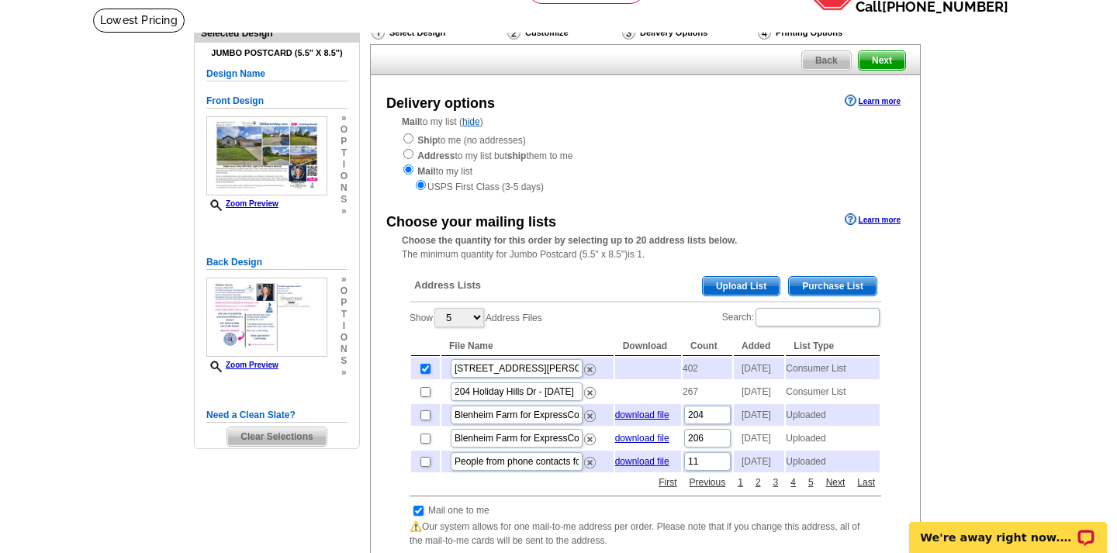
click at [884, 58] on span "Next" at bounding box center [882, 60] width 47 height 19
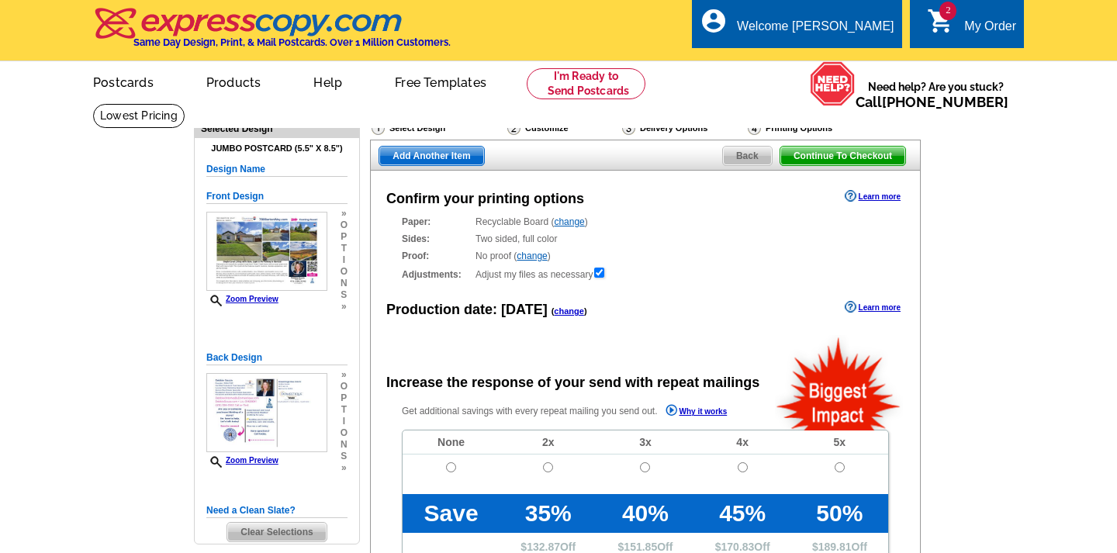
radio input "false"
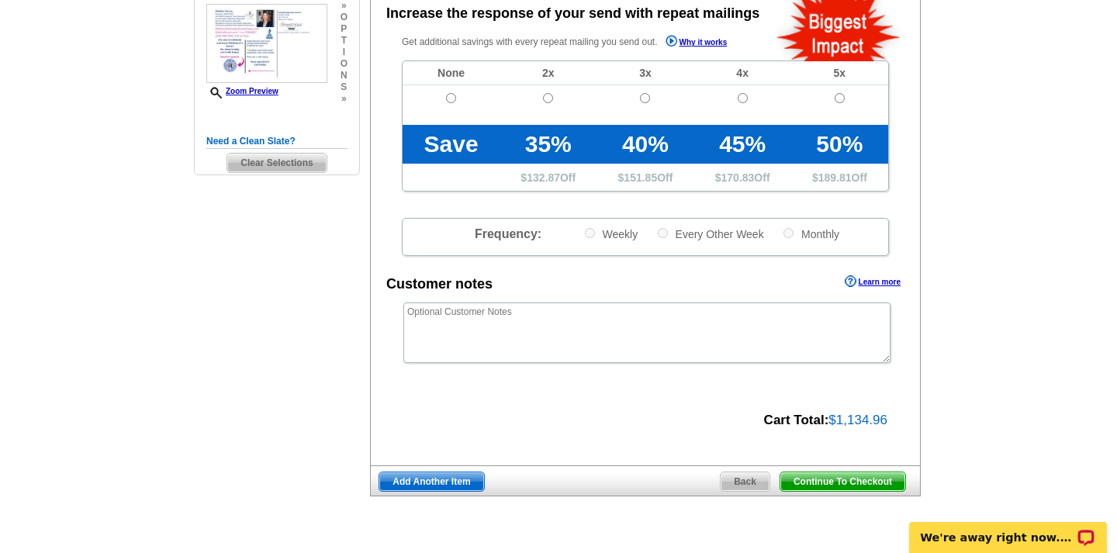
scroll to position [378, 0]
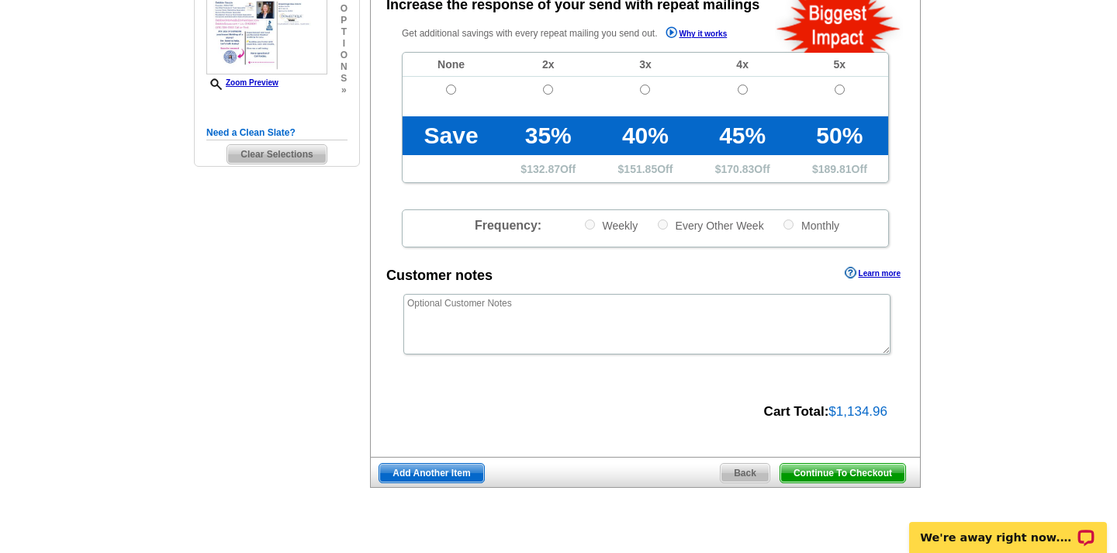
click at [835, 469] on span "Continue To Checkout" at bounding box center [842, 473] width 125 height 19
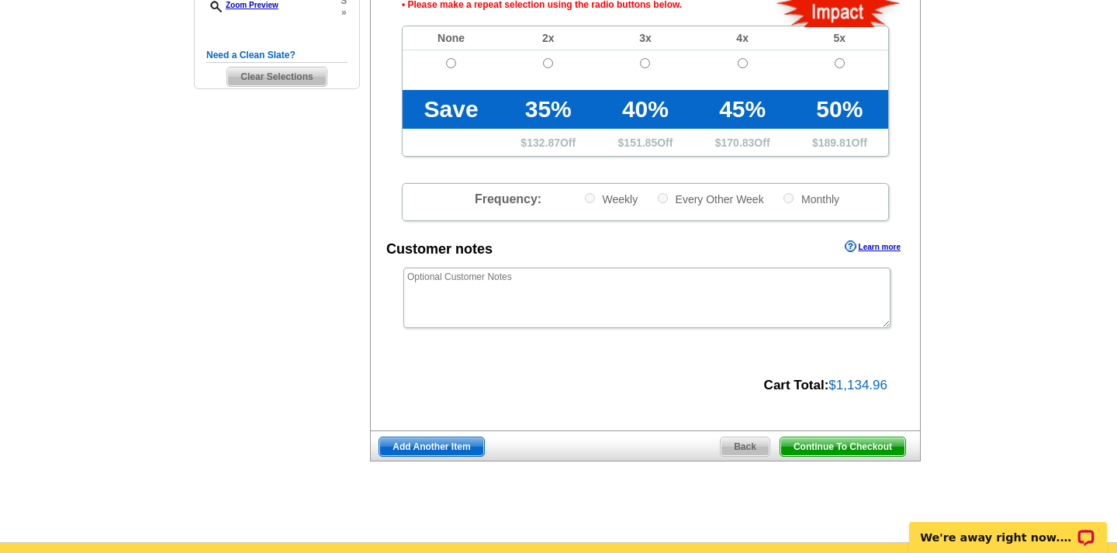
scroll to position [460, 0]
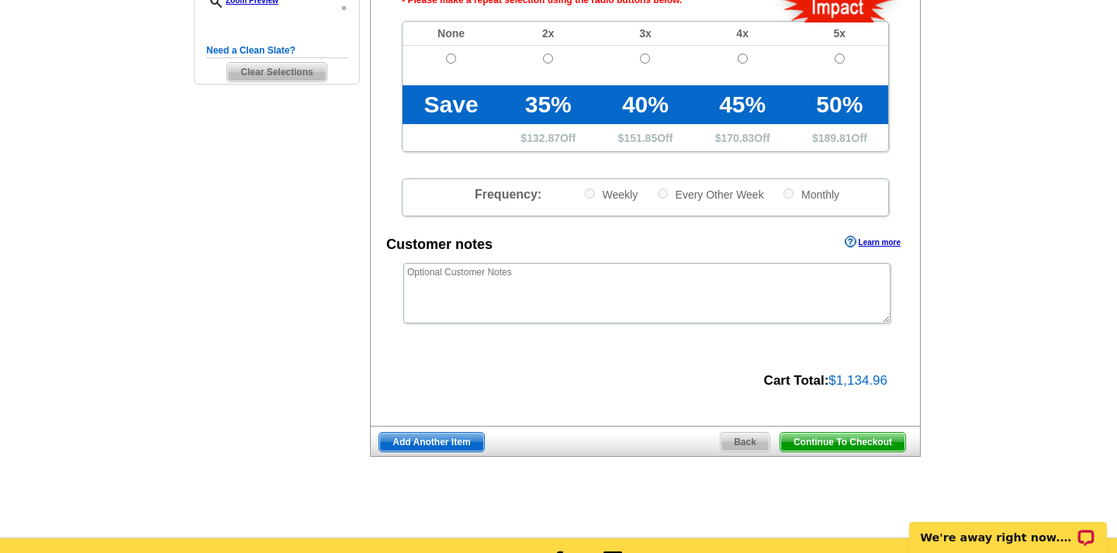
click at [845, 437] on span "Continue To Checkout" at bounding box center [842, 442] width 125 height 19
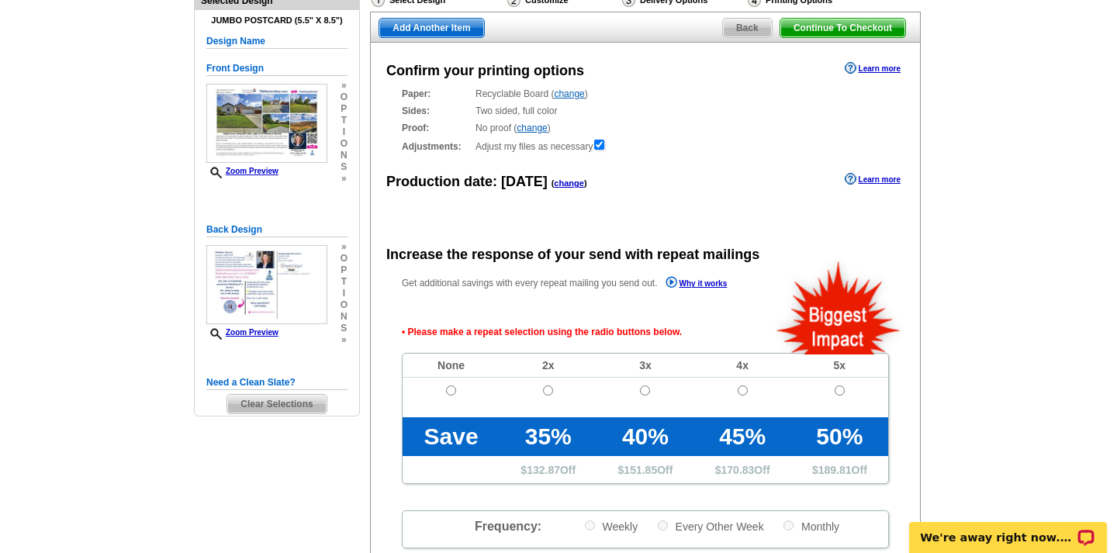
scroll to position [130, 0]
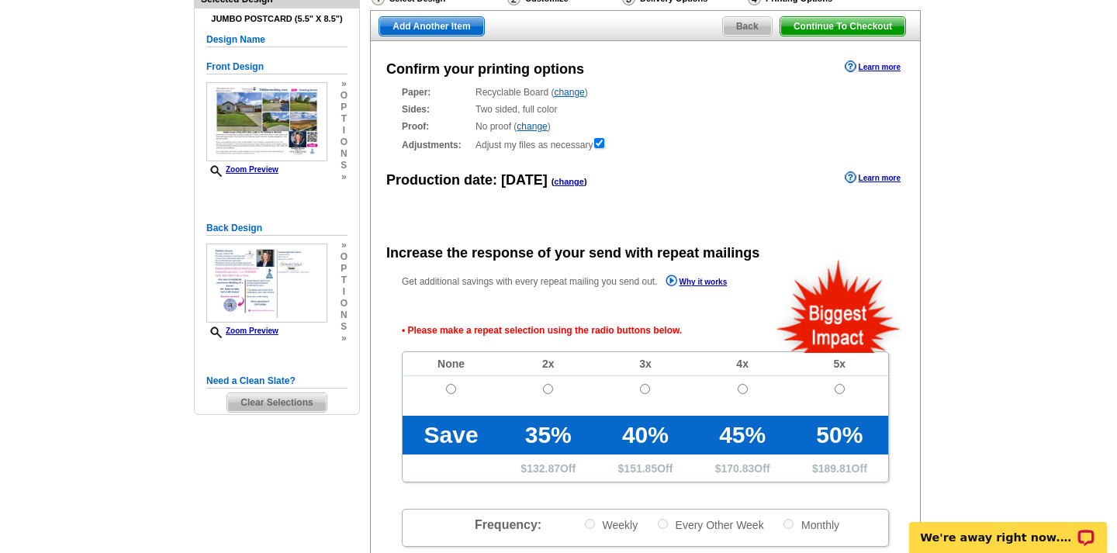
click at [448, 386] on input "radio" at bounding box center [451, 389] width 10 height 10
radio input "true"
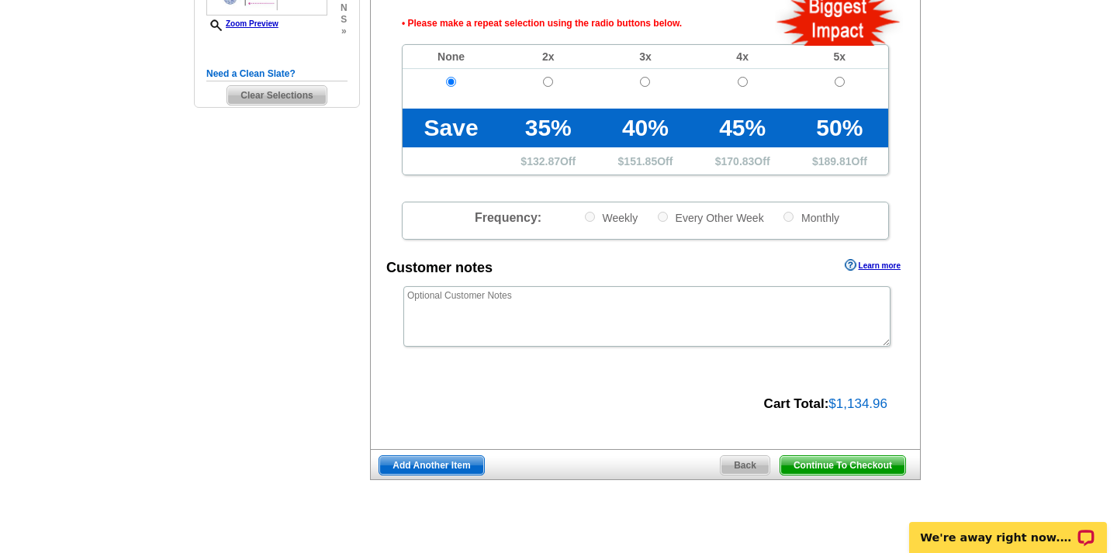
scroll to position [574, 0]
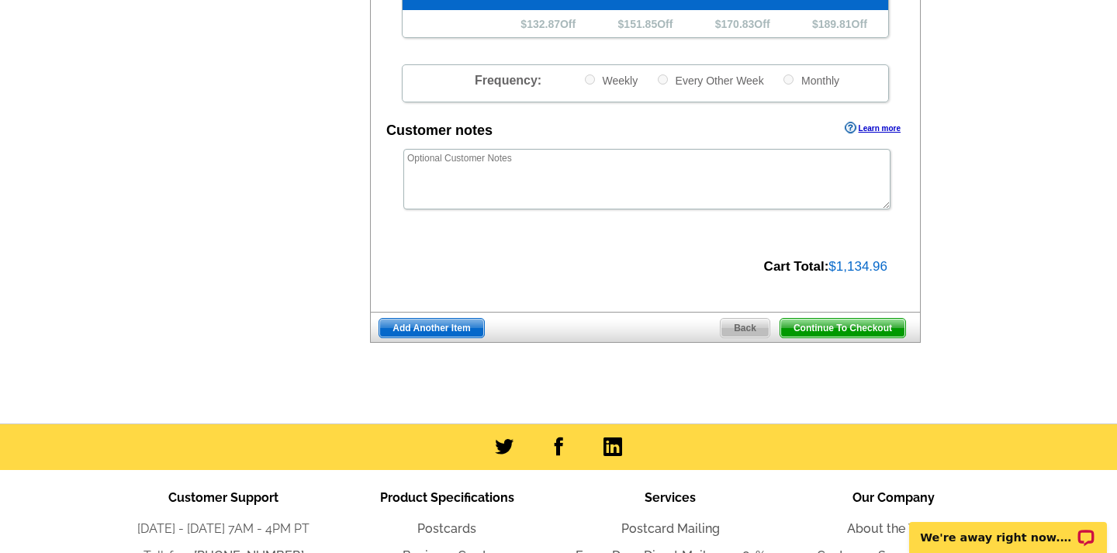
click at [871, 320] on span "Continue To Checkout" at bounding box center [842, 328] width 125 height 19
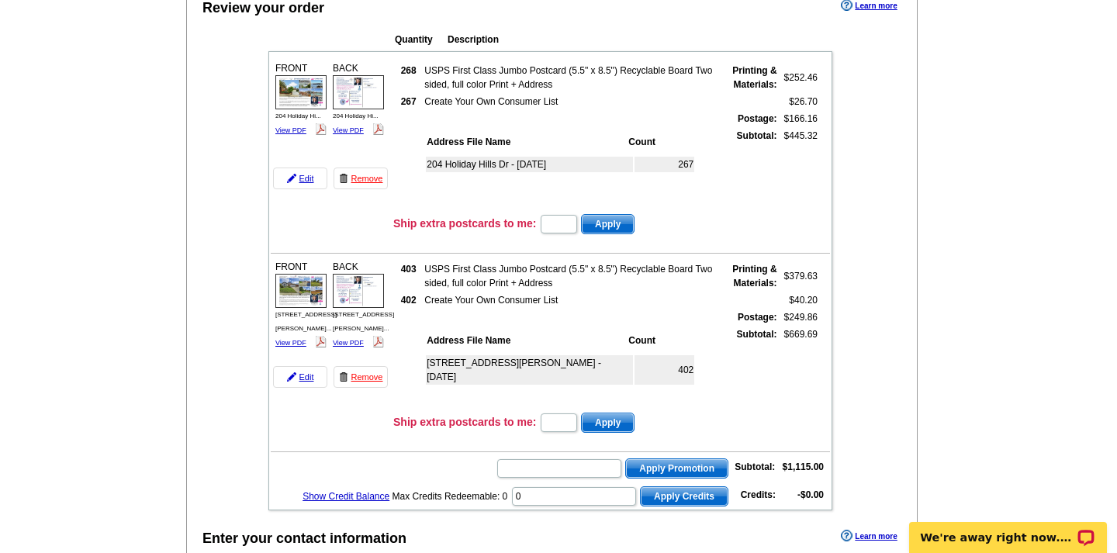
scroll to position [164, 0]
click at [537, 463] on input "text" at bounding box center [559, 468] width 124 height 19
paste input "PE40"
type input "PE40"
click at [686, 466] on span "Apply Promotion" at bounding box center [677, 468] width 102 height 19
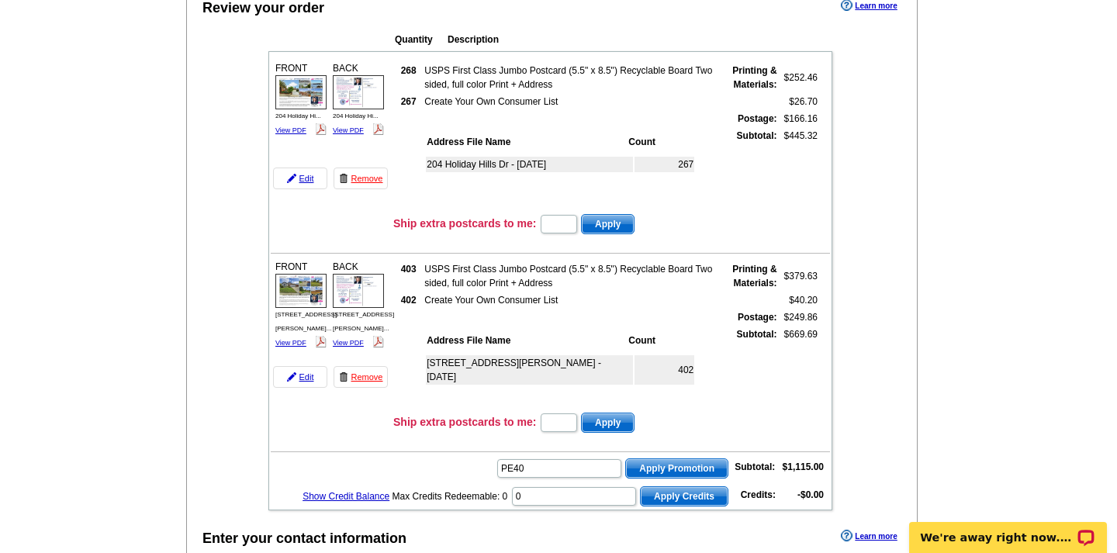
scroll to position [0, 0]
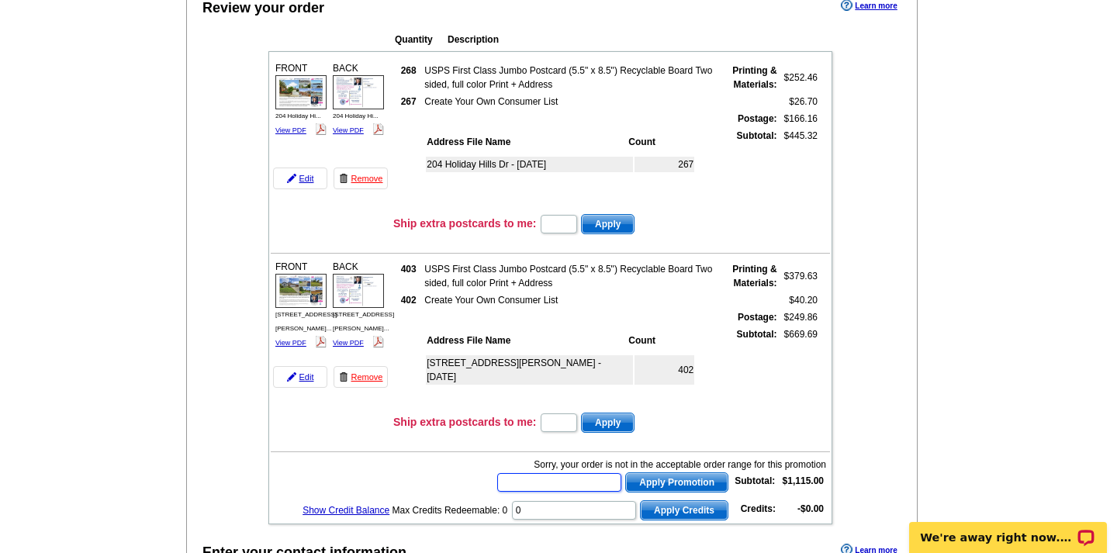
click at [535, 482] on input "text" at bounding box center [559, 482] width 124 height 19
paste input "HURRY40"
type input "HURRY40"
click at [682, 476] on span "Apply Promotion" at bounding box center [677, 482] width 102 height 19
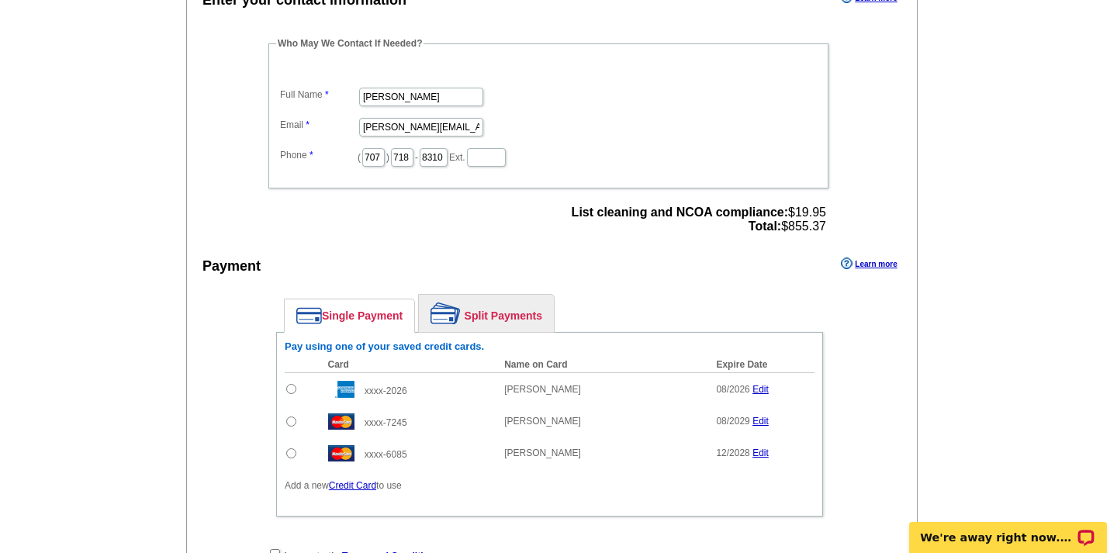
scroll to position [762, 0]
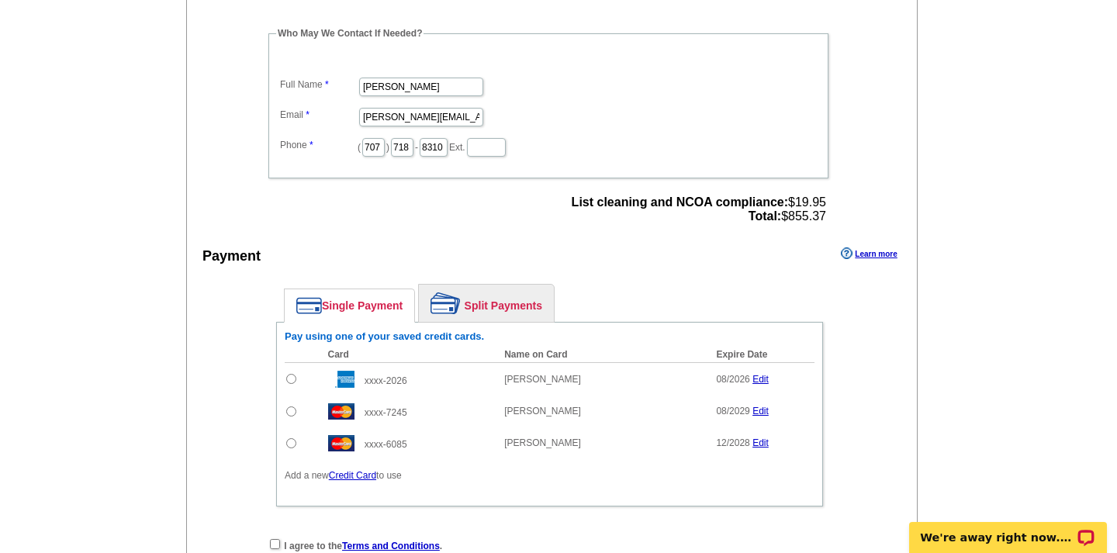
click at [289, 441] on input "radio" at bounding box center [291, 443] width 10 height 10
radio input "true"
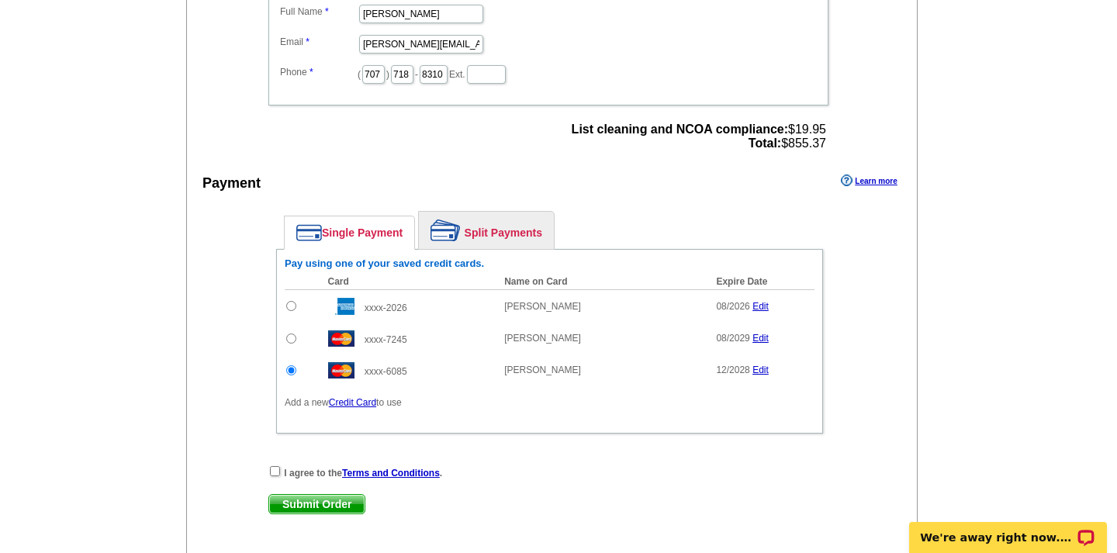
scroll to position [861, 0]
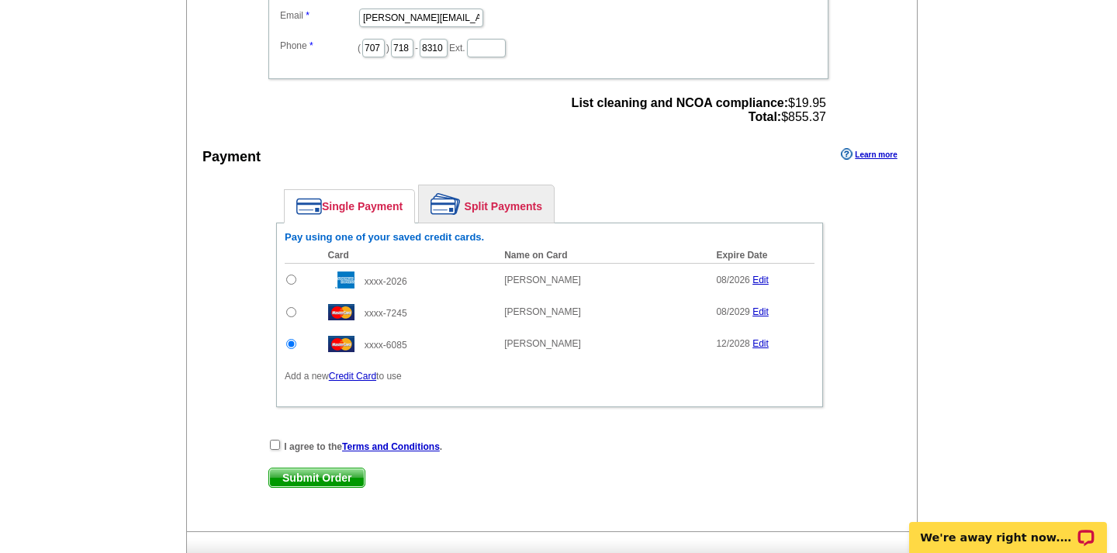
click at [272, 442] on input "checkbox" at bounding box center [275, 445] width 10 height 10
checkbox input "true"
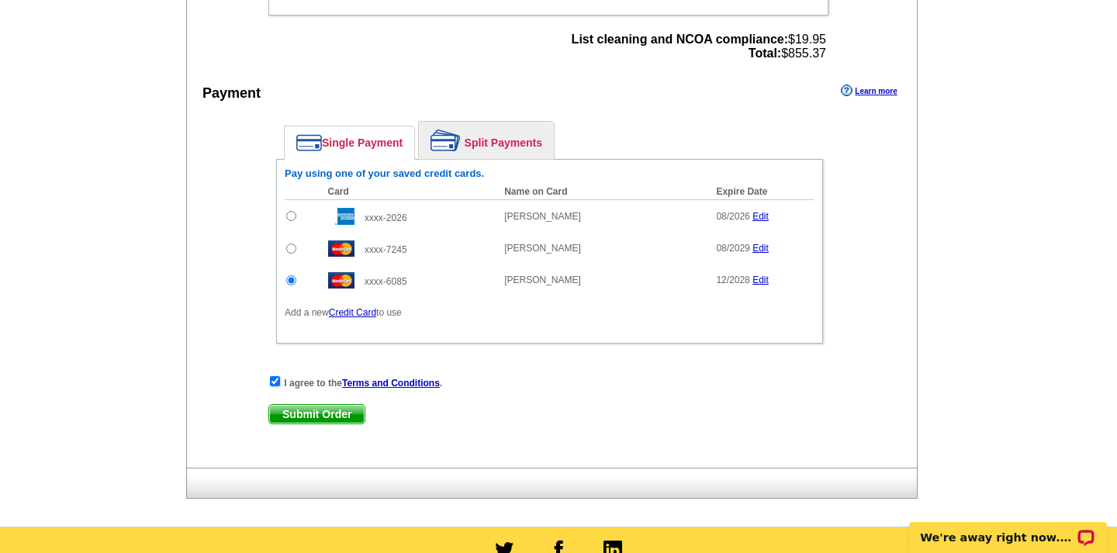
scroll to position [932, 0]
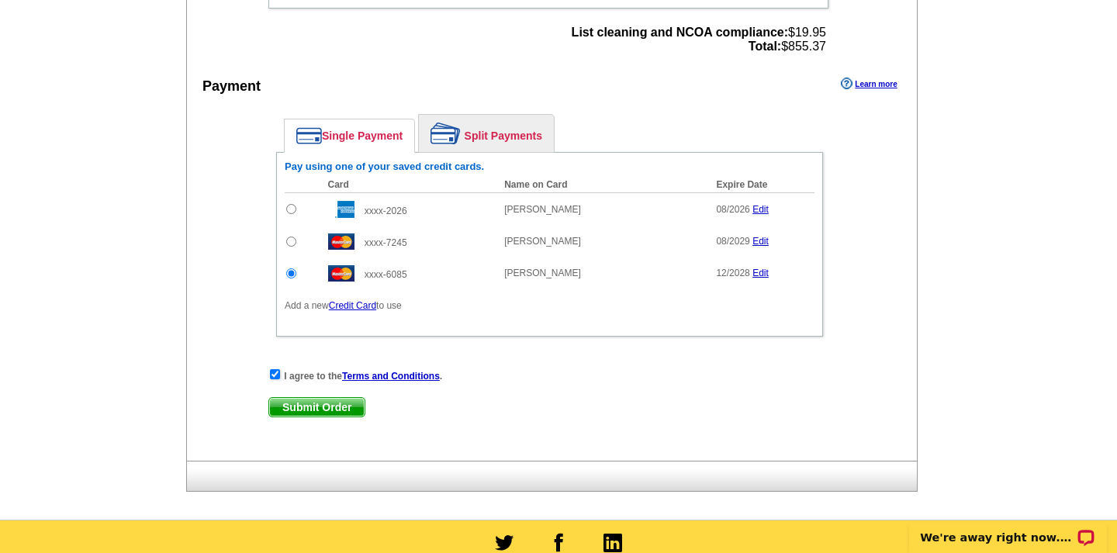
click at [341, 402] on span "Submit Order" at bounding box center [316, 407] width 95 height 19
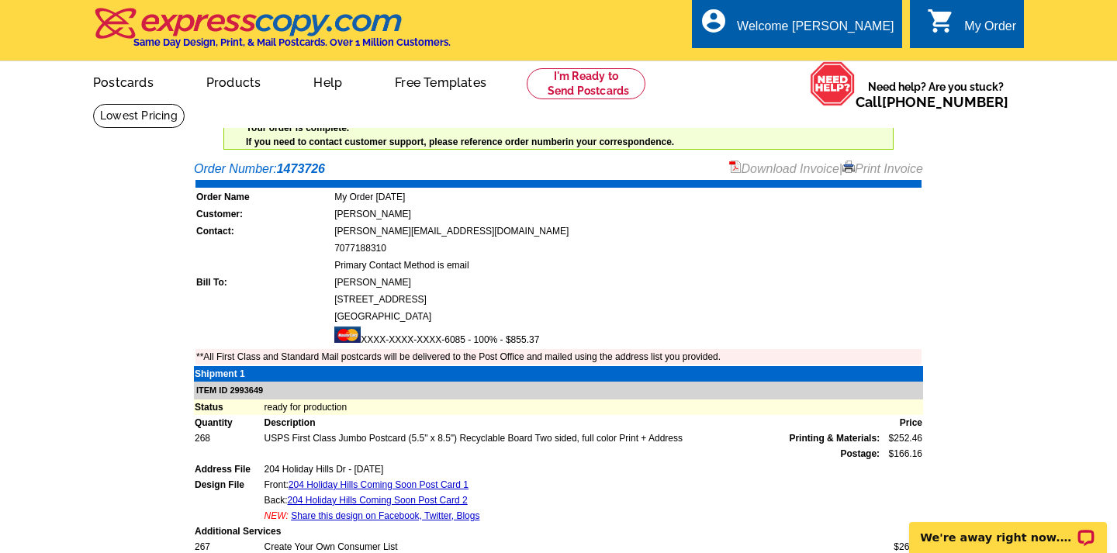
click at [751, 168] on link "Download Invoice" at bounding box center [784, 168] width 110 height 13
click at [876, 164] on link "Print Invoice" at bounding box center [882, 168] width 81 height 13
